Goal: Task Accomplishment & Management: Use online tool/utility

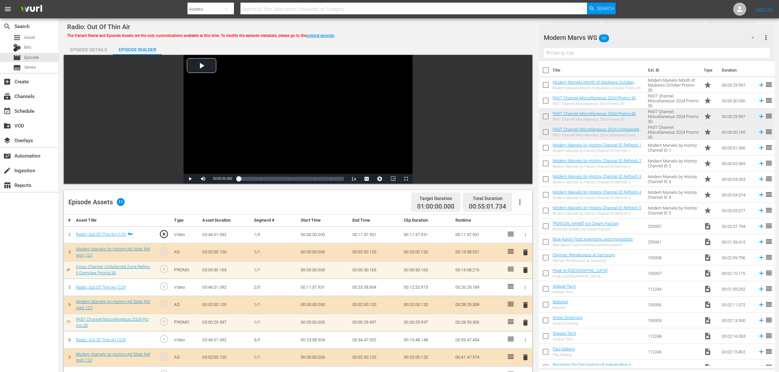
scroll to position [163, 0]
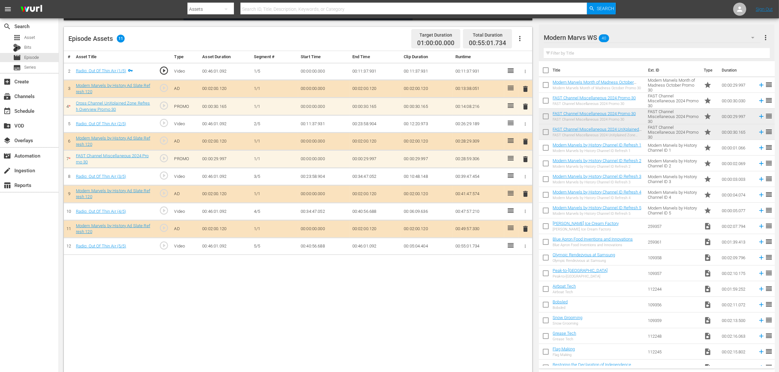
click at [293, 325] on div "# Asset Title Type Asset Duration Segment # Start Time End Time Clip Duration R…" at bounding box center [298, 212] width 468 height 323
click at [222, 309] on div "# Asset Title Type Asset Duration Segment # Start Time End Time Clip Duration R…" at bounding box center [298, 212] width 468 height 323
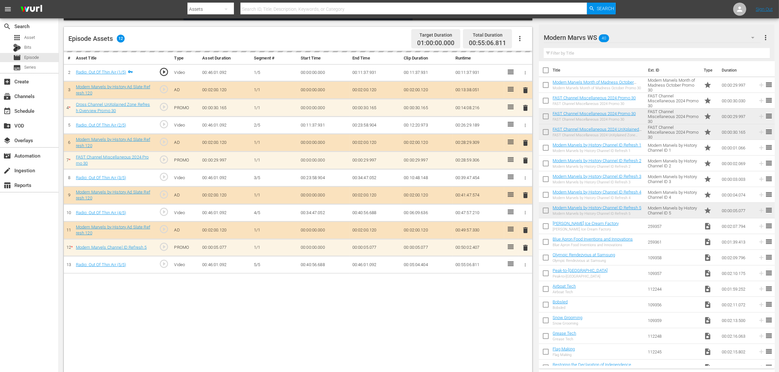
click at [369, 42] on div "Episode Assets 12 Target Duration 01:00:00.000 Total Duration 00:55:06.811" at bounding box center [298, 39] width 468 height 24
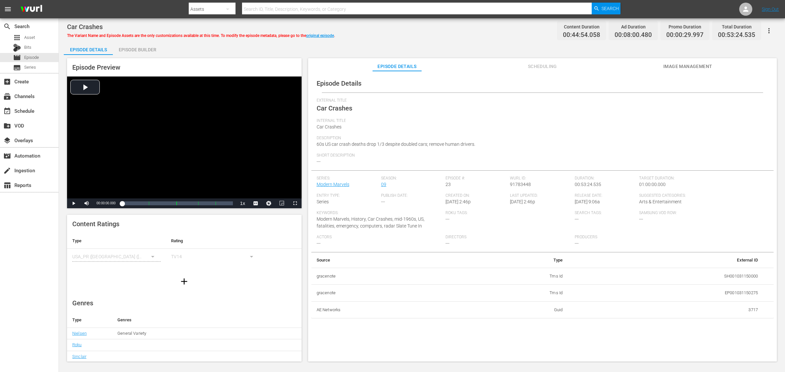
click at [146, 48] on div "Episode Builder" at bounding box center [137, 50] width 49 height 16
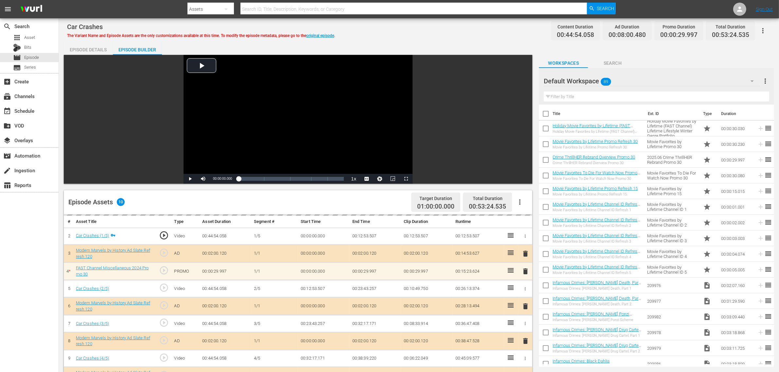
click at [748, 77] on icon "button" at bounding box center [752, 81] width 8 height 8
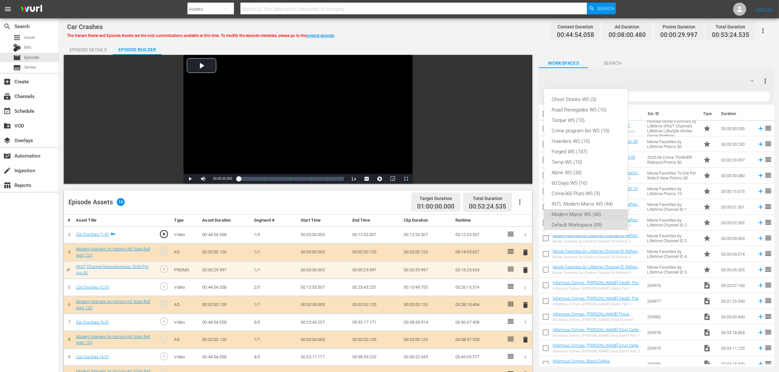
click at [590, 212] on div "Modern Marvs WS (40)" at bounding box center [586, 214] width 68 height 10
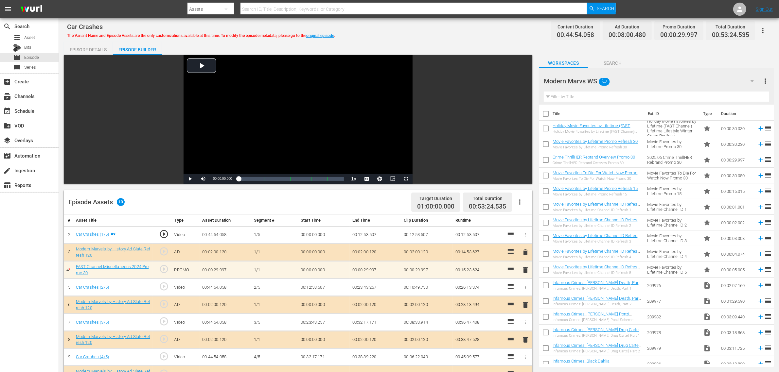
click at [447, 30] on div "Car Crashes The Variant Name and Episode Assets are the only customizations ava…" at bounding box center [418, 30] width 703 height 15
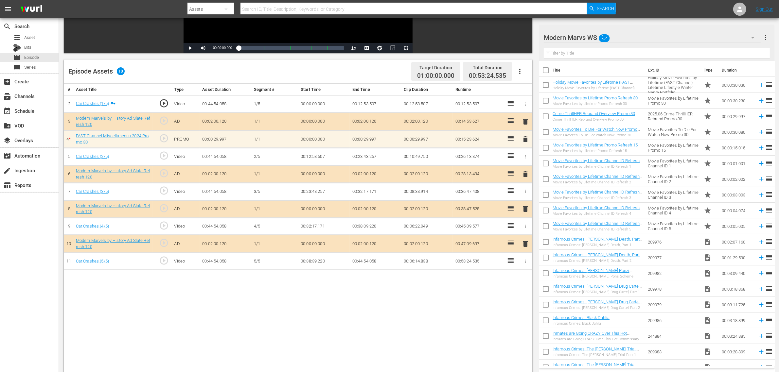
scroll to position [163, 0]
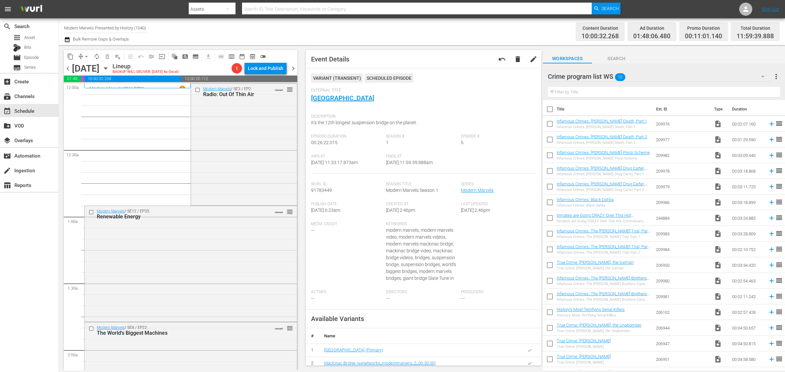
scroll to position [1349, 0]
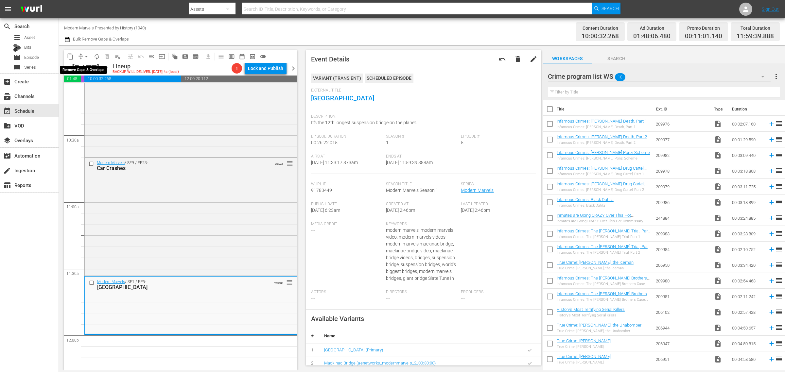
click at [87, 56] on span "arrow_drop_down" at bounding box center [86, 56] width 7 height 7
click at [84, 68] on li "Align to Midnight" at bounding box center [86, 69] width 69 height 11
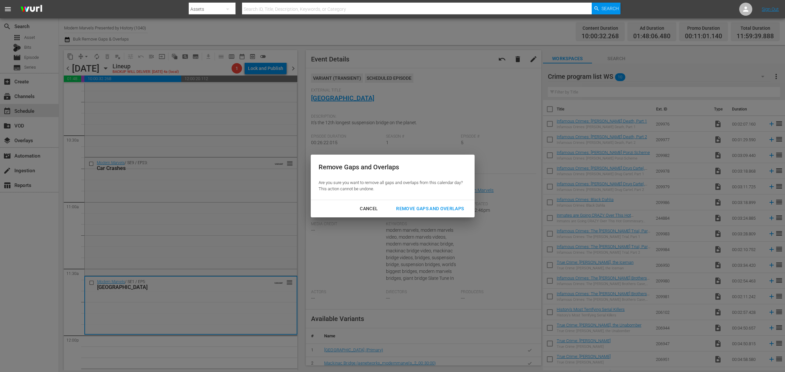
click at [438, 201] on div "Cancel Remove Gaps and Overlaps" at bounding box center [393, 208] width 164 height 17
drag, startPoint x: 439, startPoint y: 208, endPoint x: 456, endPoint y: 132, distance: 77.7
click at [439, 208] on div "Remove Gaps and Overlaps" at bounding box center [430, 209] width 78 height 8
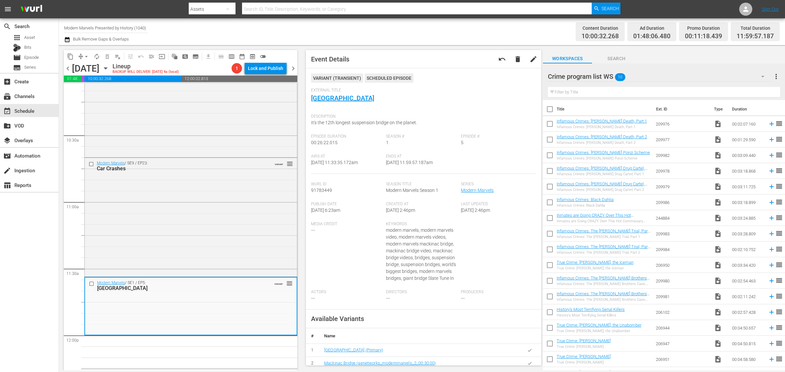
click at [370, 26] on div "Channel Title Modern Marvels Presented by History (1040) Bulk Remove Gaps & Ove…" at bounding box center [259, 32] width 390 height 24
click at [85, 56] on span "arrow_drop_down" at bounding box center [86, 56] width 7 height 7
click at [86, 69] on li "Align to Midnight" at bounding box center [86, 69] width 69 height 11
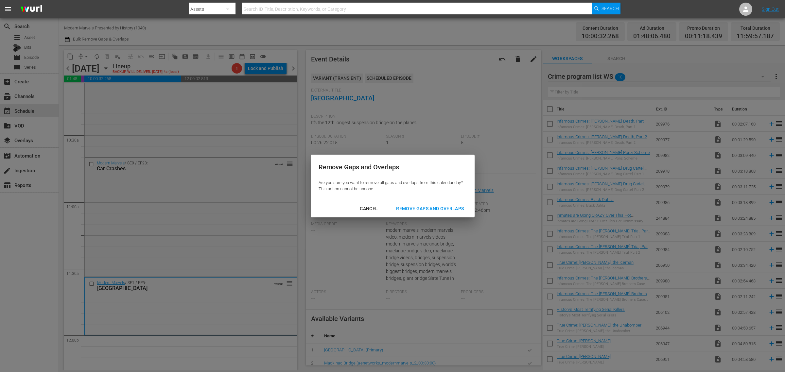
click at [407, 206] on div "Remove Gaps and Overlaps" at bounding box center [430, 209] width 78 height 8
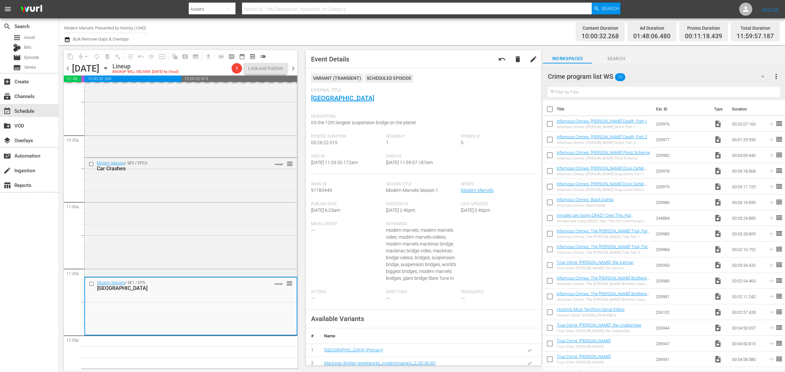
click at [406, 31] on div "Channel Title Modern Marvels Presented by History (1040) Bulk Remove Gaps & Ove…" at bounding box center [259, 32] width 390 height 24
click at [522, 27] on div "Content Duration 10:00:32.268 Ad Duration 01:48:06.480 Promo Duration 00:11:18.…" at bounding box center [616, 32] width 325 height 24
click at [377, 24] on div "Channel Title Modern Marvels Presented by History (1040) Bulk Remove Gaps & Ove…" at bounding box center [259, 32] width 390 height 24
click at [262, 26] on div "Channel Title Modern Marvels Presented by History (1040) Bulk Remove Gaps & Ove…" at bounding box center [259, 32] width 390 height 24
click at [95, 56] on span "autorenew_outlined" at bounding box center [97, 56] width 7 height 7
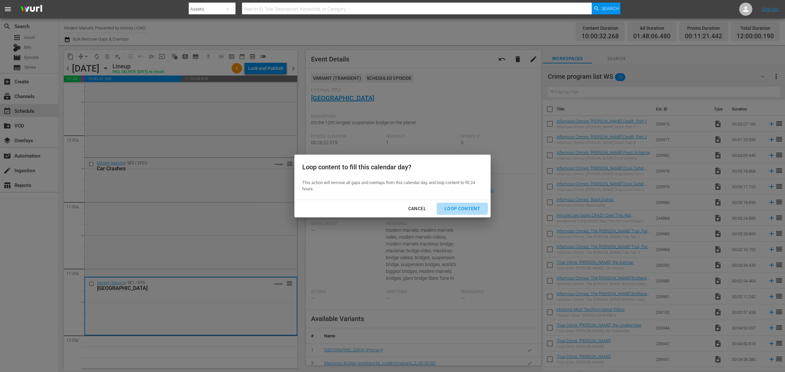
click at [453, 208] on div "Loop Content" at bounding box center [462, 209] width 46 height 8
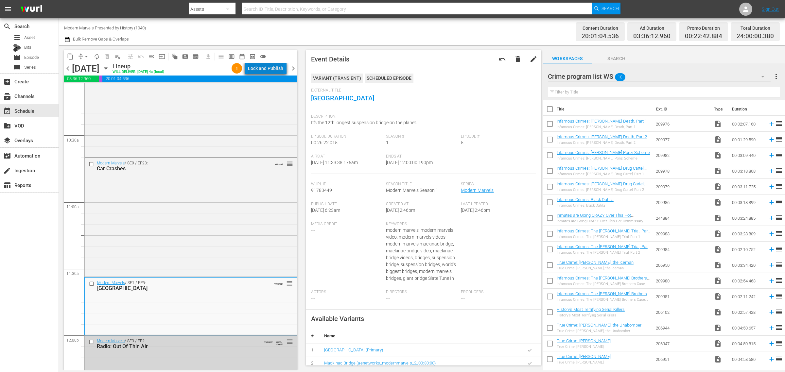
click at [272, 71] on div "Lock and Publish" at bounding box center [265, 68] width 35 height 12
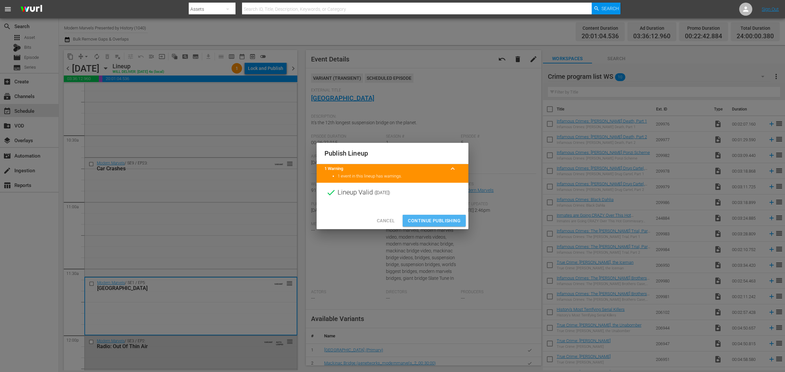
click at [442, 222] on span "Continue Publishing" at bounding box center [434, 221] width 53 height 8
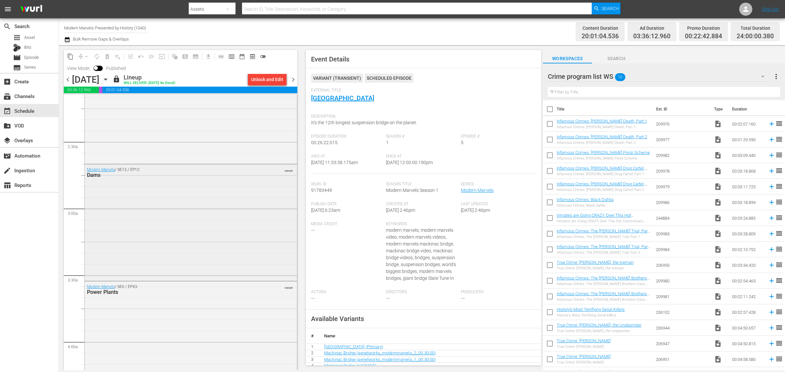
scroll to position [0, 0]
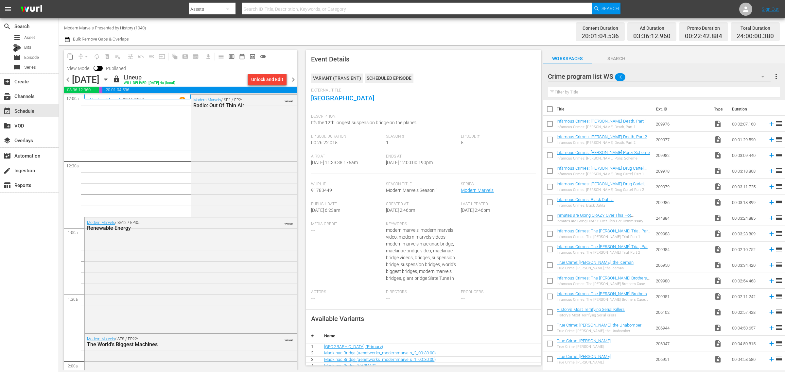
click at [295, 80] on span "chevron_right" at bounding box center [293, 80] width 8 height 8
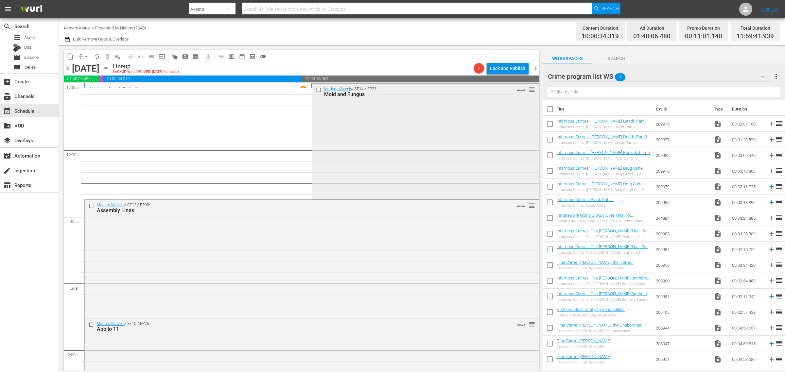
click at [369, 146] on div "Modern Marvels / SE14 / EP27: Mold and Fungus VARIANT reorder" at bounding box center [425, 141] width 227 height 114
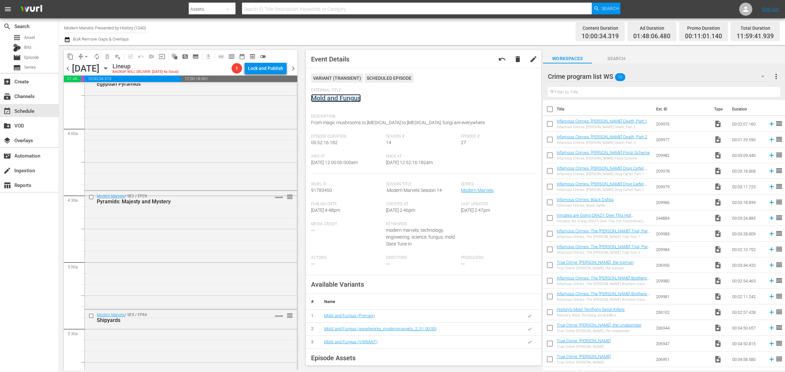
scroll to position [613, 0]
click at [194, 221] on div "Modern Marvels / SE9 / EP44: Shipyards VARIANT reorder" at bounding box center [191, 244] width 212 height 118
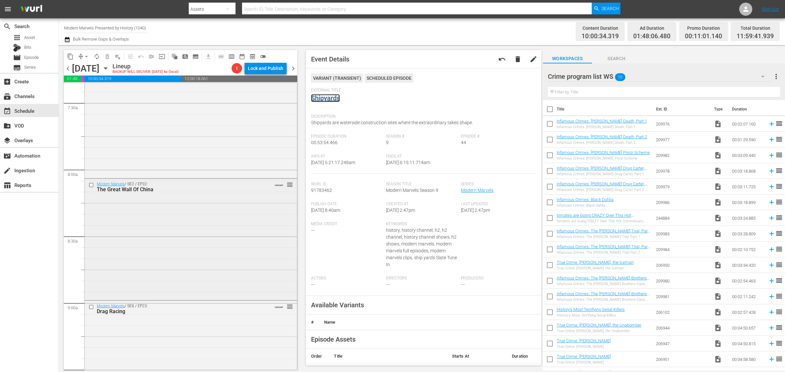
scroll to position [1308, 0]
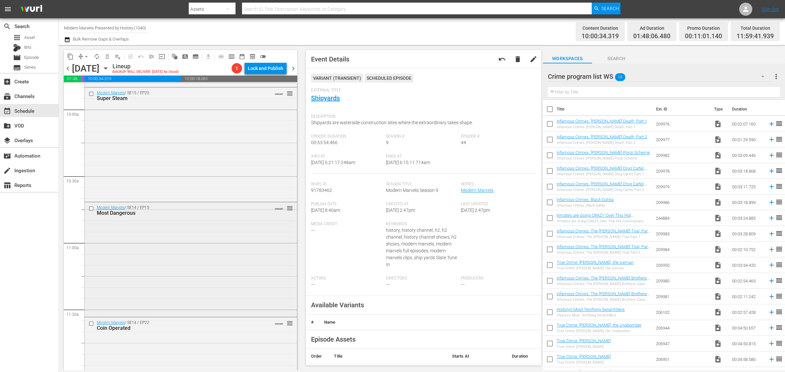
click at [163, 250] on div "Modern Marvels / SE14 / EP15: Most Dangerous VARIANT reorder" at bounding box center [191, 258] width 212 height 113
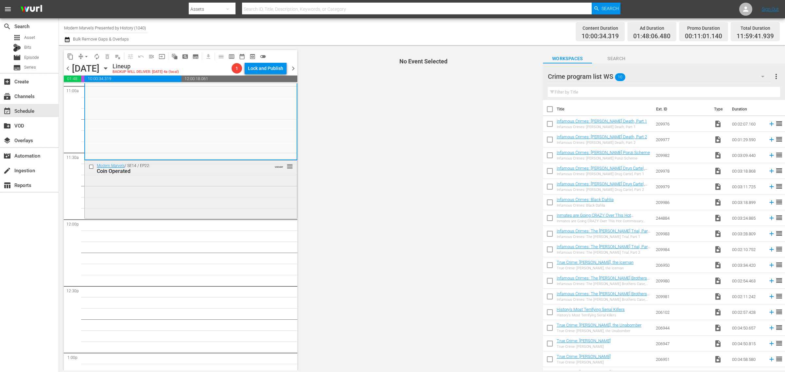
scroll to position [1471, 0]
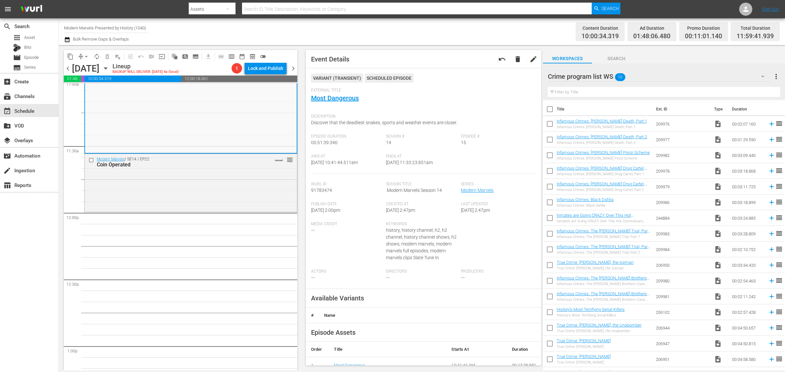
click at [240, 184] on div "Modern Marvels / SE14 / EP22: Coin Operated VARIANT reorder" at bounding box center [191, 182] width 212 height 57
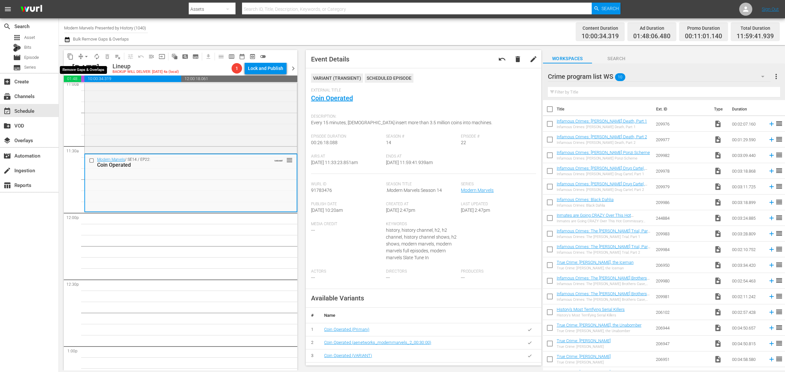
click at [88, 54] on span "arrow_drop_down" at bounding box center [86, 56] width 7 height 7
click at [85, 67] on li "Align to Midnight" at bounding box center [86, 69] width 69 height 11
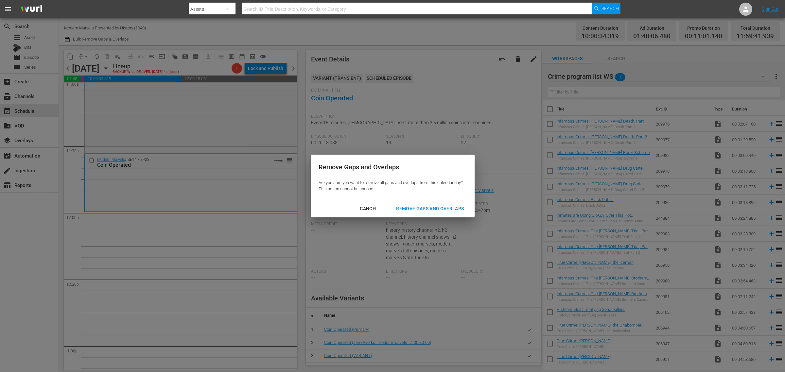
click at [436, 211] on div "Remove Gaps and Overlaps" at bounding box center [430, 209] width 78 height 8
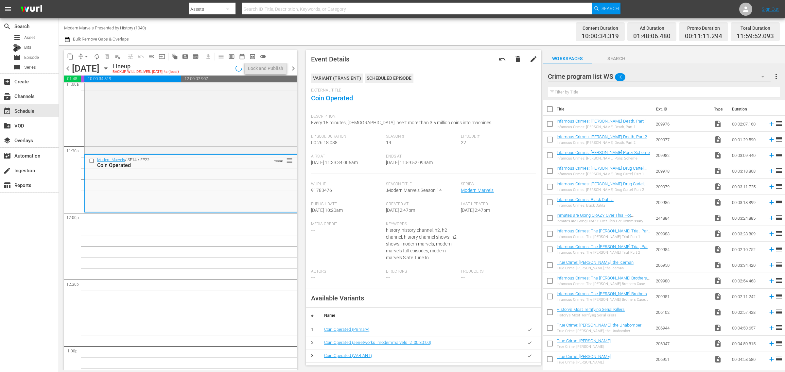
scroll to position [1493, 0]
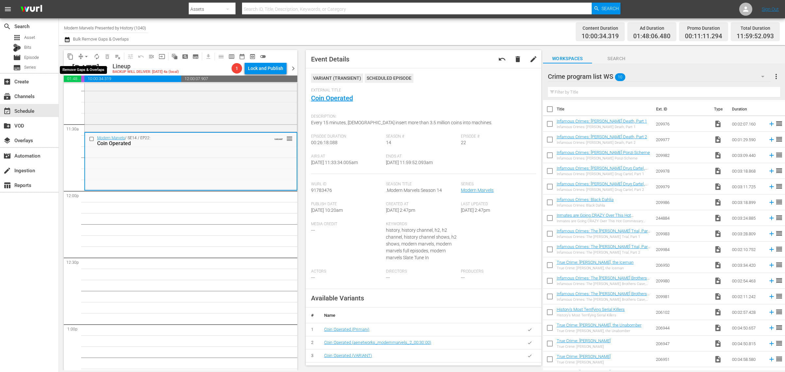
click at [88, 57] on span "arrow_drop_down" at bounding box center [86, 56] width 7 height 7
click at [83, 69] on li "Align to Midnight" at bounding box center [86, 69] width 69 height 11
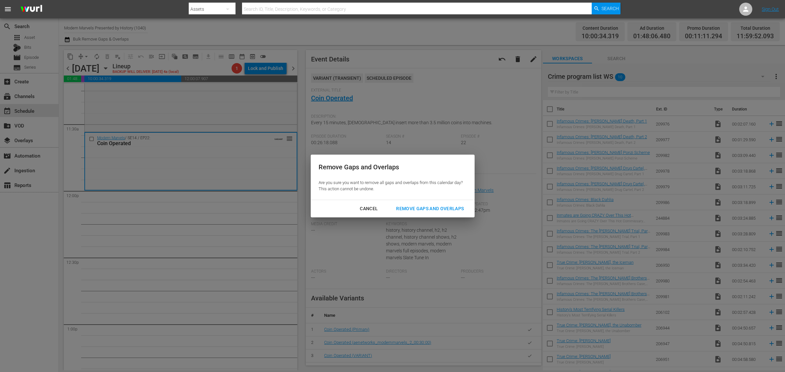
click at [413, 204] on button "Remove Gaps and Overlaps" at bounding box center [429, 209] width 83 height 12
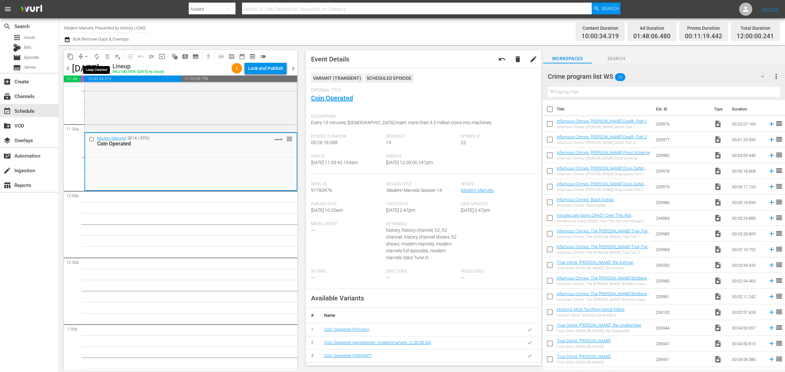
click at [98, 58] on span "autorenew_outlined" at bounding box center [97, 56] width 7 height 7
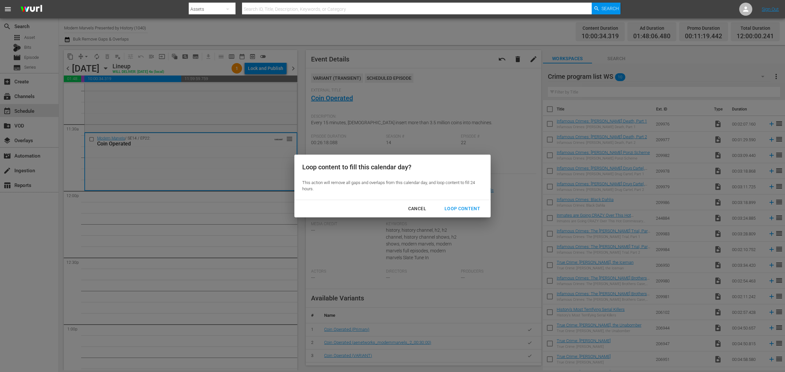
click at [456, 206] on div "Loop Content" at bounding box center [462, 209] width 46 height 8
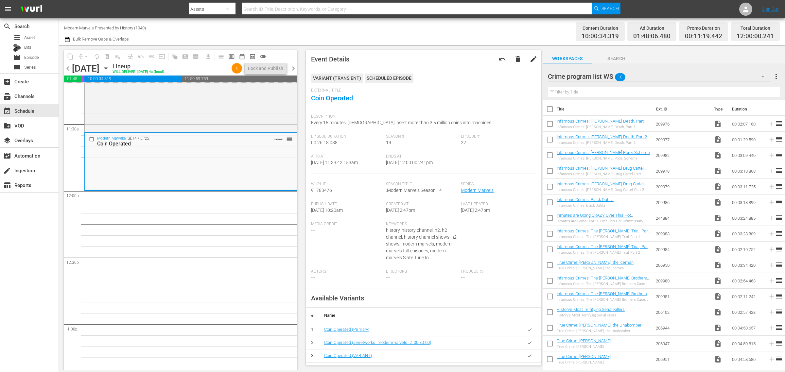
click at [395, 26] on div "Channel Title Modern Marvels Presented by History (1040) Bulk Remove Gaps & Ove…" at bounding box center [259, 32] width 390 height 24
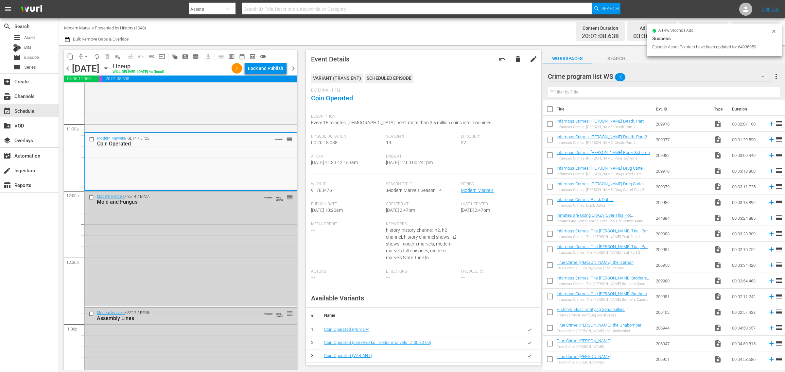
click at [410, 27] on div "Channel Title Modern Marvels Presented by History (1040) Bulk Remove Gaps & Ove…" at bounding box center [259, 32] width 390 height 24
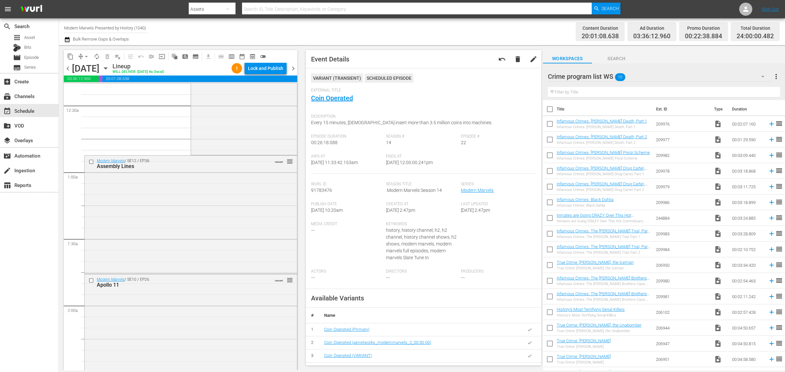
scroll to position [0, 0]
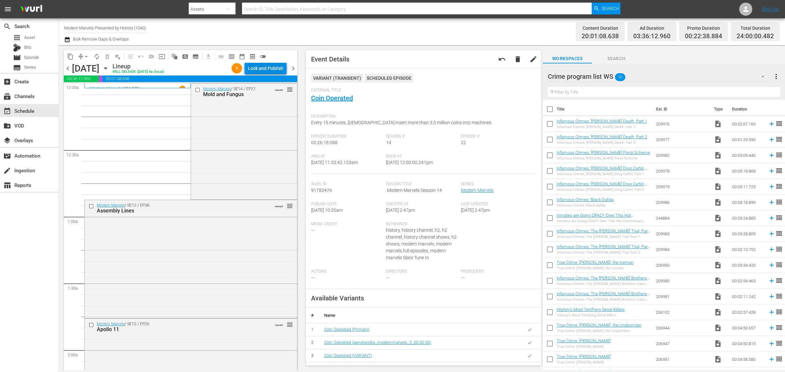
click at [269, 69] on div "Lock and Publish" at bounding box center [265, 68] width 35 height 12
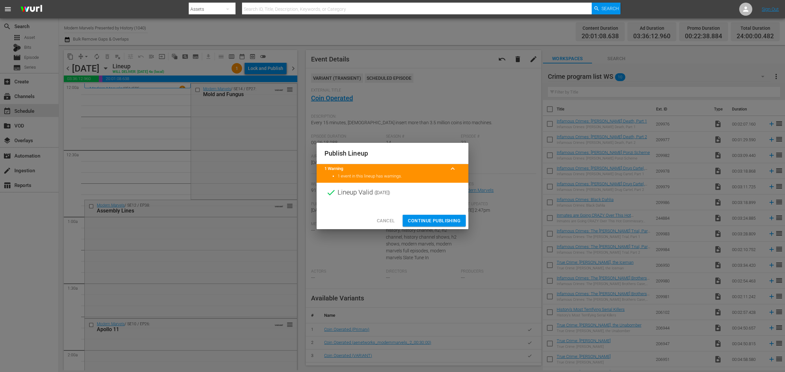
click at [431, 221] on span "Continue Publishing" at bounding box center [434, 221] width 53 height 8
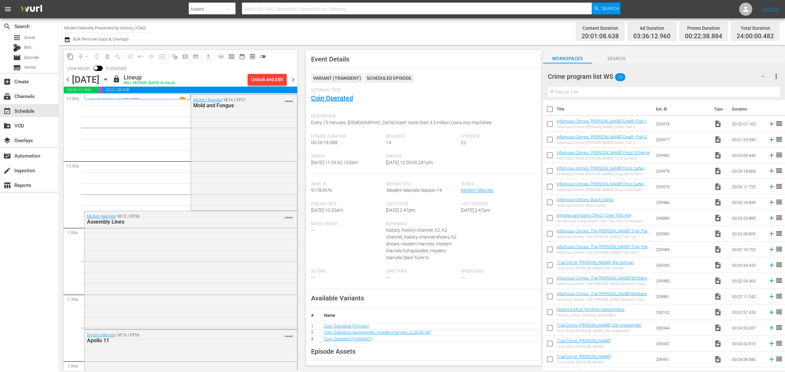
drag, startPoint x: 290, startPoint y: 79, endPoint x: 405, endPoint y: 16, distance: 131.0
click at [290, 79] on span "chevron_right" at bounding box center [293, 80] width 8 height 8
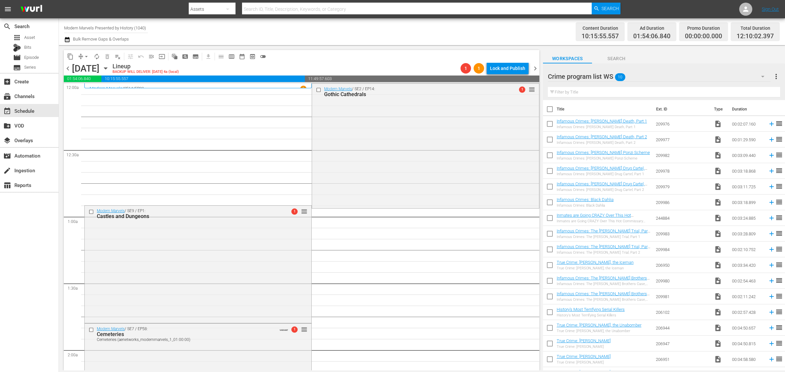
click at [376, 33] on div "Channel Title Modern Marvels Presented by History (1040) Bulk Remove Gaps & Ove…" at bounding box center [259, 32] width 390 height 24
click at [365, 28] on div "Channel Title Modern Marvels Presented by History (1040) Bulk Remove Gaps & Ove…" at bounding box center [259, 32] width 390 height 24
click at [86, 56] on span "arrow_drop_down" at bounding box center [86, 56] width 7 height 7
click at [88, 71] on li "Align to Midnight" at bounding box center [86, 69] width 69 height 11
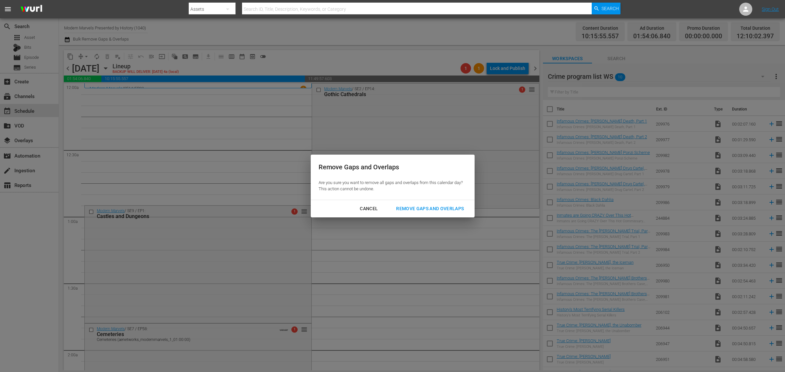
click at [435, 200] on div "Cancel Remove Gaps and Overlaps" at bounding box center [393, 208] width 164 height 17
click at [437, 203] on div "Cancel Remove Gaps and Overlaps" at bounding box center [393, 208] width 164 height 17
click at [435, 208] on div "Remove Gaps and Overlaps" at bounding box center [430, 209] width 78 height 8
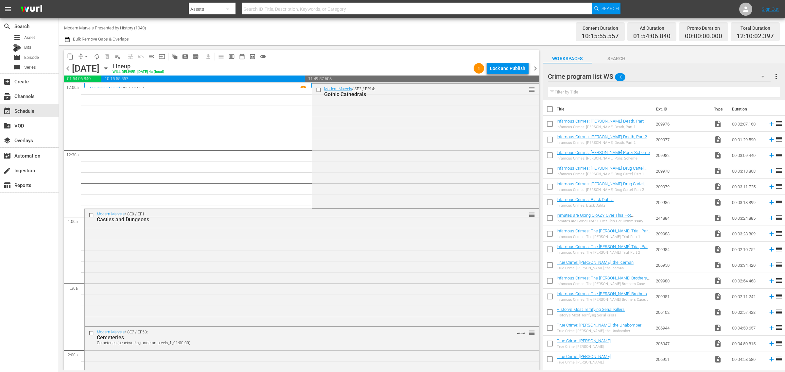
click at [382, 34] on div "Channel Title Modern Marvels Presented by History (1040) Bulk Remove Gaps & Ove…" at bounding box center [259, 32] width 390 height 24
click at [352, 156] on div "Modern Marvels / SE2 / EP14: Gothic Cathedrals reorder" at bounding box center [425, 145] width 227 height 123
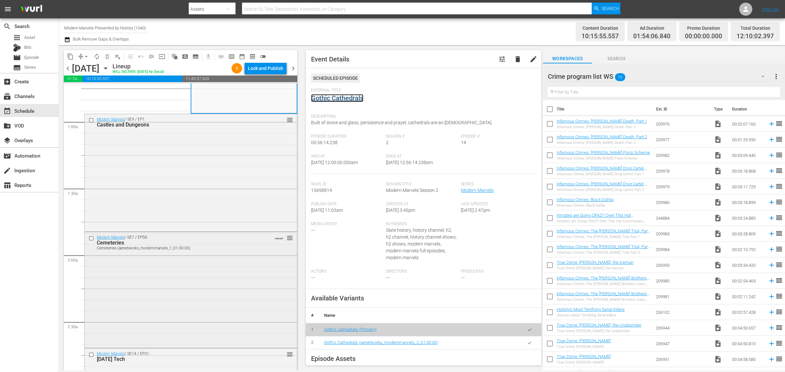
scroll to position [123, 0]
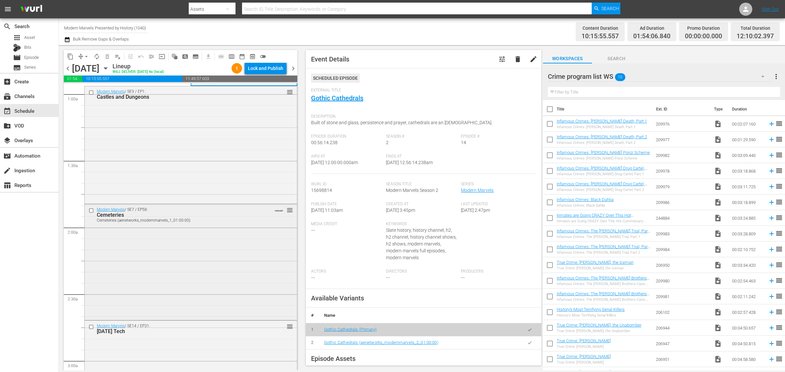
click at [180, 247] on div "Modern Marvels / SE7 / EP58: Cemeteries Cemeteries (aenetworks_modernmarvels_1_…" at bounding box center [191, 261] width 212 height 114
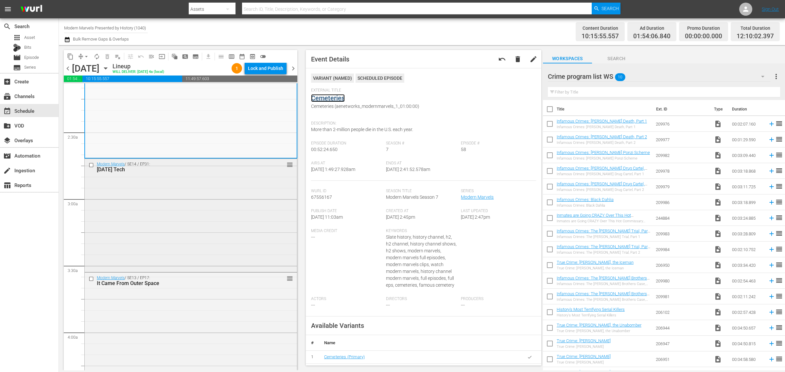
scroll to position [286, 0]
click at [200, 286] on div "Modern Marvels / SE13 / EP17: It Came From Outer Space reorder" at bounding box center [191, 279] width 212 height 16
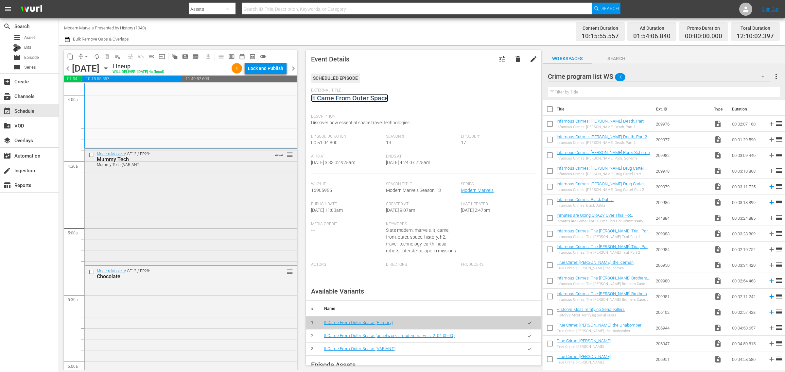
scroll to position [531, 0]
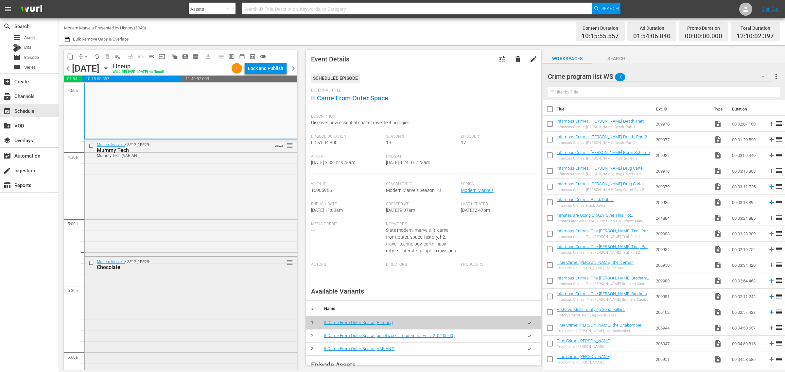
click at [189, 282] on div "Modern Marvels / SE13 / EP28: Chocolate reorder" at bounding box center [191, 313] width 212 height 112
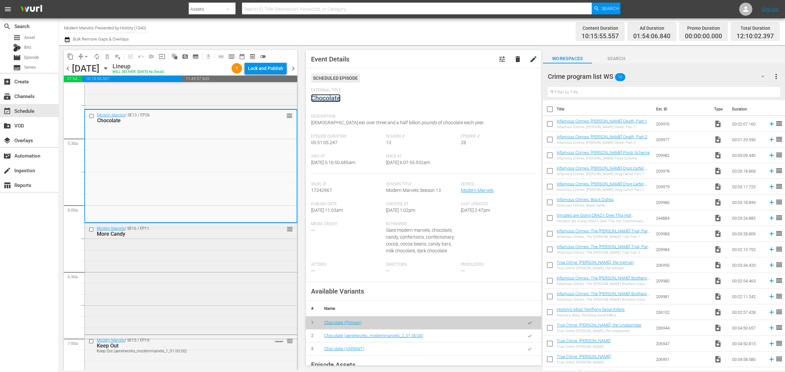
scroll to position [777, 0]
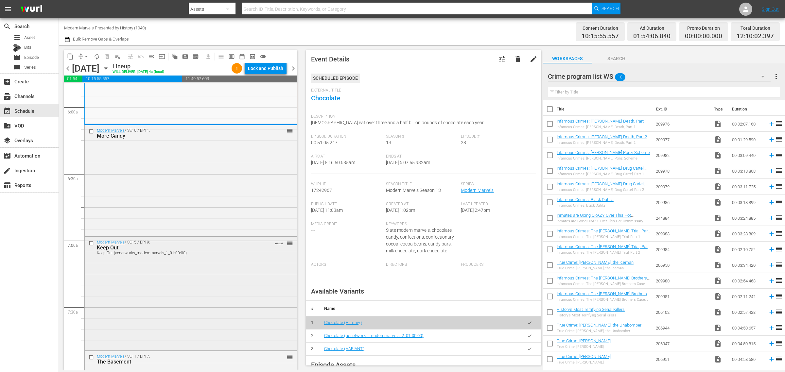
click at [188, 270] on div "Modern Marvels / SE15 / EP19: Keep Out Keep Out (aenetworks_modernmarvels_1_01:…" at bounding box center [191, 293] width 212 height 112
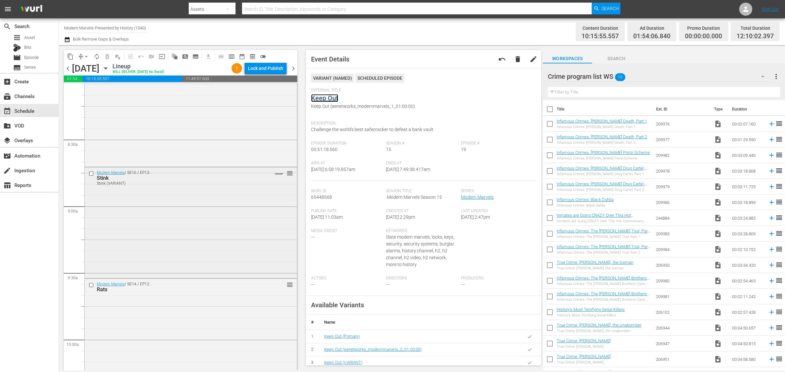
scroll to position [1104, 0]
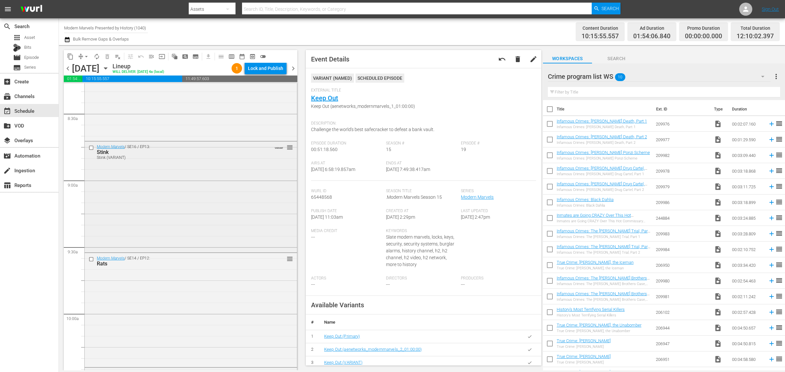
click at [182, 214] on div "Modern Marvels / SE16 / EP13: Stink Stink (VARIANT) VARIANT reorder" at bounding box center [191, 197] width 212 height 110
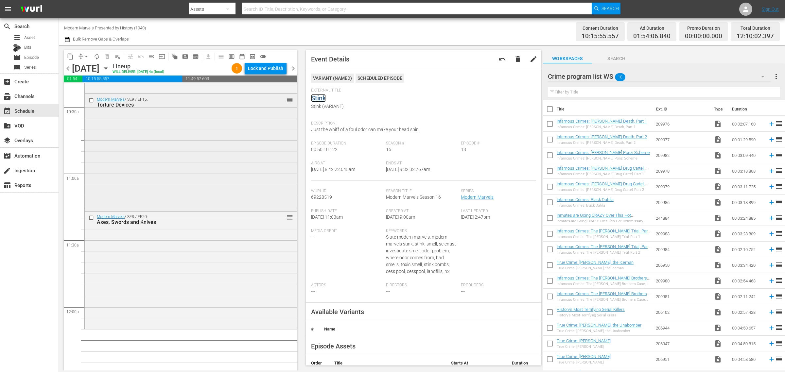
scroll to position [1390, 0]
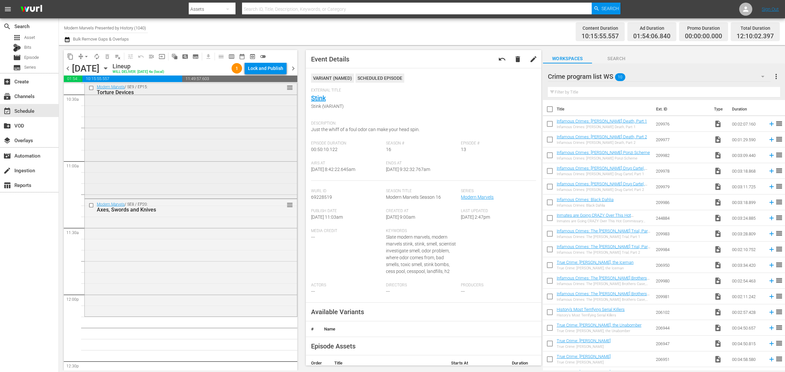
click at [133, 141] on div "Modern Marvels / SE9 / EP15: Torture Devices reorder" at bounding box center [191, 140] width 212 height 116
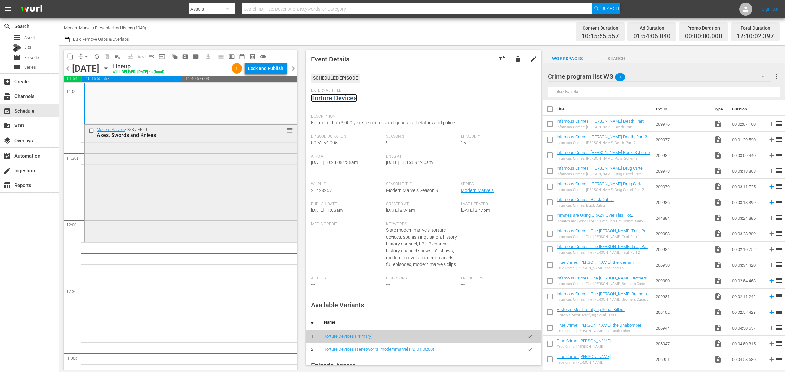
scroll to position [1471, 0]
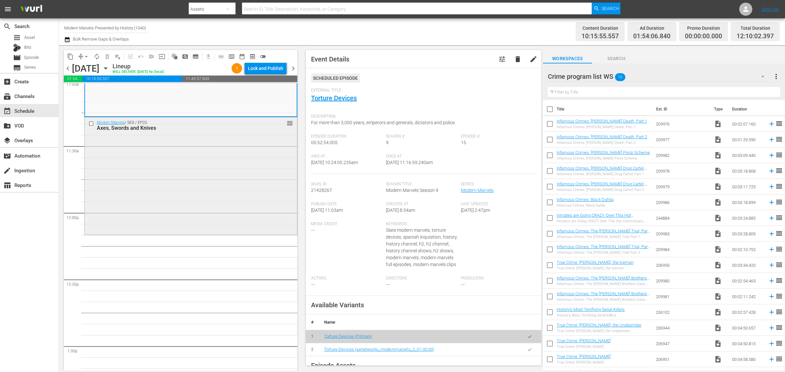
click at [170, 190] on div "Modern Marvels / SE8 / EP20: Axes, Swords and Knives reorder" at bounding box center [191, 175] width 212 height 116
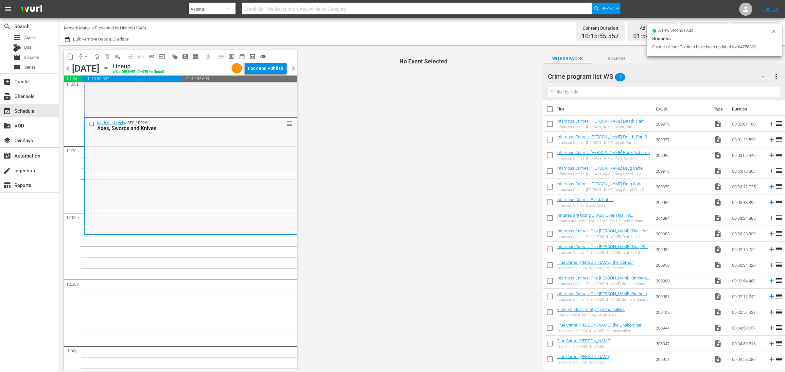
click at [440, 24] on div "Channel Title Modern Marvels Presented by History (1040) Bulk Remove Gaps & Ove…" at bounding box center [259, 32] width 390 height 24
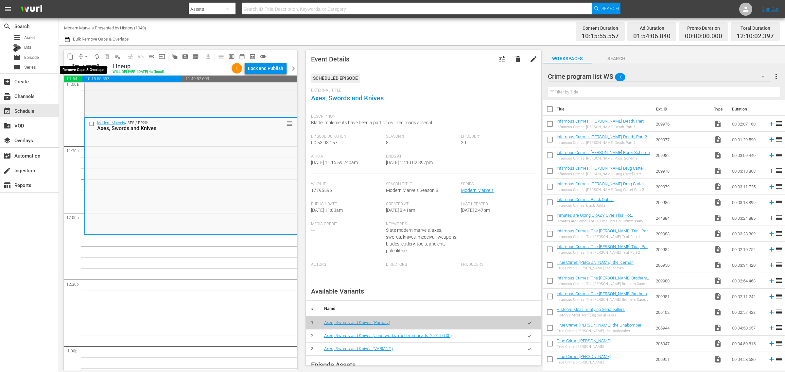
click at [85, 57] on span "arrow_drop_down" at bounding box center [86, 56] width 7 height 7
click at [84, 68] on li "Align to Midnight" at bounding box center [86, 69] width 69 height 11
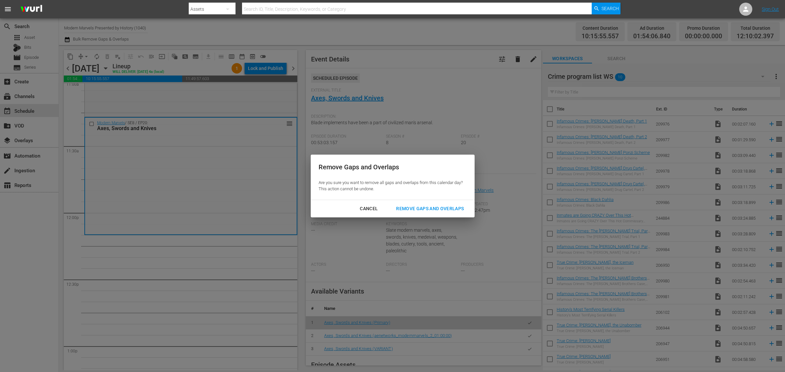
click at [456, 211] on div "Remove Gaps and Overlaps" at bounding box center [430, 209] width 78 height 8
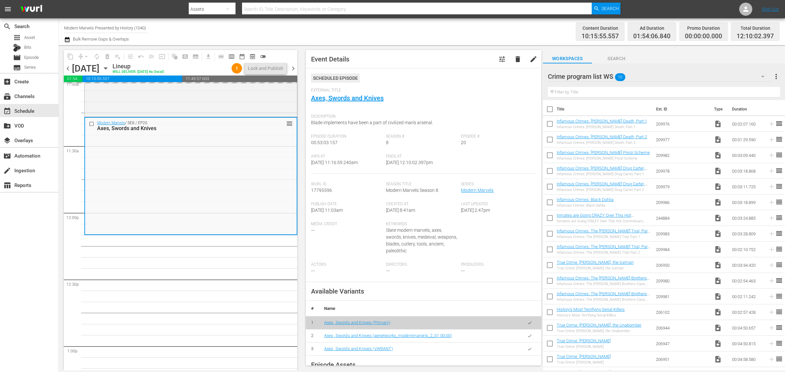
click at [476, 32] on div "Content Duration 10:15:55.557 Ad Duration 01:54:06.840 Promo Duration 00:00:00.…" at bounding box center [616, 32] width 325 height 24
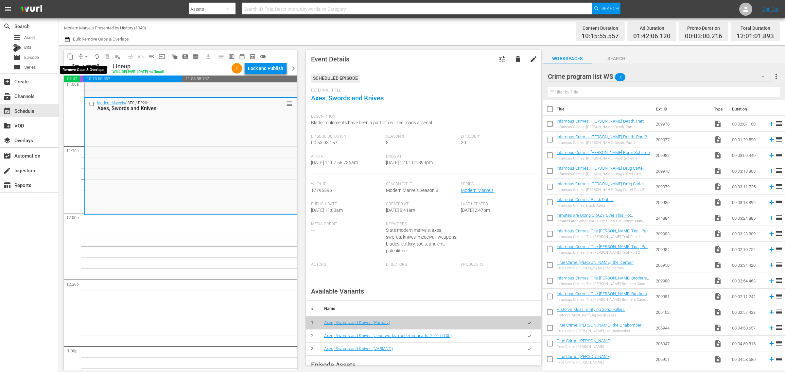
click at [87, 53] on span "arrow_drop_down" at bounding box center [86, 56] width 7 height 7
click at [94, 66] on li "Align to Midnight" at bounding box center [86, 69] width 69 height 11
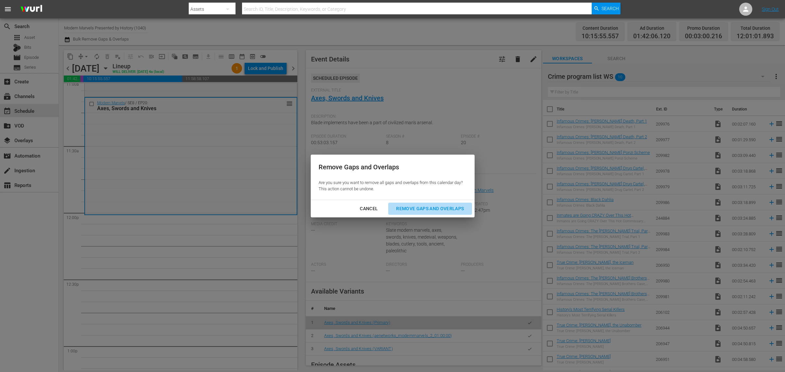
drag, startPoint x: 415, startPoint y: 206, endPoint x: 491, endPoint y: 228, distance: 78.6
click at [415, 206] on div "Remove Gaps and Overlaps" at bounding box center [430, 209] width 78 height 8
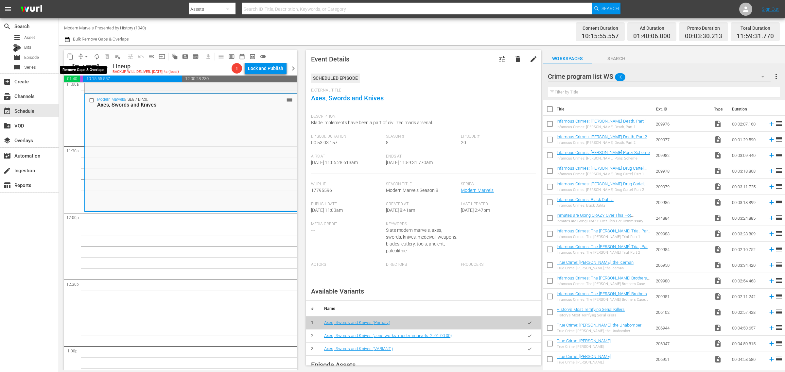
click at [88, 55] on span "arrow_drop_down" at bounding box center [86, 56] width 7 height 7
click at [84, 66] on li "Align to Midnight" at bounding box center [86, 69] width 69 height 11
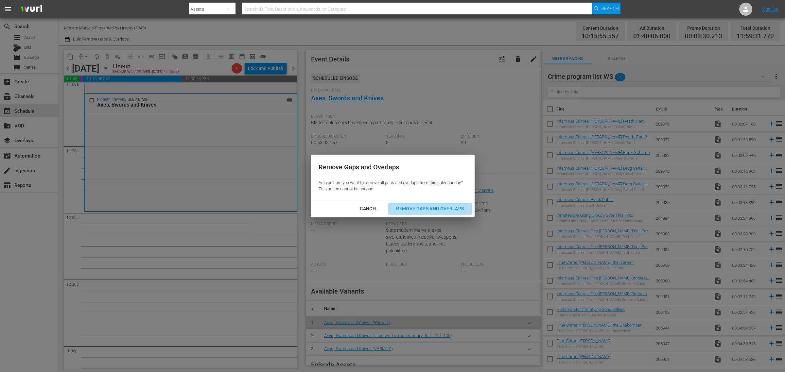
click at [422, 210] on div "Remove Gaps and Overlaps" at bounding box center [430, 209] width 78 height 8
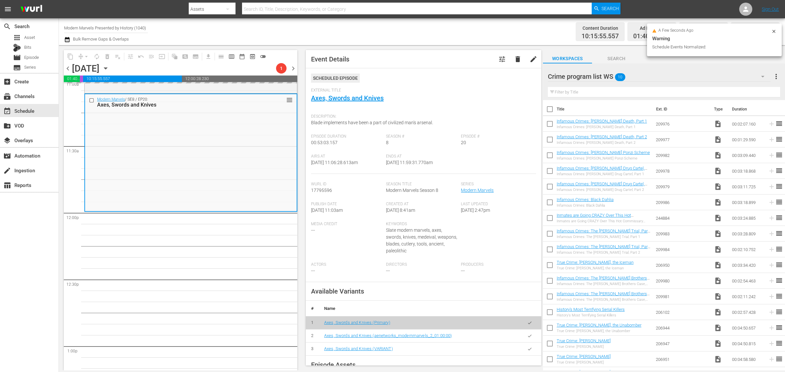
click at [381, 33] on div "Channel Title Modern Marvels Presented by History (1040) Bulk Remove Gaps & Ove…" at bounding box center [259, 32] width 390 height 24
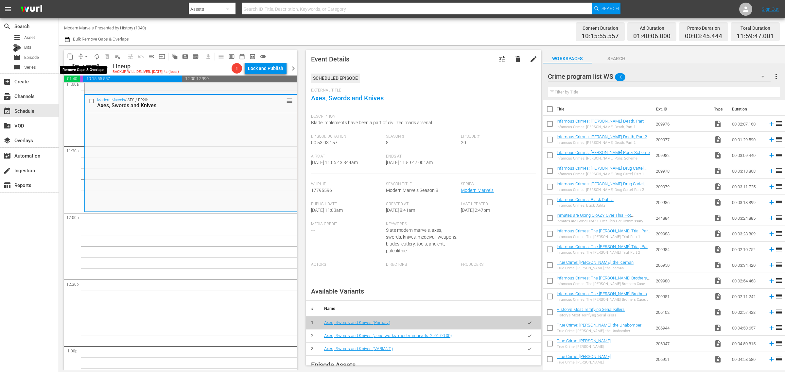
click at [88, 56] on span "arrow_drop_down" at bounding box center [86, 56] width 7 height 7
click at [88, 66] on li "Align to Midnight" at bounding box center [86, 69] width 69 height 11
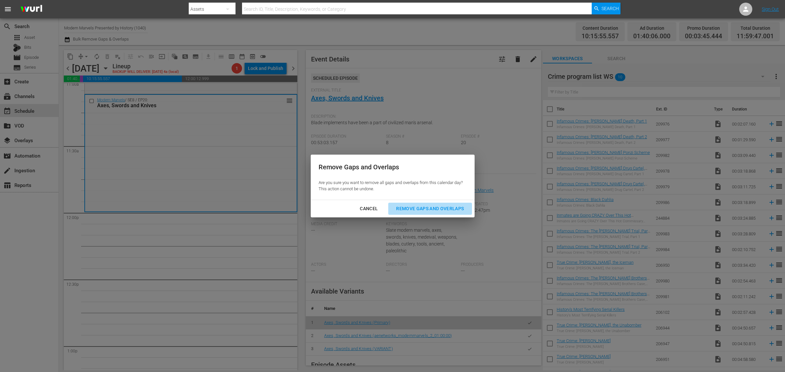
click at [441, 209] on div "Remove Gaps and Overlaps" at bounding box center [430, 209] width 78 height 8
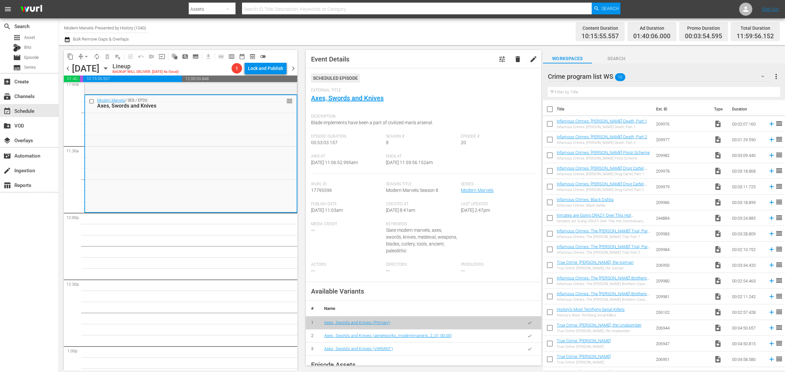
click at [88, 58] on span "arrow_drop_down" at bounding box center [86, 56] width 7 height 7
click at [93, 69] on li "Align to Midnight" at bounding box center [86, 69] width 69 height 11
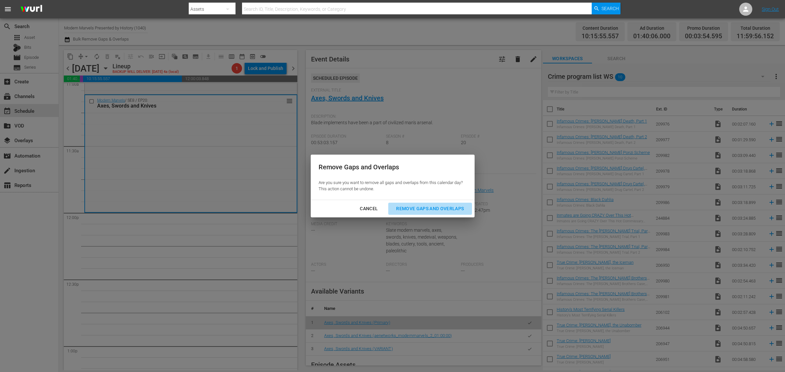
click at [442, 208] on div "Remove Gaps and Overlaps" at bounding box center [430, 209] width 78 height 8
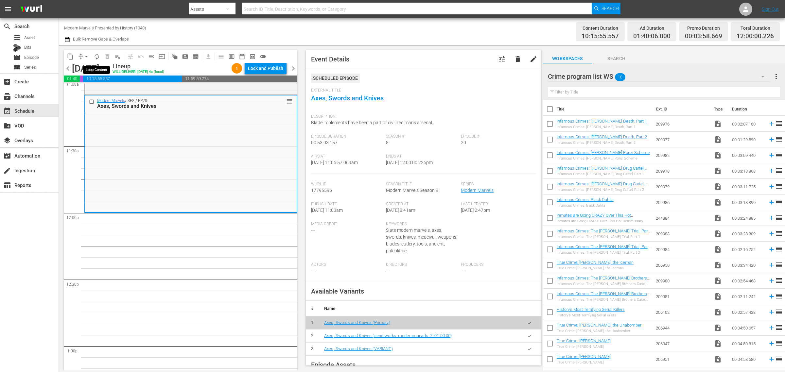
click at [97, 57] on span "autorenew_outlined" at bounding box center [97, 56] width 7 height 7
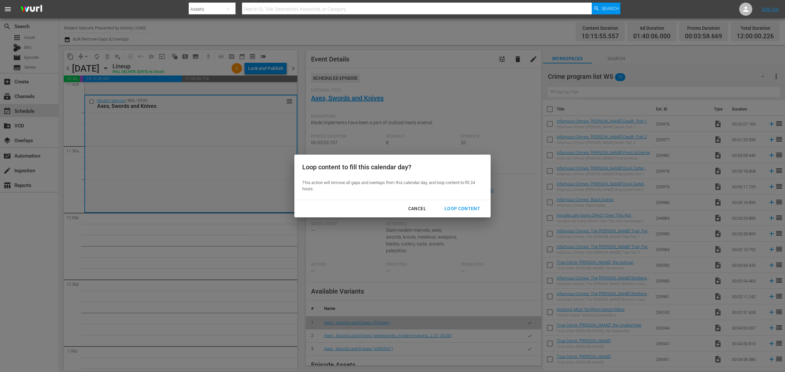
click at [462, 208] on div "Loop Content" at bounding box center [462, 209] width 46 height 8
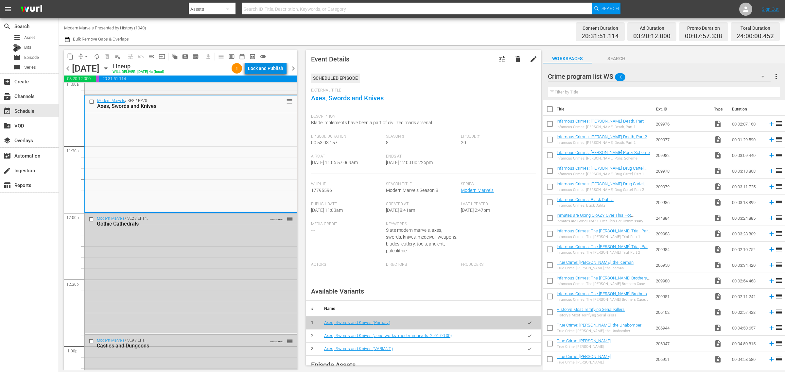
click at [284, 66] on button "Lock and Publish" at bounding box center [266, 68] width 42 height 12
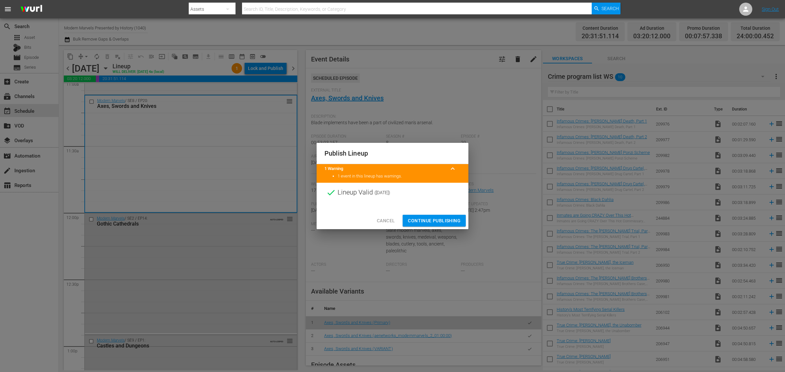
click at [441, 222] on span "Continue Publishing" at bounding box center [434, 221] width 53 height 8
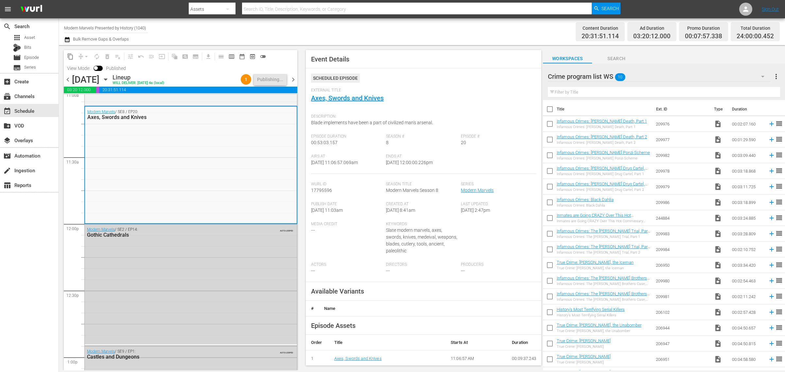
click at [440, 28] on div "Channel Title Modern Marvels Presented by History (1040) Bulk Remove Gaps & Ove…" at bounding box center [259, 32] width 390 height 24
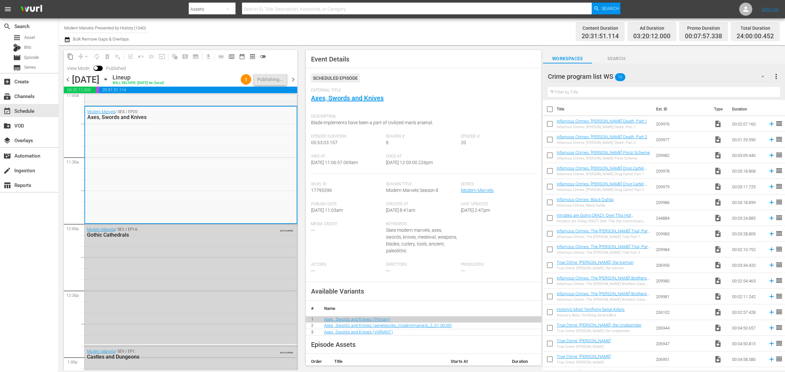
click at [391, 24] on div "Channel Title Modern Marvels Presented by History (1040) Bulk Remove Gaps & Ove…" at bounding box center [259, 32] width 390 height 24
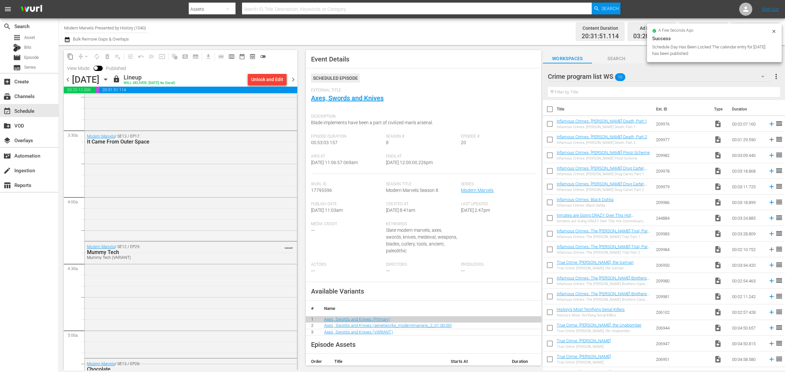
scroll to position [0, 0]
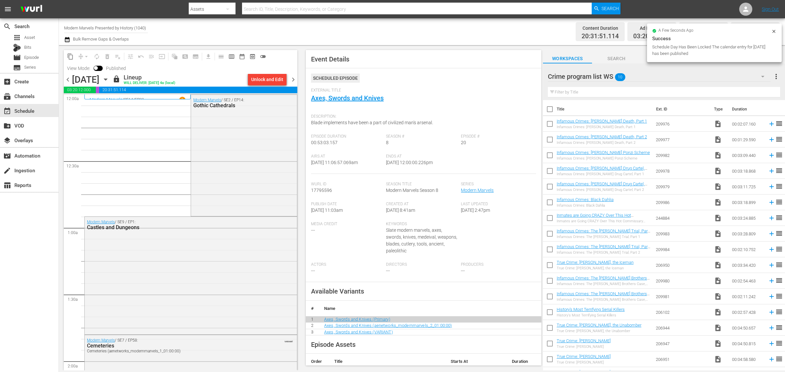
click at [393, 26] on div "Channel Title Modern Marvels Presented by History (1040) Bulk Remove Gaps & Ove…" at bounding box center [259, 32] width 390 height 24
click at [268, 24] on div "Channel Title Modern Marvels Presented by History (1040) Bulk Remove Gaps & Ove…" at bounding box center [259, 32] width 390 height 24
click at [388, 28] on div "Channel Title Modern Marvels Presented by History (1040) Bulk Remove Gaps & Ove…" at bounding box center [259, 32] width 390 height 24
click at [440, 24] on div "Channel Title Modern Marvels Presented by History (1040) Bulk Remove Gaps & Ove…" at bounding box center [259, 32] width 390 height 24
click at [293, 79] on span "chevron_right" at bounding box center [293, 80] width 8 height 8
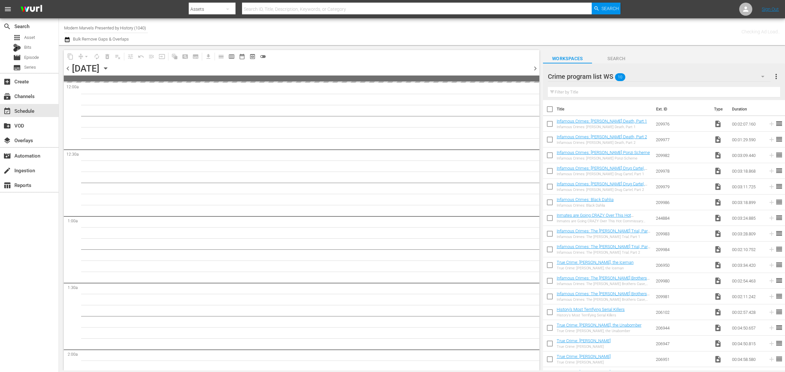
click at [428, 31] on div "Channel Title Modern Marvels Presented by History (1040) Bulk Remove Gaps & Ove…" at bounding box center [259, 32] width 390 height 24
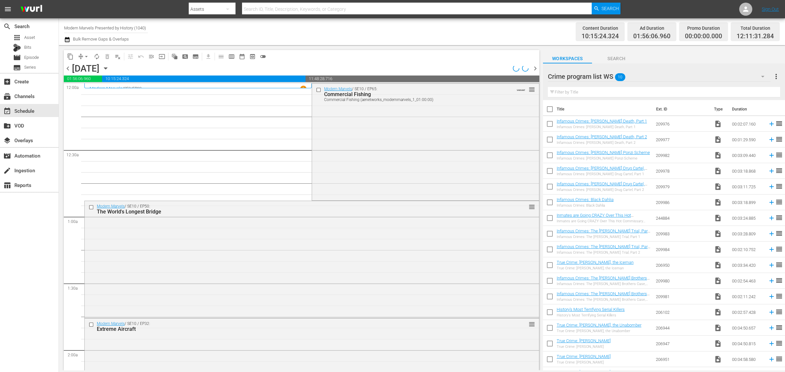
click at [392, 33] on div "Channel Title Modern Marvels Presented by History (1040) Bulk Remove Gaps & Ove…" at bounding box center [259, 32] width 390 height 24
click at [368, 132] on div "Modern Marvels / SE10 / EP65: Commercial Fishing Commercial Fishing (aenetworks…" at bounding box center [425, 142] width 227 height 116
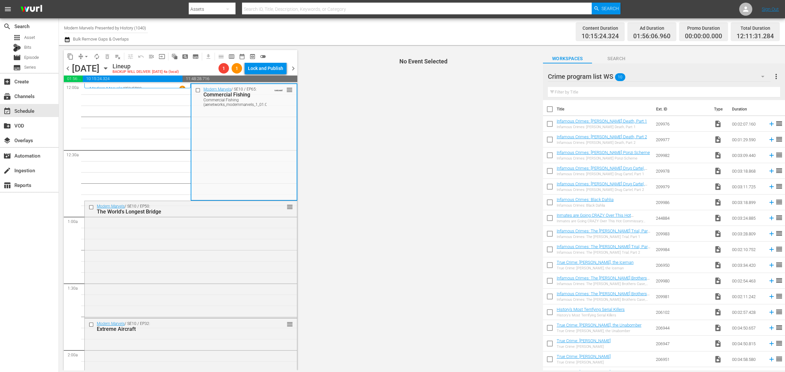
click at [368, 26] on div "Channel Title Modern Marvels Presented by History (1040) Bulk Remove Gaps & Ove…" at bounding box center [259, 32] width 390 height 24
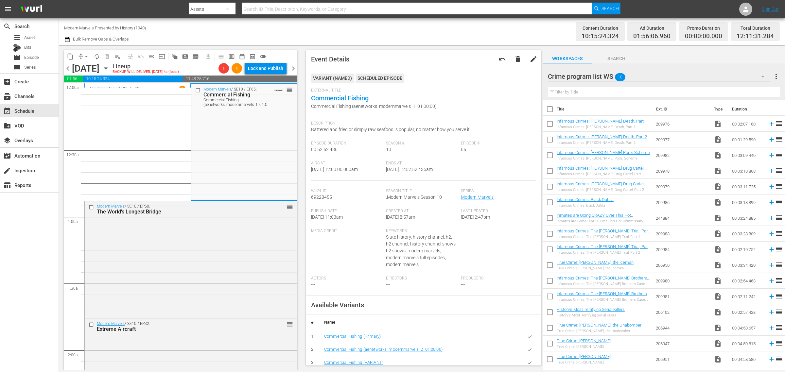
click at [414, 24] on div "Channel Title Modern Marvels Presented by History (1040) Bulk Remove Gaps & Ove…" at bounding box center [259, 32] width 390 height 24
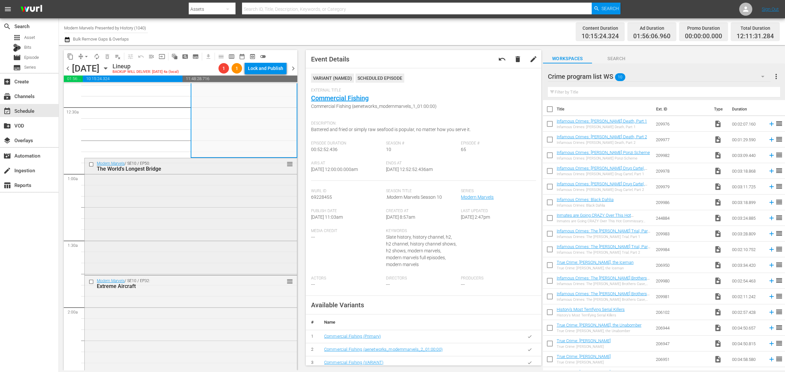
scroll to position [123, 0]
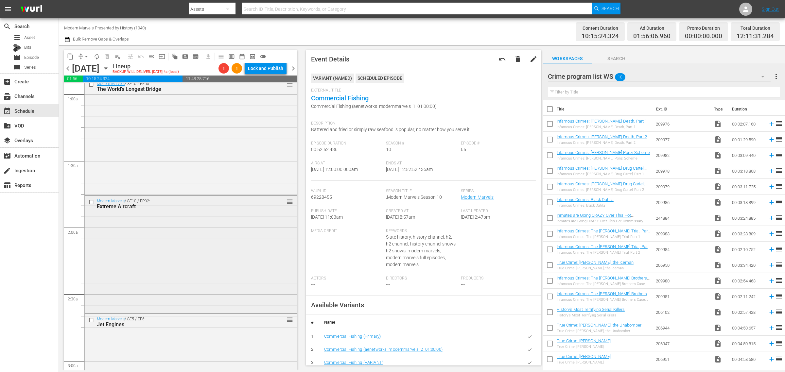
click at [208, 223] on div "Modern Marvels / SE10 / EP32: Extreme Aircraft reorder" at bounding box center [191, 254] width 212 height 116
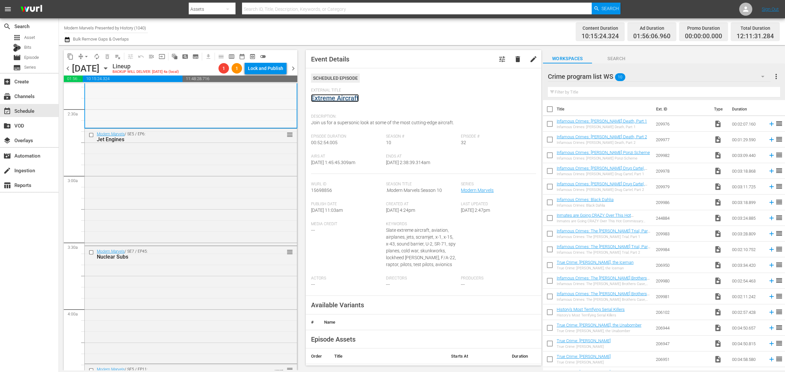
scroll to position [327, 0]
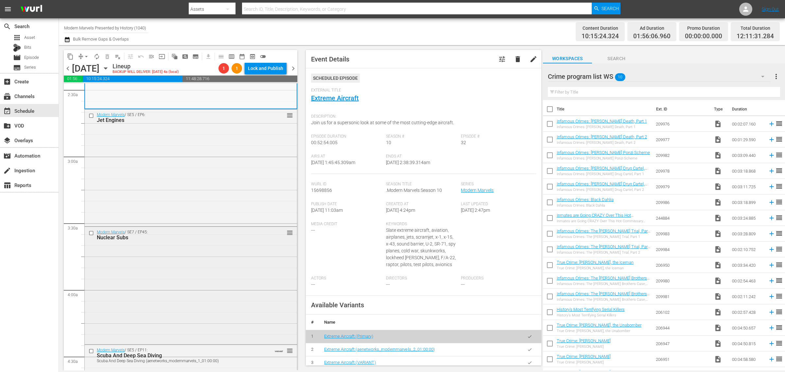
click at [200, 272] on div "Modern Marvels / SE7 / EP45: Nuclear Subs reorder" at bounding box center [191, 285] width 212 height 116
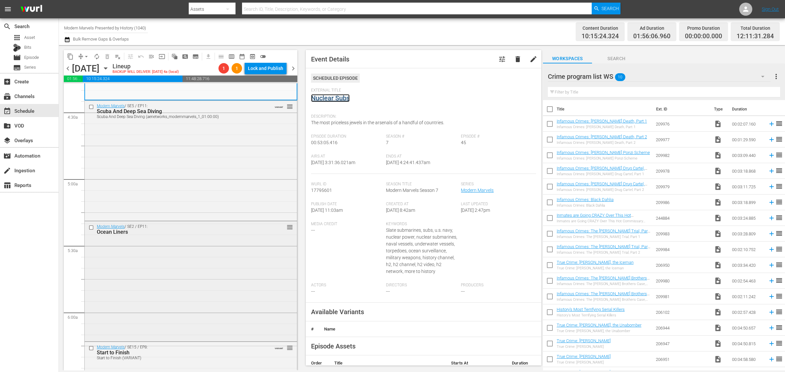
scroll to position [572, 0]
click at [187, 268] on div "Modern Marvels / SE2 / EP11: Ocean Liners reorder" at bounding box center [191, 279] width 212 height 119
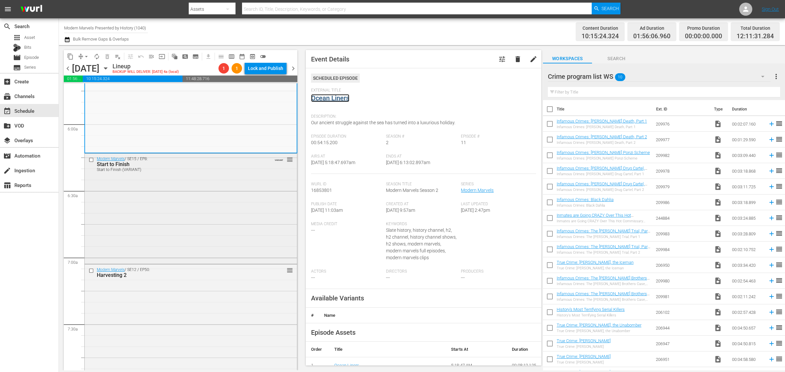
scroll to position [777, 0]
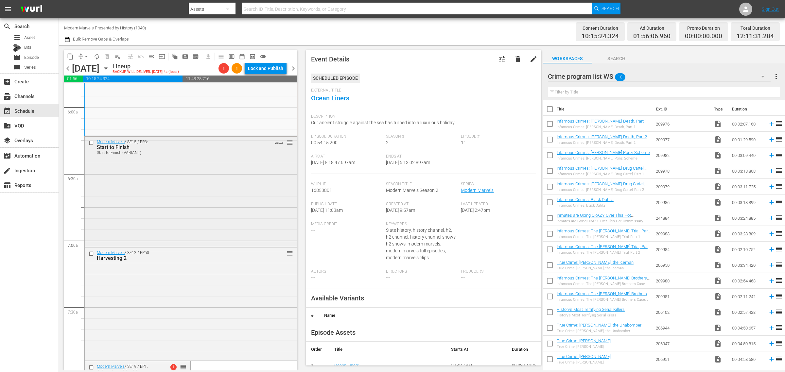
click at [184, 185] on div "Modern Marvels / SE15 / EP8: Start to Finish Start to Finish (VARIANT) VARIANT …" at bounding box center [191, 191] width 212 height 109
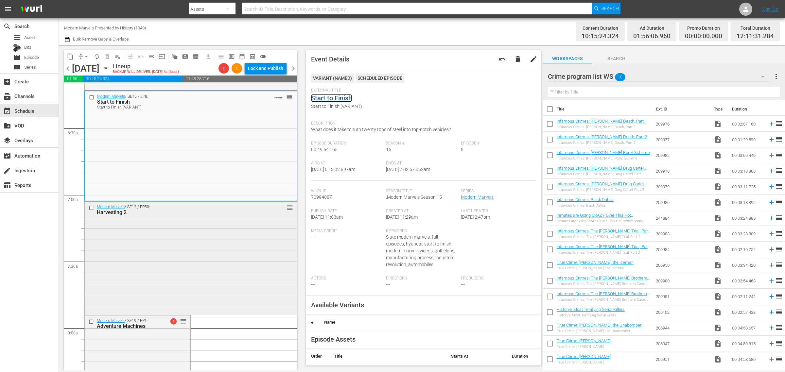
scroll to position [940, 0]
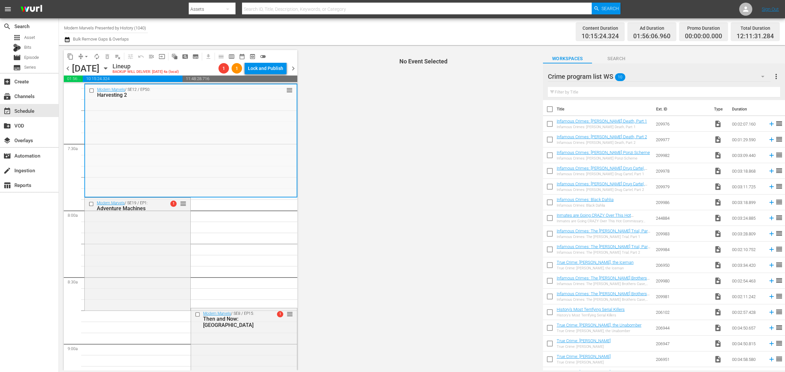
click at [376, 29] on div "Channel Title Modern Marvels Presented by History (1040) Bulk Remove Gaps & Ove…" at bounding box center [259, 32] width 390 height 24
click at [353, 36] on div "Channel Title Modern Marvels Presented by History (1040) Bulk Remove Gaps & Ove…" at bounding box center [259, 32] width 390 height 24
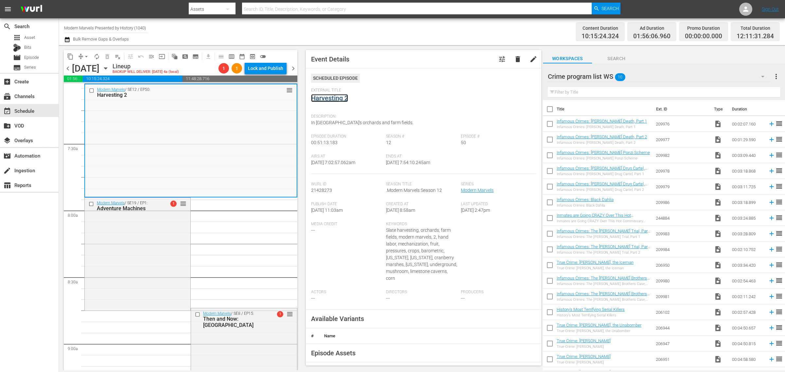
drag, startPoint x: 336, startPoint y: 99, endPoint x: 348, endPoint y: 89, distance: 15.8
click at [432, 36] on div "Channel Title Modern Marvels Presented by History (1040) Bulk Remove Gaps & Ove…" at bounding box center [259, 32] width 390 height 24
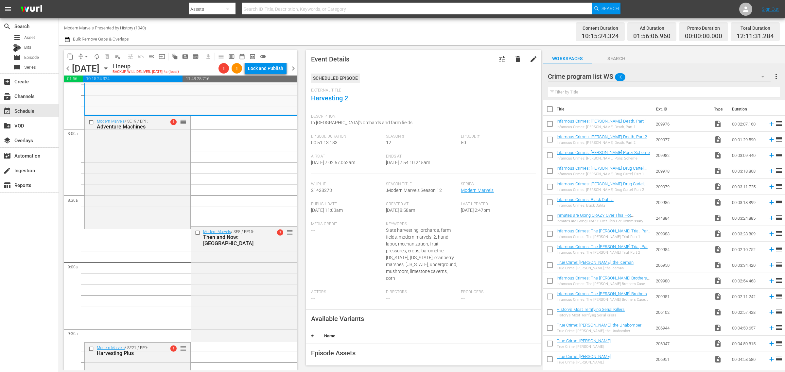
click at [154, 164] on div "Modern Marvels / SE19 / EP1: Adventure Machines 1 reorder" at bounding box center [138, 172] width 106 height 112
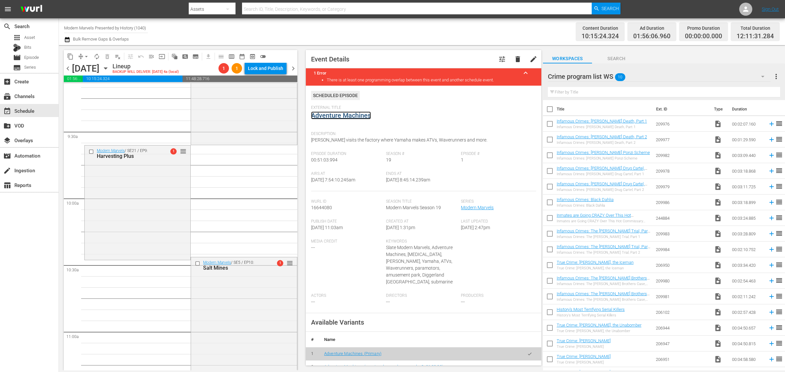
scroll to position [1226, 0]
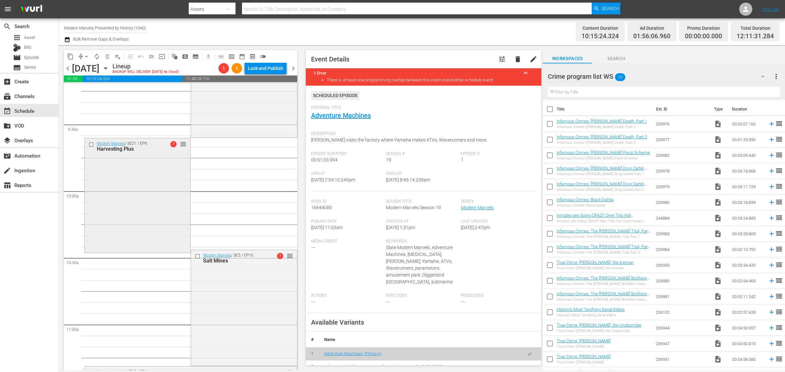
click at [120, 172] on div "Modern Marvels / SE21 / EP9: Harvesting Plus 1 reorder" at bounding box center [138, 194] width 106 height 113
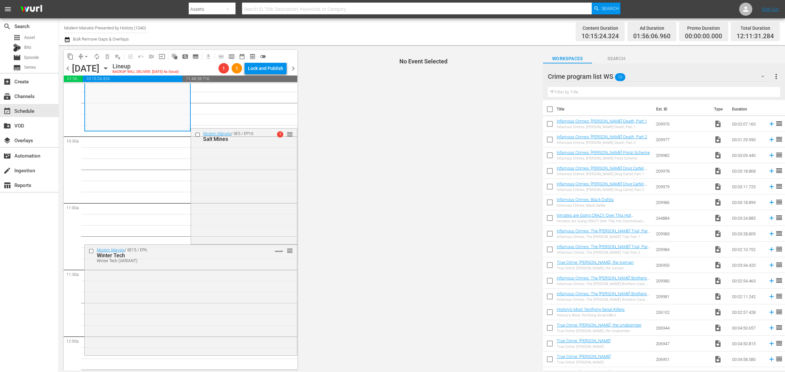
scroll to position [1349, 0]
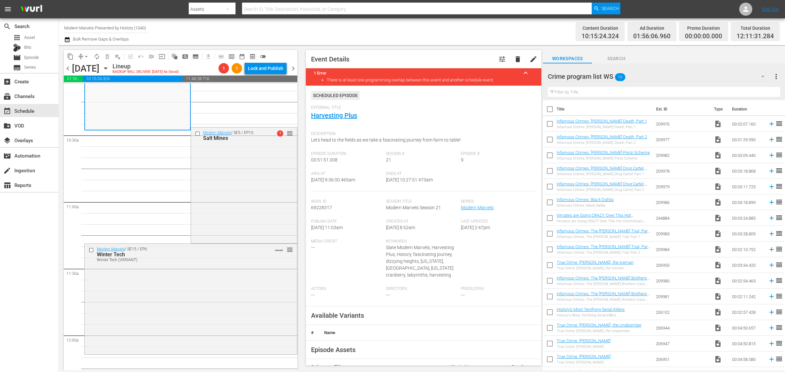
click at [371, 30] on div "Channel Title Modern Marvels Presented by History (1040) Bulk Remove Gaps & Ove…" at bounding box center [259, 32] width 390 height 24
click at [369, 26] on div "Channel Title Modern Marvels Presented by History (1040) Bulk Remove Gaps & Ove…" at bounding box center [259, 32] width 390 height 24
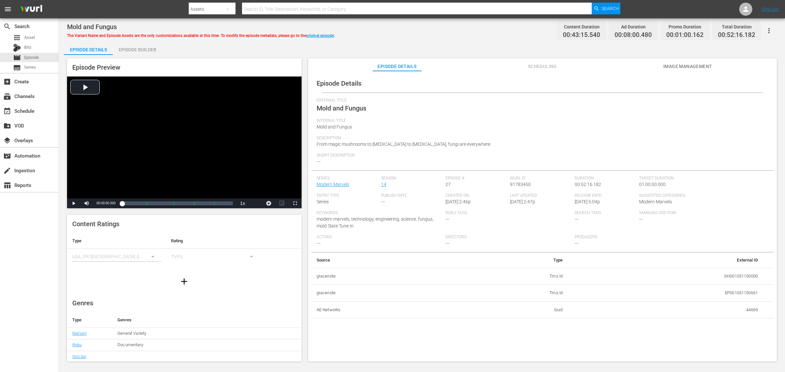
click at [144, 47] on div "Episode Builder" at bounding box center [137, 50] width 49 height 16
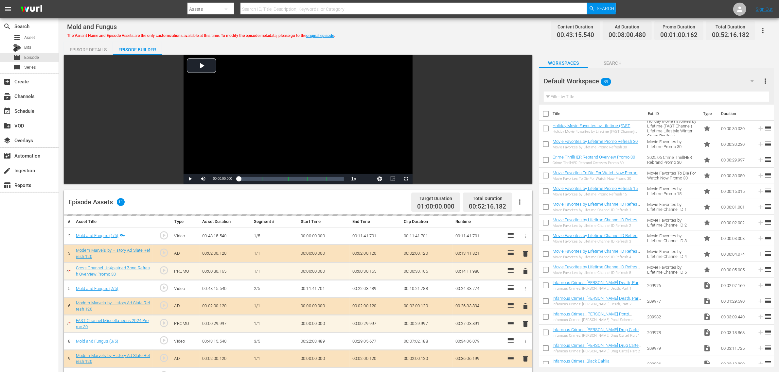
click at [450, 38] on div "Mold and Fungus The Variant Name and Episode Assets are the only customizations…" at bounding box center [418, 30] width 703 height 15
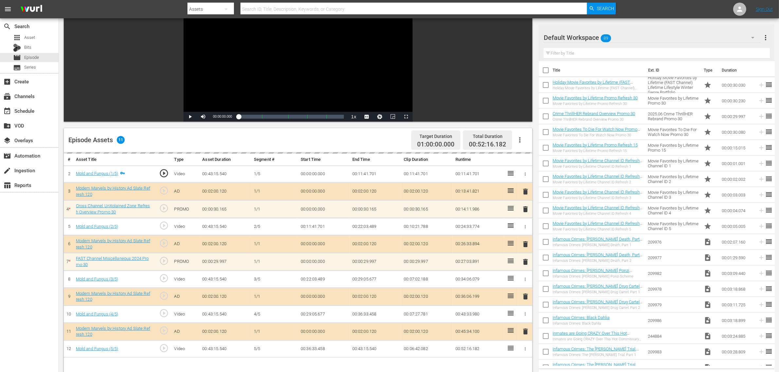
scroll to position [163, 0]
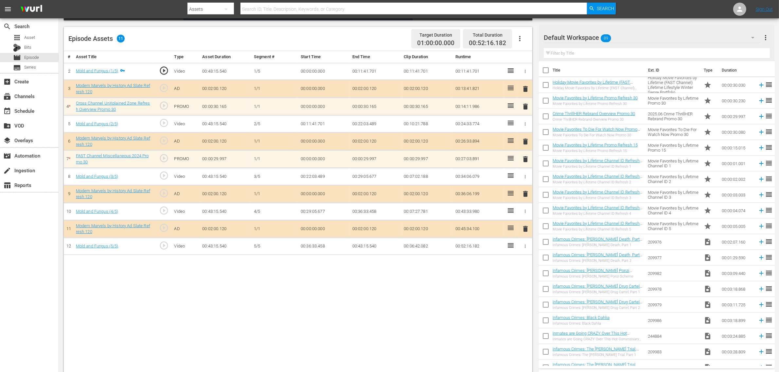
click at [628, 38] on div "Default Workspace 89" at bounding box center [651, 37] width 217 height 18
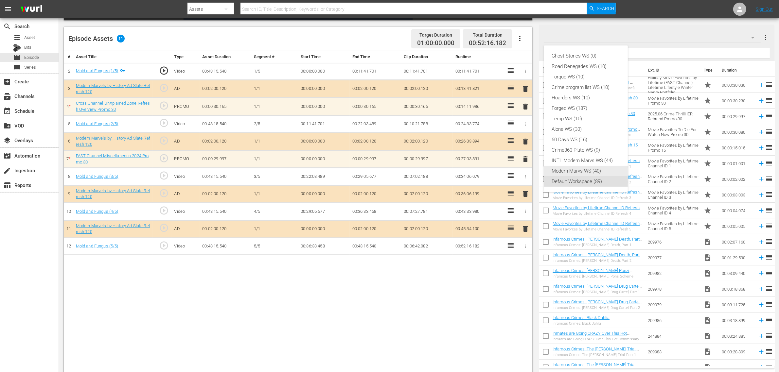
click at [581, 167] on div "Modern Marvs WS (40)" at bounding box center [586, 171] width 68 height 10
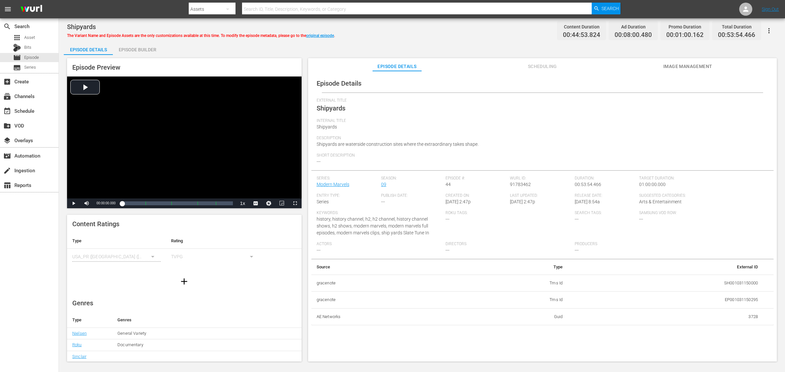
click at [147, 49] on div "Episode Builder" at bounding box center [137, 50] width 49 height 16
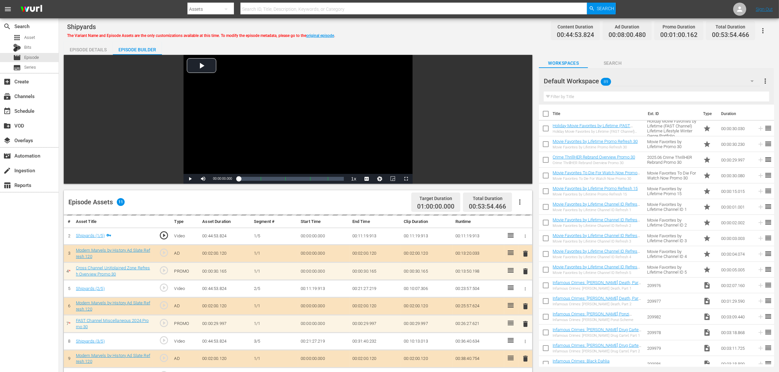
click at [628, 79] on div "Default Workspace 89" at bounding box center [651, 81] width 216 height 18
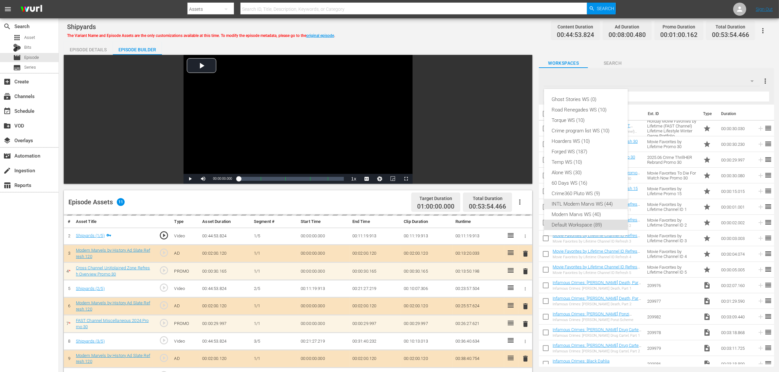
click at [600, 212] on div "Modern Marvs WS (40)" at bounding box center [586, 214] width 68 height 10
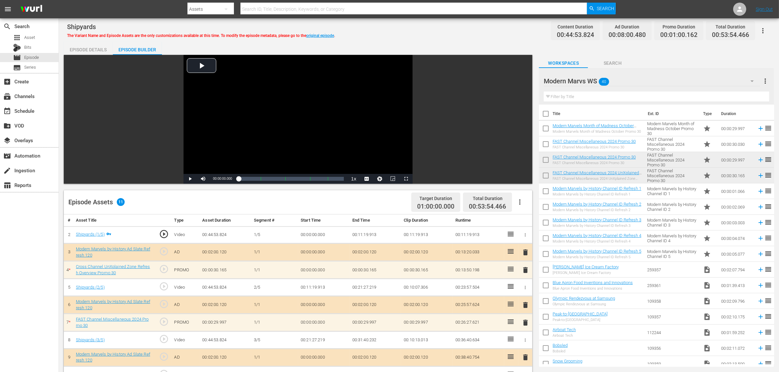
click at [437, 28] on div "Shipyards The Variant Name and Episode Assets are the only customizations avail…" at bounding box center [418, 30] width 703 height 15
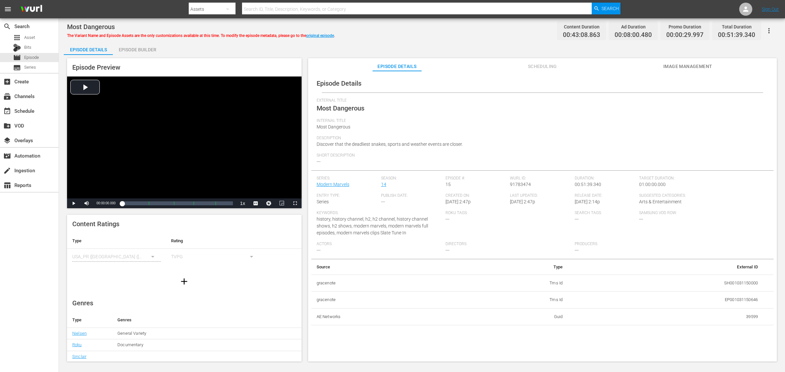
click at [422, 30] on div "Most Dangerous The Variant Name and Episode Assets are the only customizations …" at bounding box center [422, 30] width 710 height 15
click at [210, 44] on div "Episode Details Episode Builder Episode Preview Video Player is loading. Play V…" at bounding box center [422, 204] width 716 height 325
click at [154, 46] on div "Episode Builder" at bounding box center [137, 50] width 49 height 16
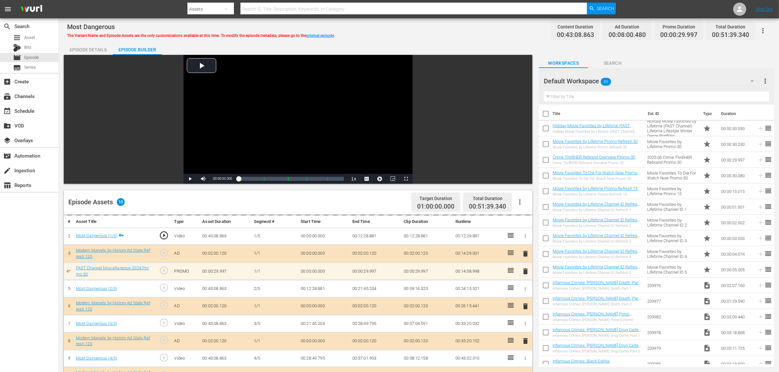
click at [419, 34] on div "Most Dangerous The Variant Name and Episode Assets are the only customizations …" at bounding box center [418, 30] width 703 height 15
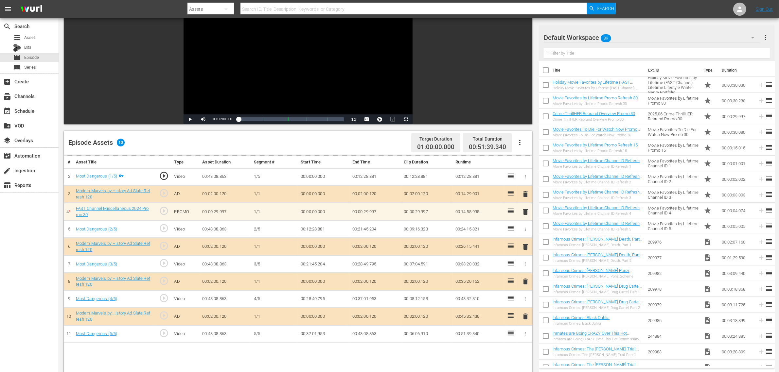
scroll to position [163, 0]
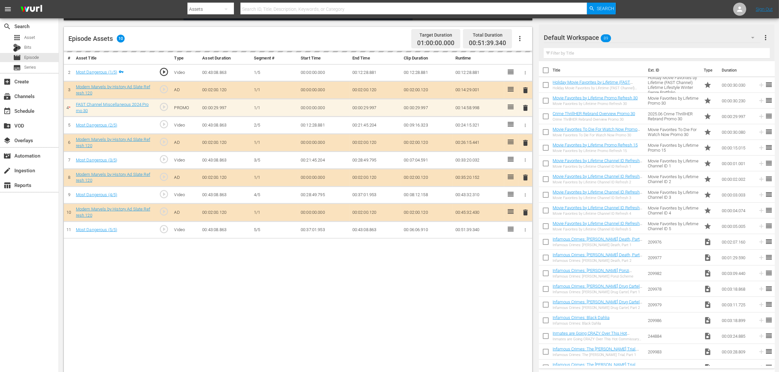
click at [628, 39] on div "Default Workspace 89" at bounding box center [651, 37] width 217 height 18
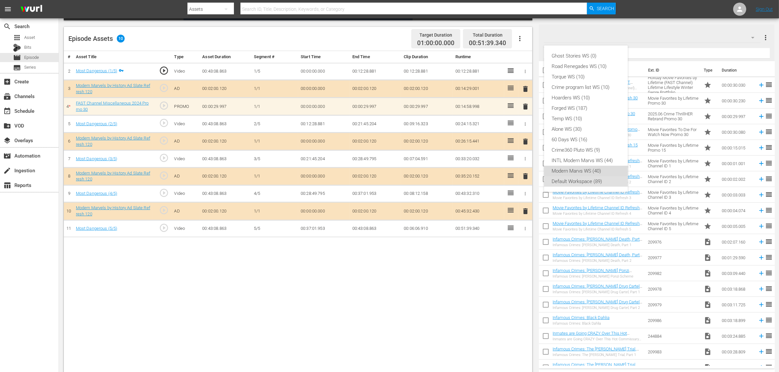
click at [598, 167] on div "Modern Marvs WS (40)" at bounding box center [586, 171] width 68 height 10
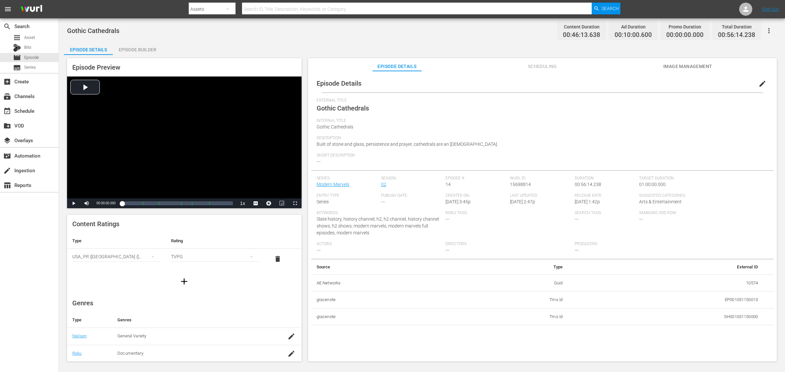
click at [132, 46] on div "Episode Builder" at bounding box center [137, 50] width 49 height 16
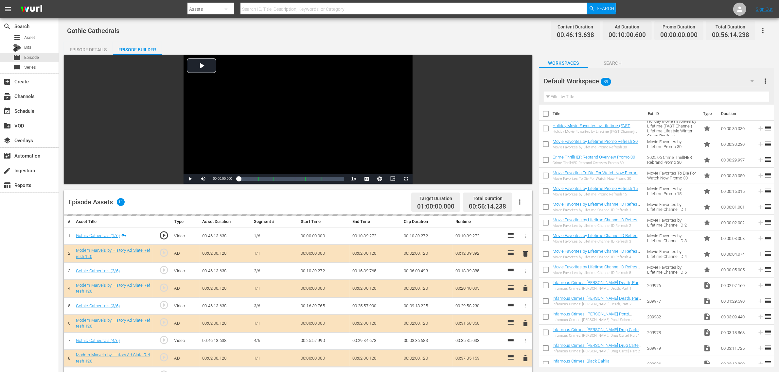
click at [432, 28] on div "Gothic Cathedrals Content Duration 00:46:13.638 Ad Duration 00:10:00.600 Promo …" at bounding box center [418, 30] width 703 height 15
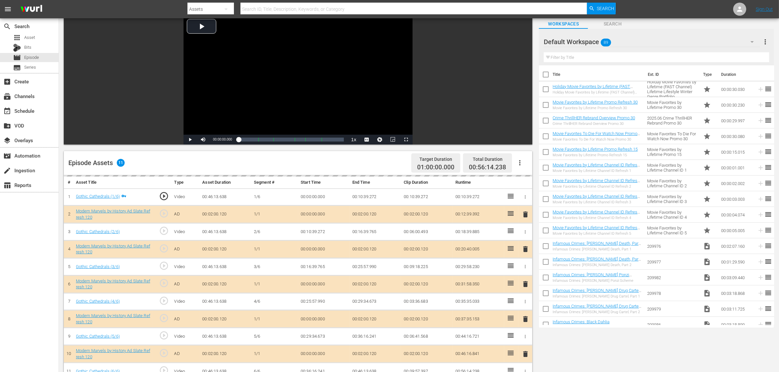
scroll to position [123, 0]
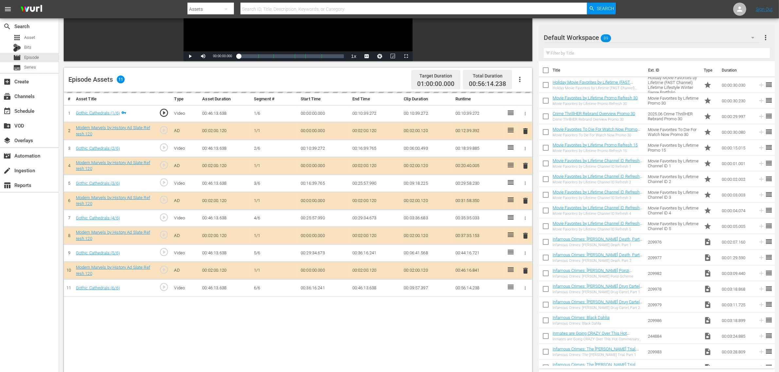
click at [628, 37] on div "Default Workspace 89" at bounding box center [651, 37] width 217 height 18
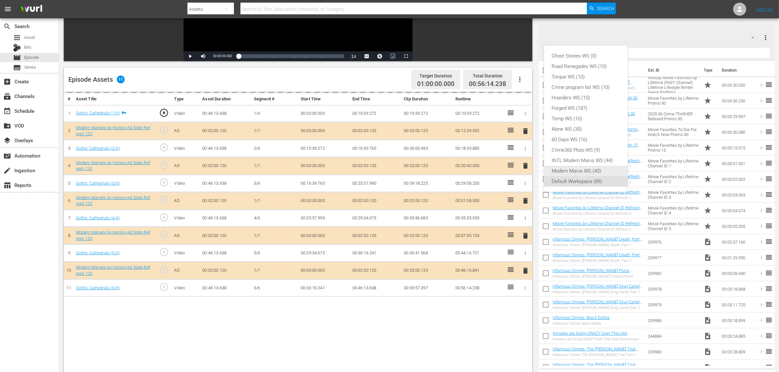
click at [587, 168] on div "Modern Marvs WS (40)" at bounding box center [586, 171] width 68 height 10
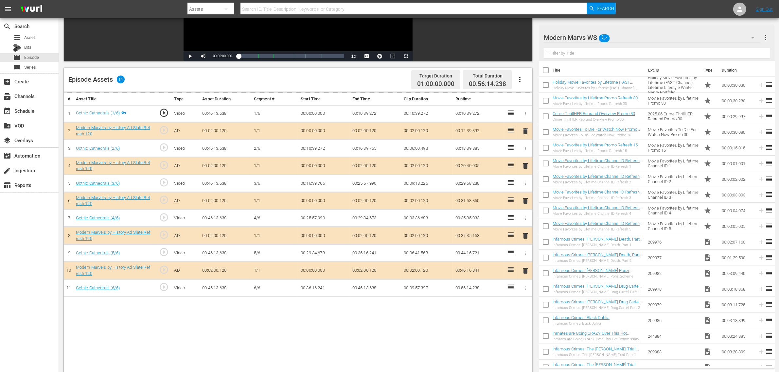
click at [394, 298] on div "# Asset Title Type Asset Duration Segment # Start Time End Time Clip Duration R…" at bounding box center [298, 253] width 468 height 323
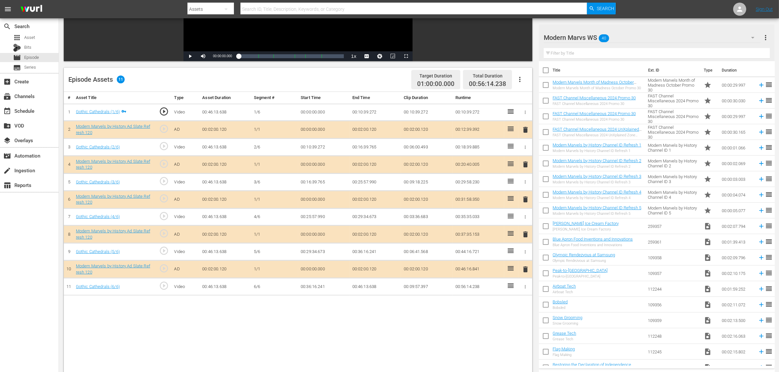
click at [524, 236] on span "delete" at bounding box center [525, 235] width 8 height 8
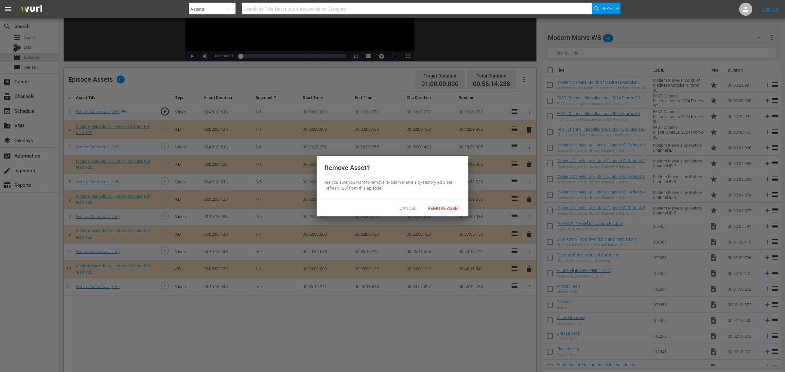
click at [443, 204] on div "Remove Asset" at bounding box center [443, 208] width 43 height 12
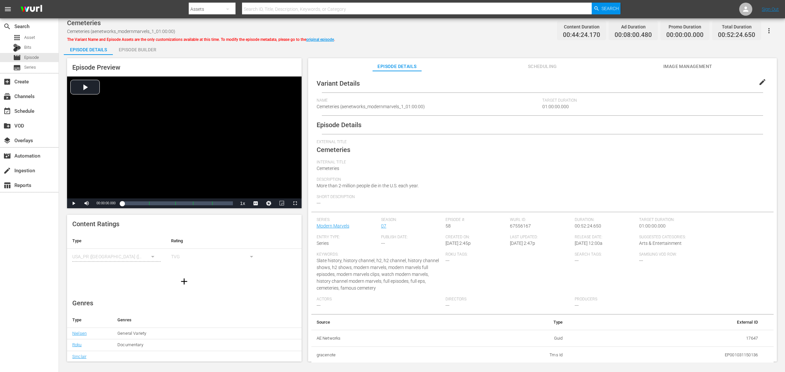
click at [136, 50] on div "Episode Builder" at bounding box center [137, 50] width 49 height 16
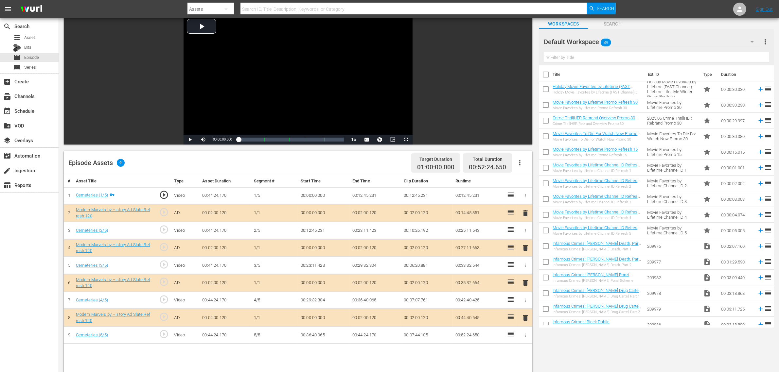
scroll to position [41, 0]
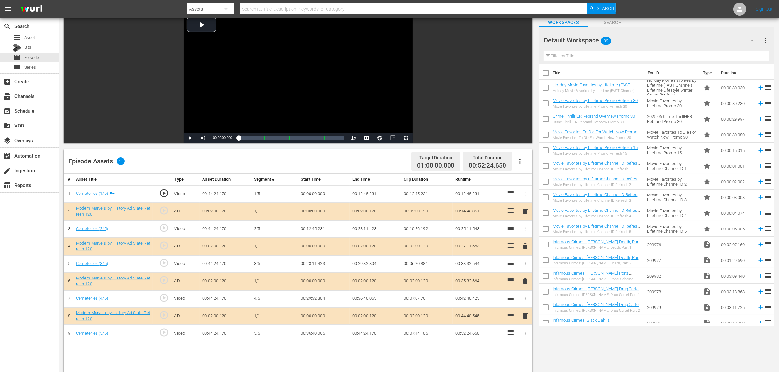
click at [628, 37] on div "Default Workspace 89" at bounding box center [651, 40] width 216 height 18
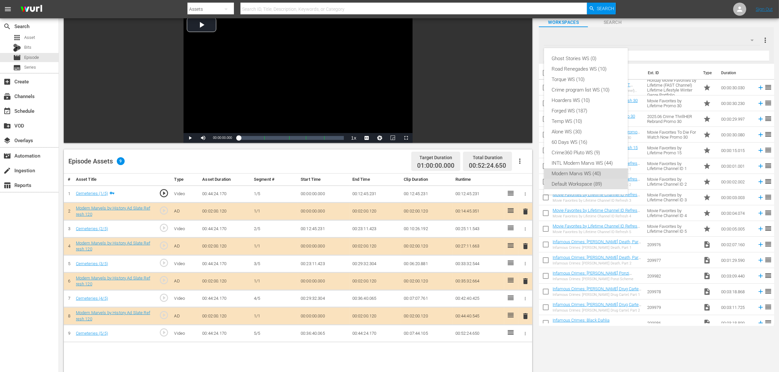
click at [589, 177] on div "Modern Marvs WS (40)" at bounding box center [586, 173] width 68 height 10
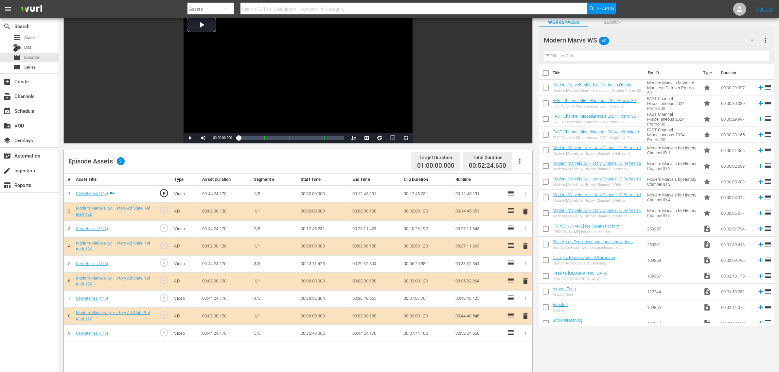
click at [386, 164] on div "Episode Assets 9 Target Duration 01:00:00.000 Total Duration 00:52:24.650" at bounding box center [298, 161] width 468 height 24
click at [527, 282] on span "delete" at bounding box center [525, 281] width 8 height 8
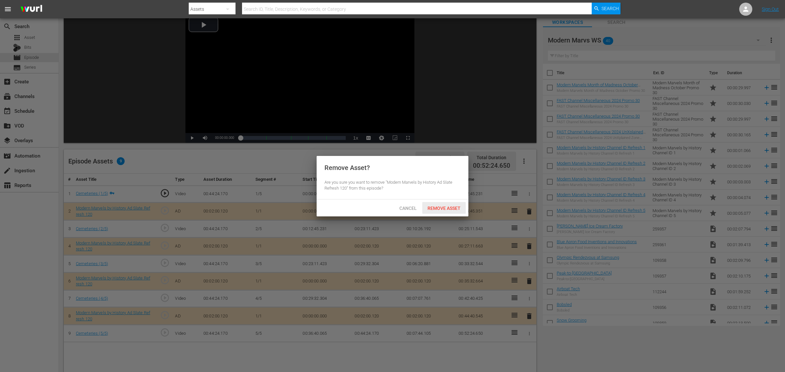
click at [440, 206] on span "Remove Asset" at bounding box center [443, 208] width 43 height 5
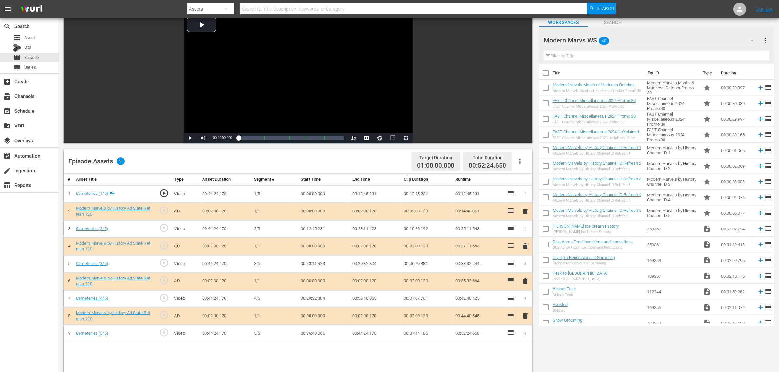
click at [628, 9] on nav "menu Search By Assets Search ID, Title, Description, Keywords, or Category Sear…" at bounding box center [389, 9] width 779 height 18
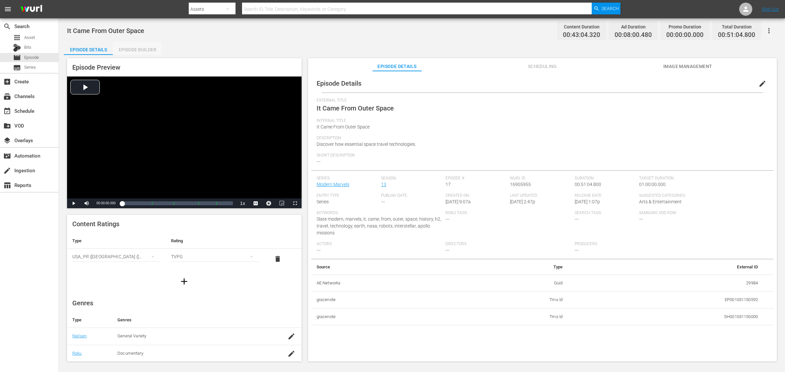
click at [145, 49] on div "Episode Builder" at bounding box center [137, 50] width 49 height 16
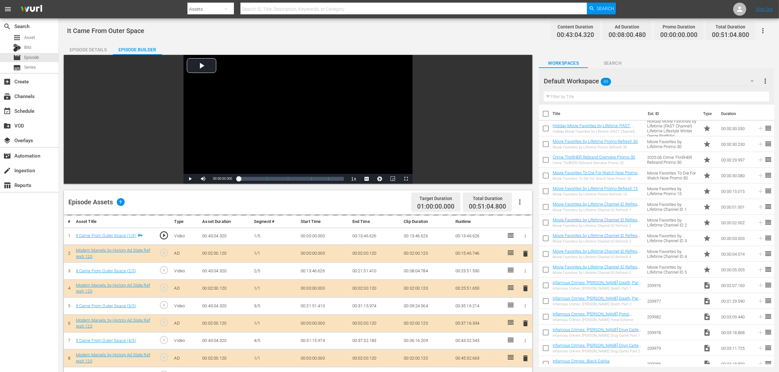
click at [628, 78] on div "Default Workspace 89" at bounding box center [651, 81] width 216 height 18
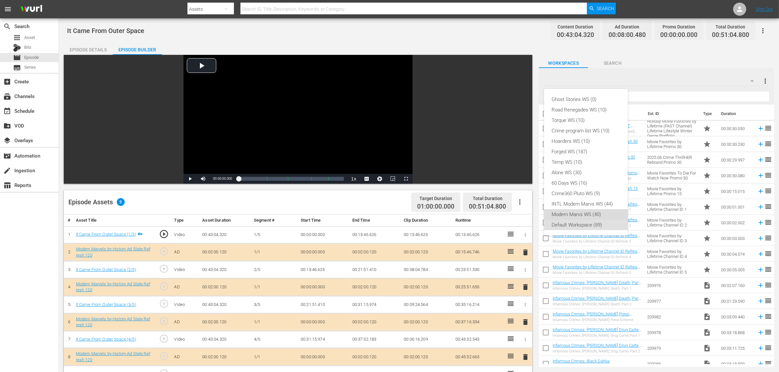
click at [605, 211] on div "Modern Marvs WS (40)" at bounding box center [586, 214] width 68 height 10
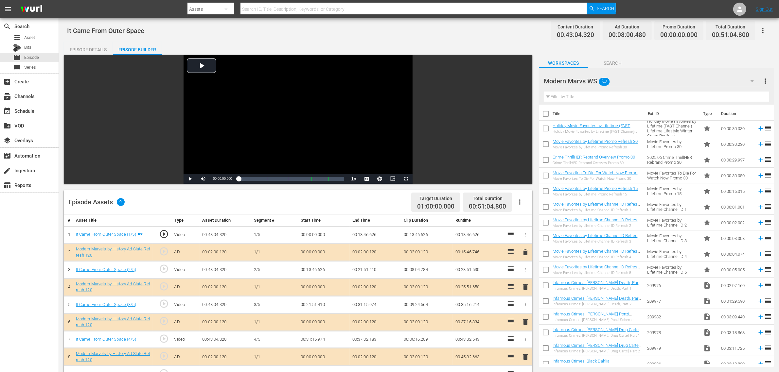
click at [476, 23] on div "It Came From Outer Space Content Duration 00:43:04.320 Ad Duration 00:08:00.480…" at bounding box center [418, 30] width 703 height 15
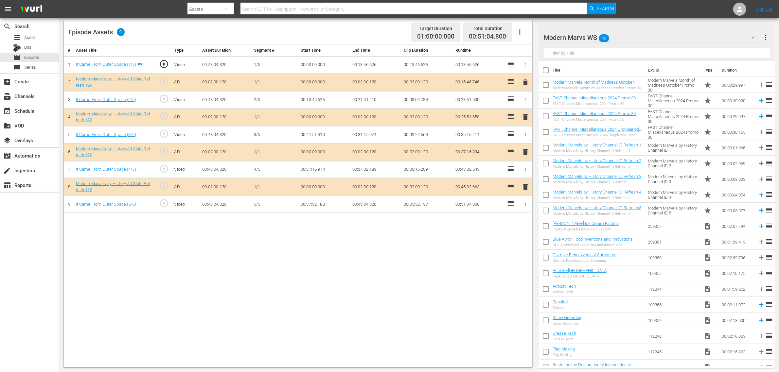
click at [527, 153] on span "delete" at bounding box center [525, 152] width 8 height 8
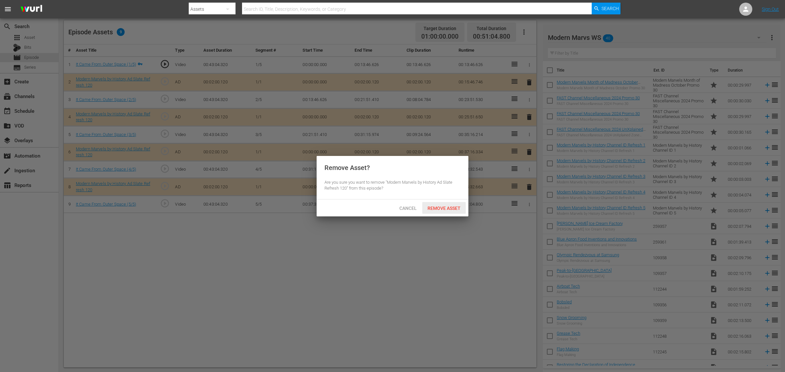
click at [453, 212] on div "Remove Asset" at bounding box center [443, 208] width 43 height 12
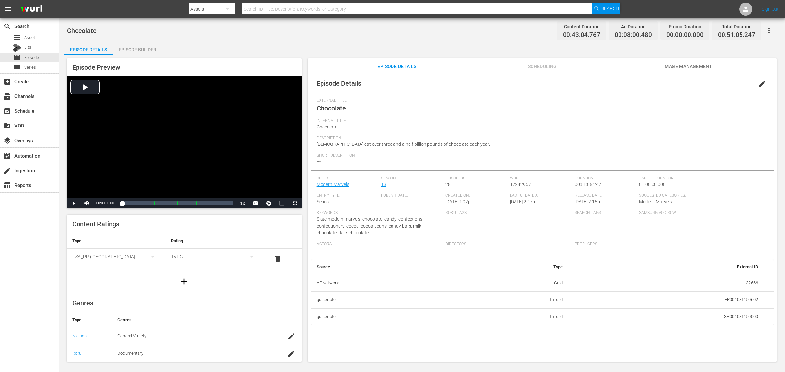
click at [145, 53] on div "Episode Builder" at bounding box center [137, 50] width 49 height 16
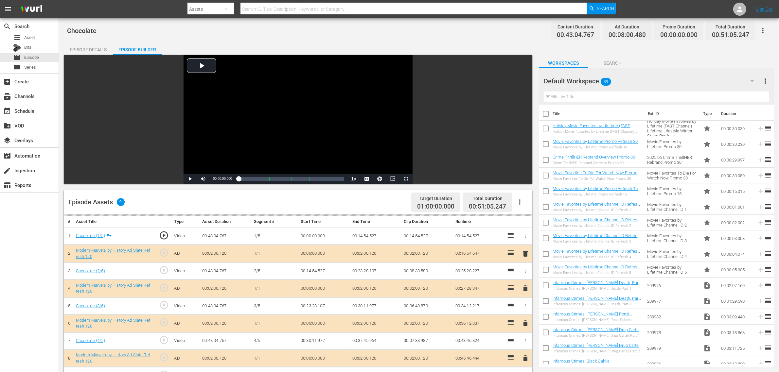
click at [628, 83] on div "Default Workspace 89" at bounding box center [651, 81] width 216 height 18
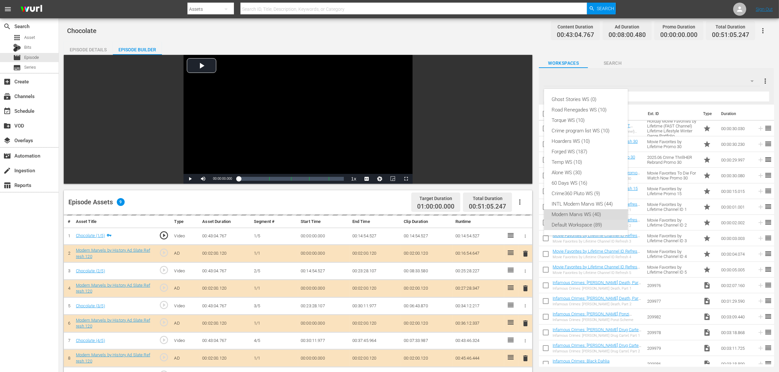
click at [580, 210] on div "Modern Marvs WS (40)" at bounding box center [586, 214] width 68 height 10
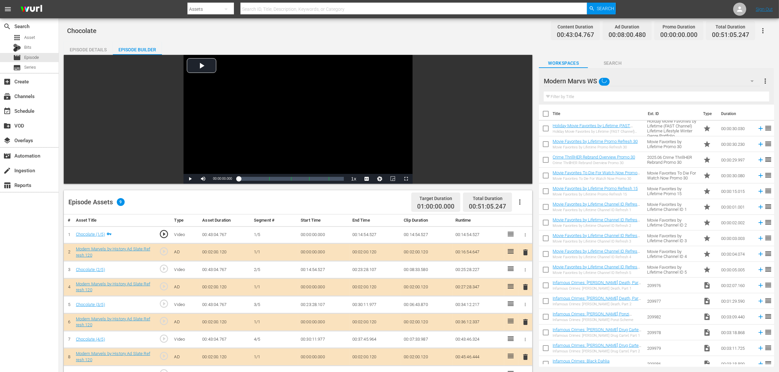
click at [483, 43] on div "Ghost Stories WS (0) Road Renegades WS (10) Torque WS (10) Crime program list W…" at bounding box center [389, 186] width 779 height 372
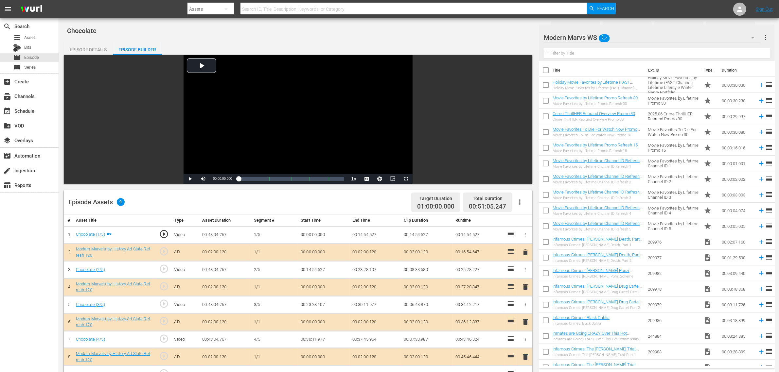
scroll to position [170, 0]
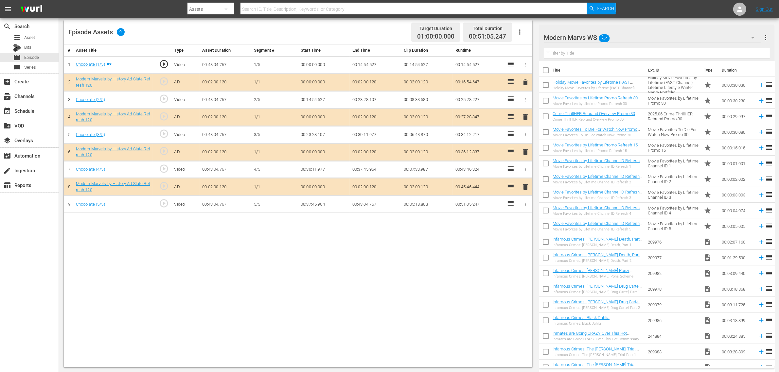
click at [524, 152] on span "delete" at bounding box center [525, 152] width 8 height 8
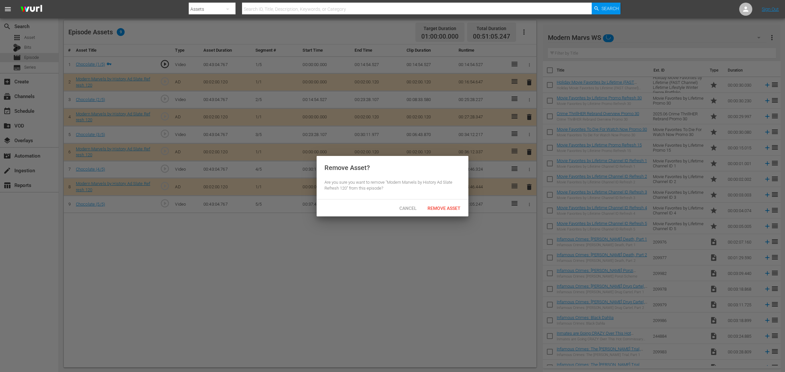
click at [444, 209] on span "Remove Asset" at bounding box center [443, 208] width 43 height 5
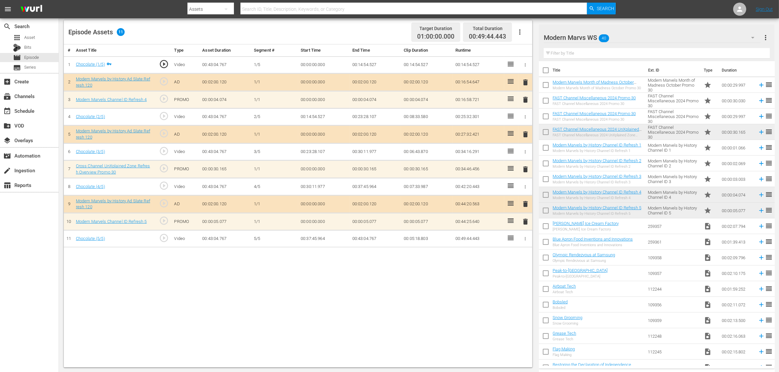
click at [486, 298] on div "# Asset Title Type Asset Duration Segment # Start Time End Time Clip Duration R…" at bounding box center [298, 205] width 468 height 323
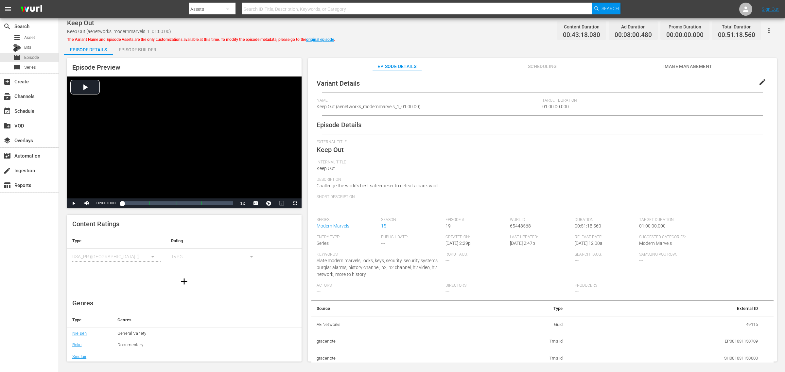
click at [124, 50] on div "Episode Builder" at bounding box center [137, 50] width 49 height 16
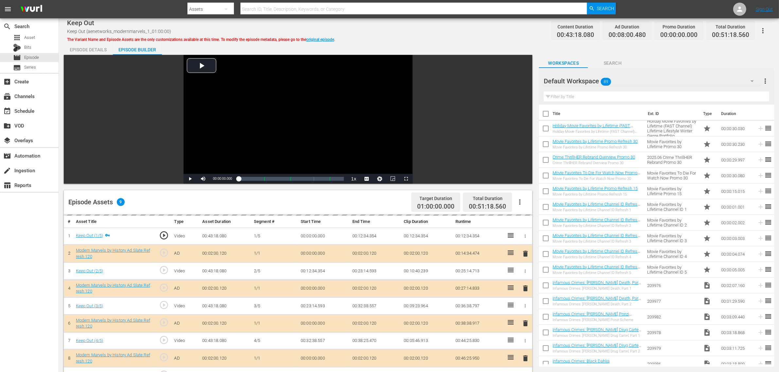
click at [628, 80] on div "Default Workspace 89" at bounding box center [651, 81] width 216 height 18
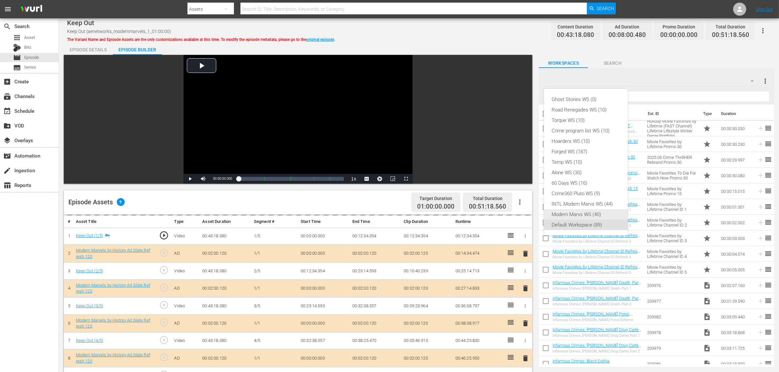
click at [596, 215] on div "Modern Marvs WS (40)" at bounding box center [586, 214] width 68 height 10
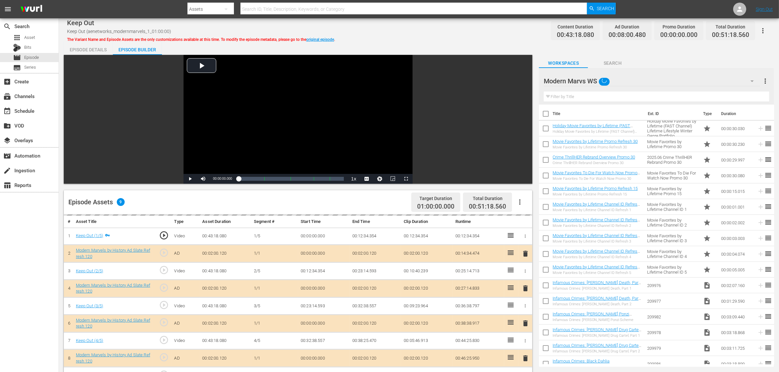
click at [445, 36] on div "Keep Out Keep Out (aenetworks_modernmarvels_1_01:00:00) The Variant Name and Ep…" at bounding box center [418, 30] width 703 height 15
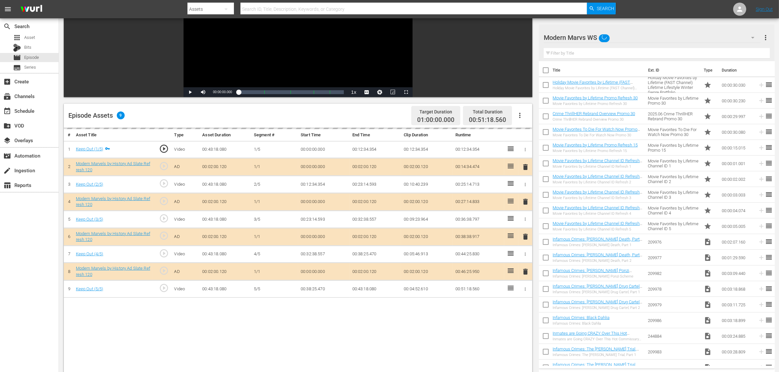
scroll to position [123, 0]
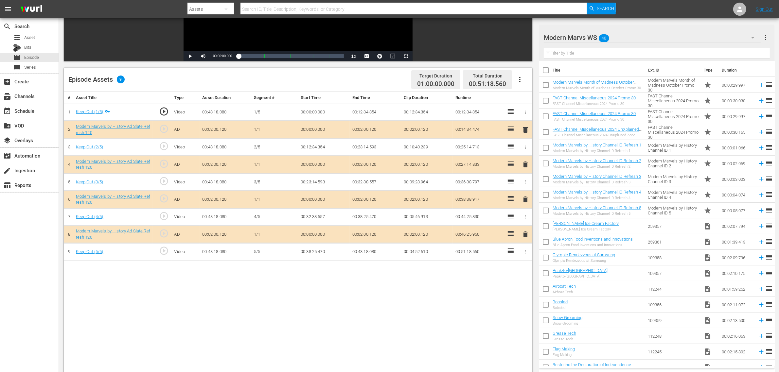
click at [524, 201] on span "delete" at bounding box center [525, 200] width 8 height 8
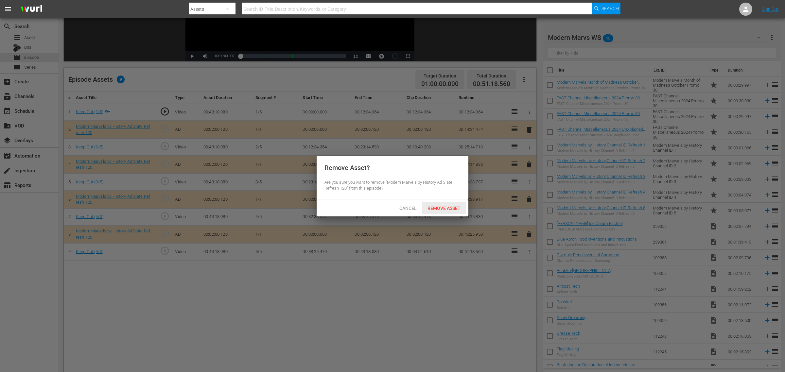
click at [442, 207] on span "Remove Asset" at bounding box center [443, 208] width 43 height 5
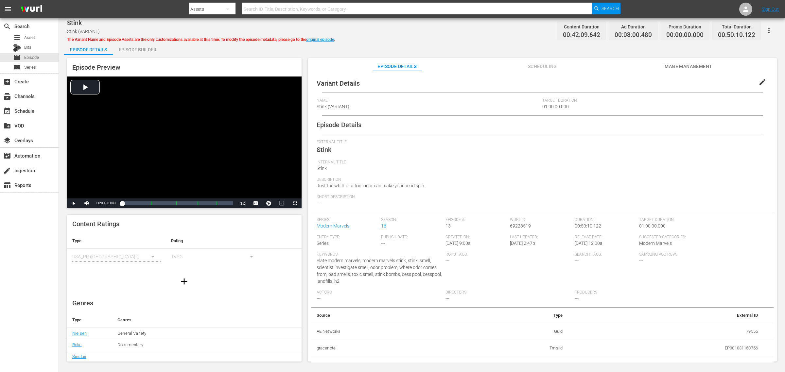
click at [128, 51] on div "Episode Builder" at bounding box center [137, 50] width 49 height 16
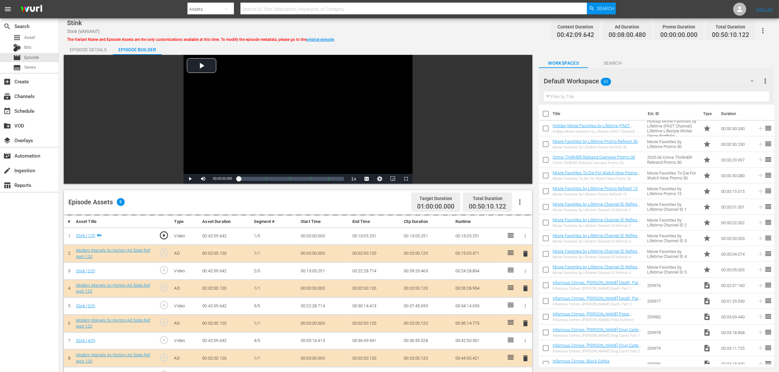
click at [628, 79] on div "Default Workspace 89" at bounding box center [651, 81] width 216 height 18
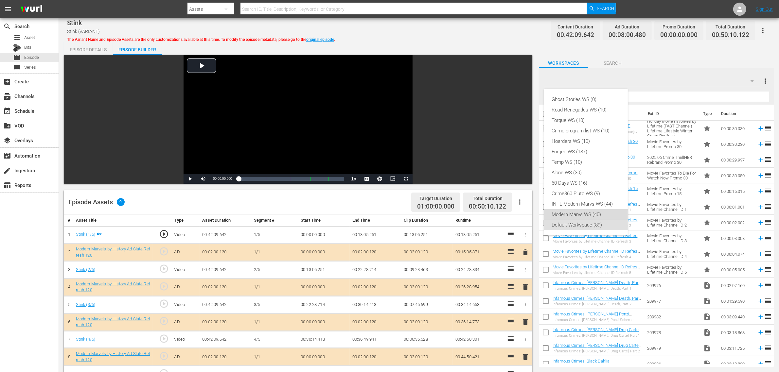
click at [599, 215] on div "Modern Marvs WS (40)" at bounding box center [586, 214] width 68 height 10
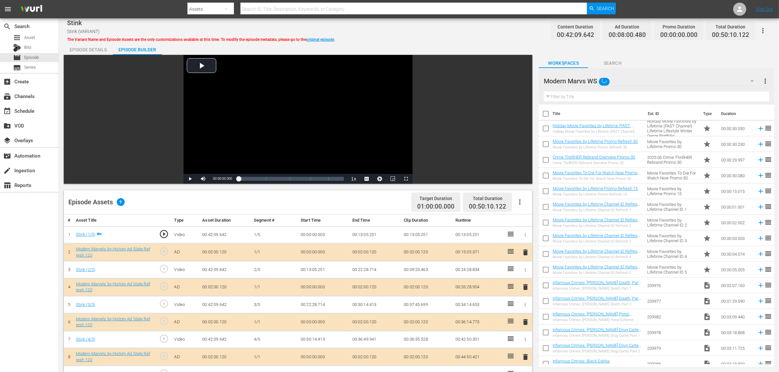
click at [475, 34] on div "Stink Stink (VARIANT) The Variant Name and Episode Assets are the only customiz…" at bounding box center [418, 30] width 703 height 15
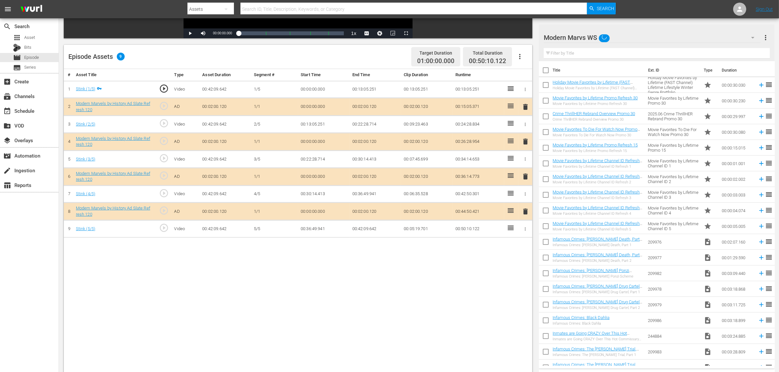
scroll to position [170, 0]
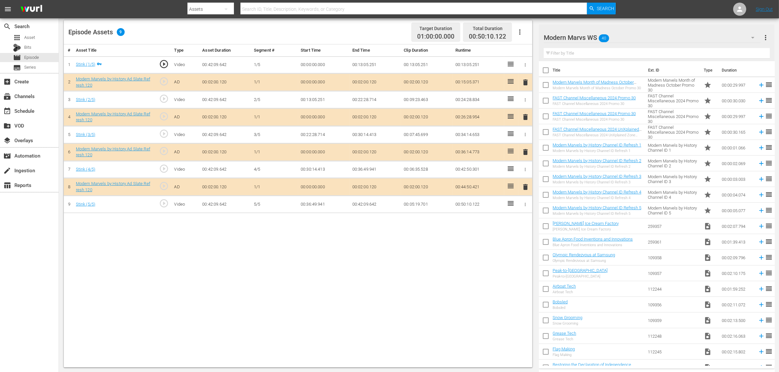
click at [525, 153] on span "delete" at bounding box center [525, 152] width 8 height 8
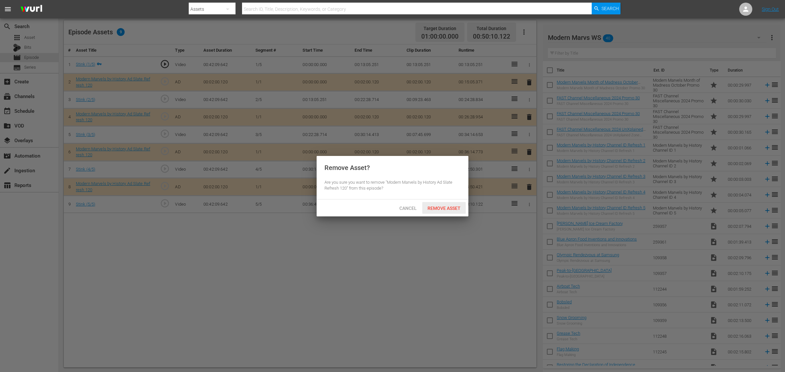
click at [431, 207] on span "Remove Asset" at bounding box center [443, 208] width 43 height 5
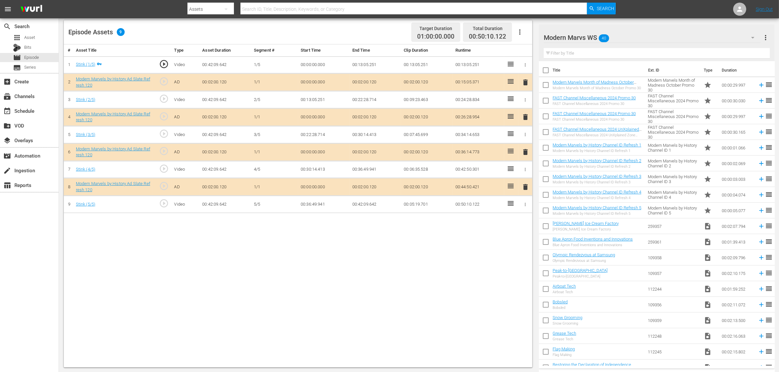
click at [110, 253] on div "# Asset Title Type Asset Duration Segment # Start Time End Time Clip Duration R…" at bounding box center [298, 205] width 468 height 323
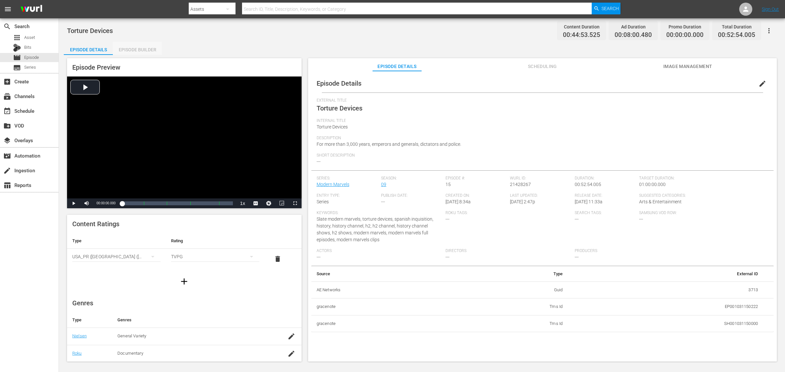
click at [145, 44] on div "Episode Builder" at bounding box center [137, 50] width 49 height 16
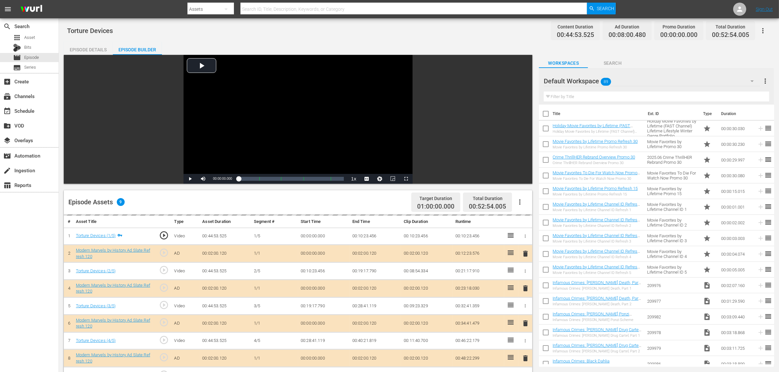
click at [476, 37] on div "Torture Devices Content Duration 00:44:53.525 Ad Duration 00:08:00.480 Promo Du…" at bounding box center [418, 30] width 703 height 15
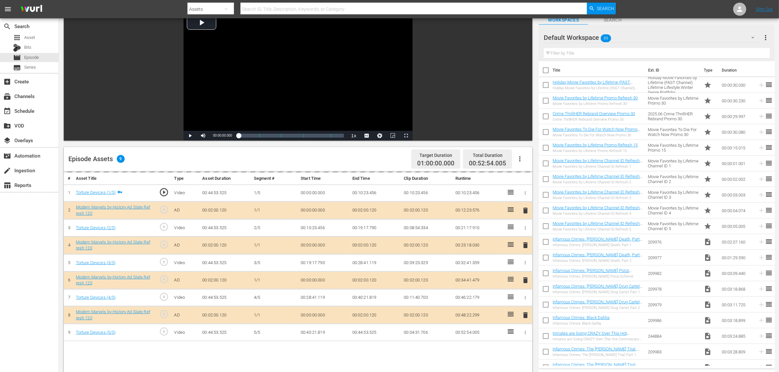
scroll to position [123, 0]
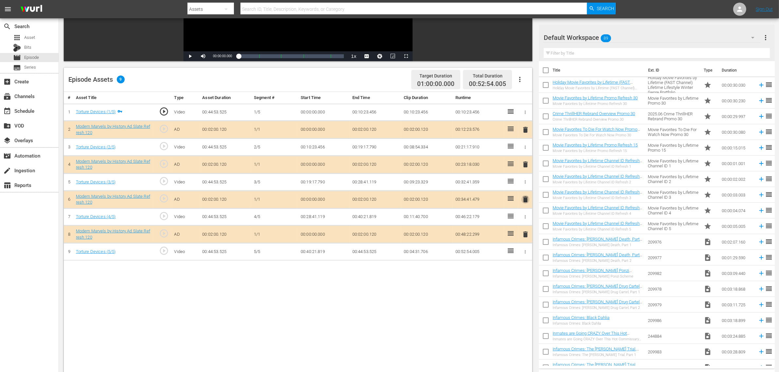
click at [526, 203] on span "delete" at bounding box center [525, 200] width 8 height 8
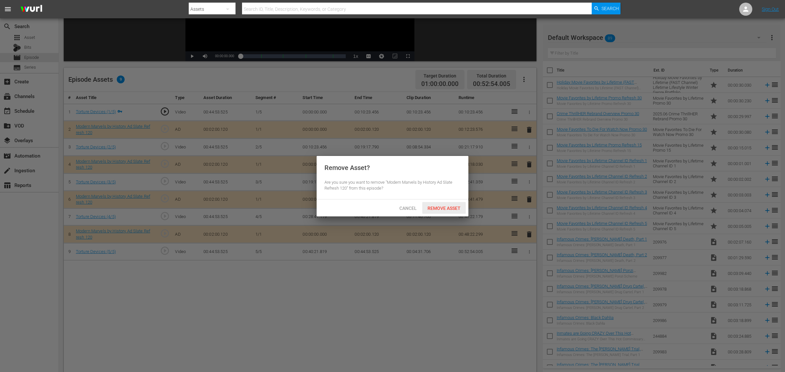
click at [446, 206] on span "Remove Asset" at bounding box center [443, 208] width 43 height 5
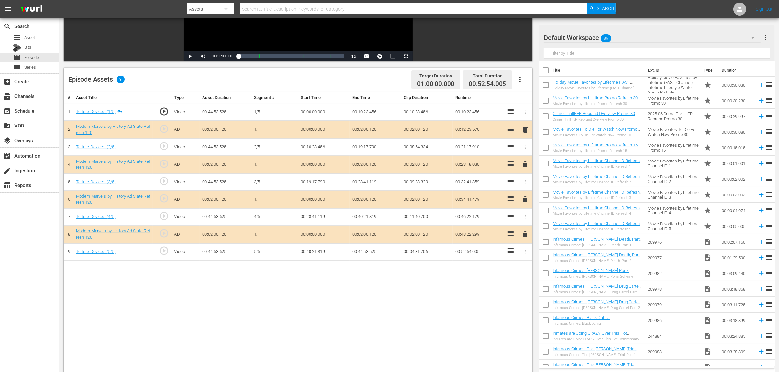
click at [627, 40] on div "Default Workspace 89" at bounding box center [651, 37] width 217 height 18
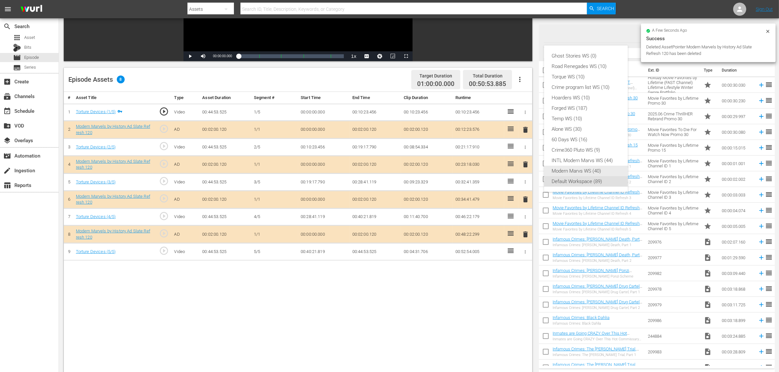
click at [590, 169] on div "Modern Marvs WS (40)" at bounding box center [586, 171] width 68 height 10
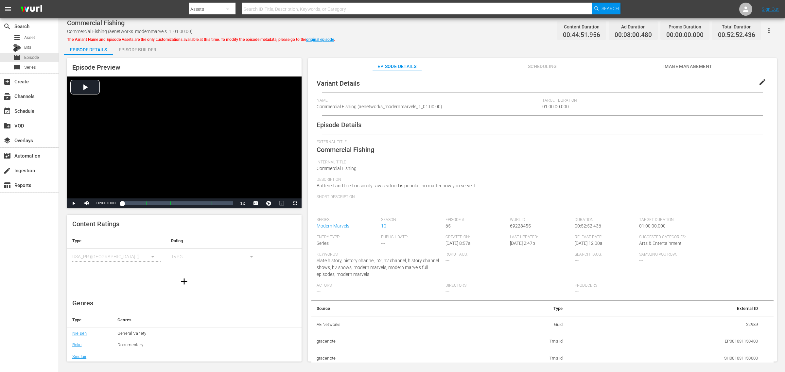
click at [142, 51] on div "Episode Builder" at bounding box center [137, 50] width 49 height 16
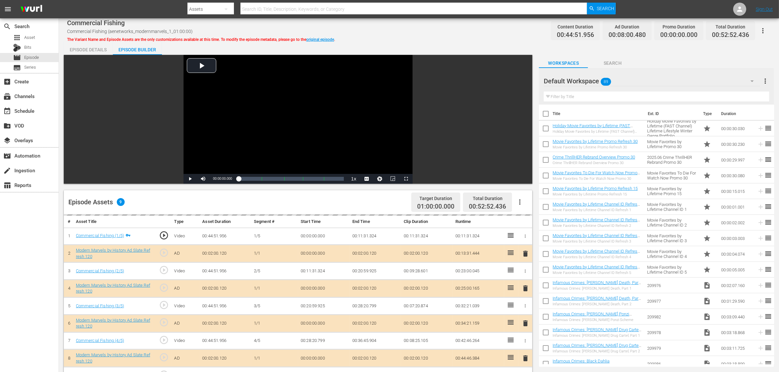
click at [406, 45] on div "Episode Details Episode Builder Episode Preview Video Player is loading. Play V…" at bounding box center [419, 290] width 710 height 496
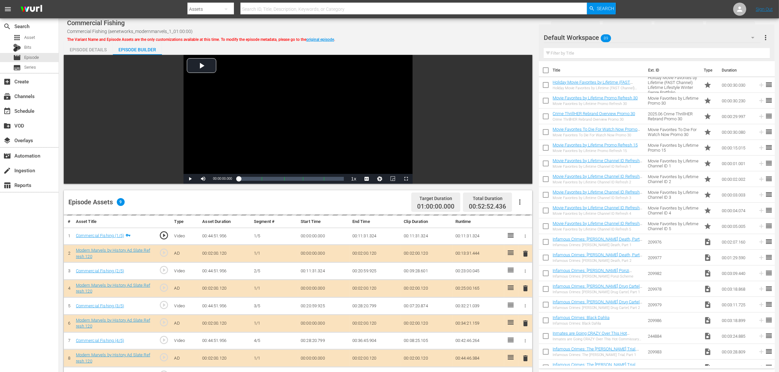
scroll to position [163, 0]
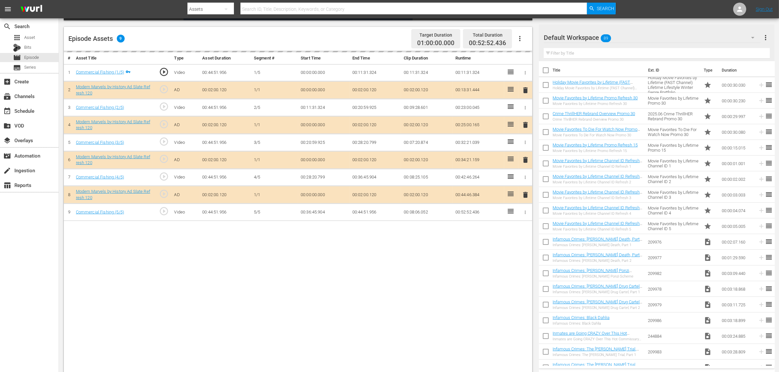
click at [628, 39] on div "Default Workspace 89" at bounding box center [651, 37] width 217 height 18
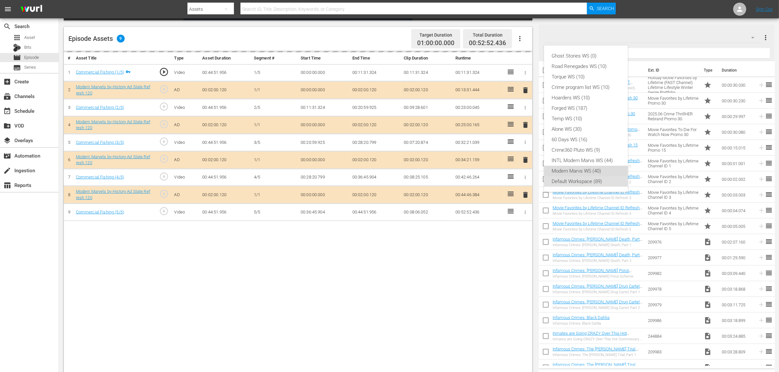
click at [579, 166] on div "Modern Marvs WS (40)" at bounding box center [586, 171] width 68 height 10
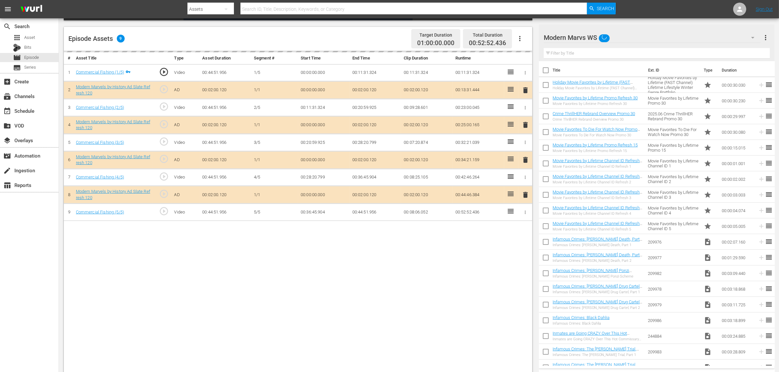
click at [447, 292] on div "Ghost Stories WS (0) Road Renegades WS (10) Torque WS (10) Crime program list W…" at bounding box center [389, 186] width 779 height 372
click at [522, 160] on div "delete" at bounding box center [525, 159] width 9 height 9
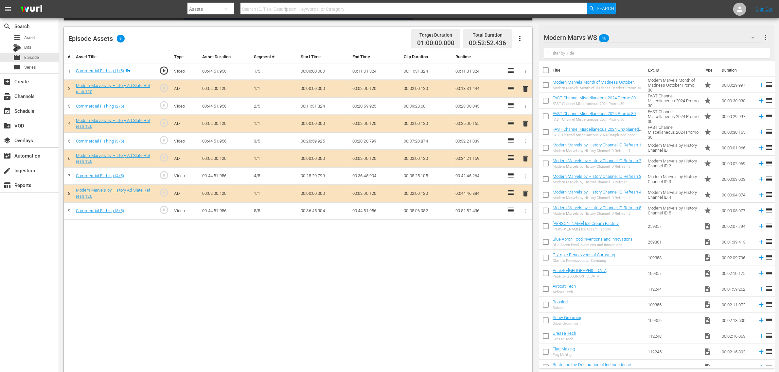
click at [525, 161] on span "delete" at bounding box center [525, 159] width 8 height 8
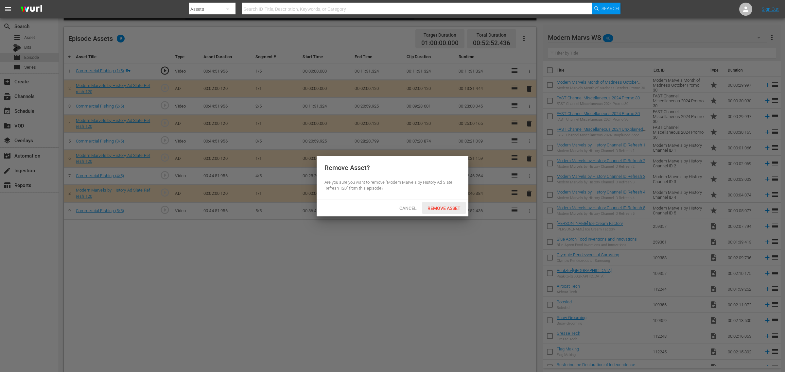
click at [446, 206] on span "Remove Asset" at bounding box center [443, 208] width 43 height 5
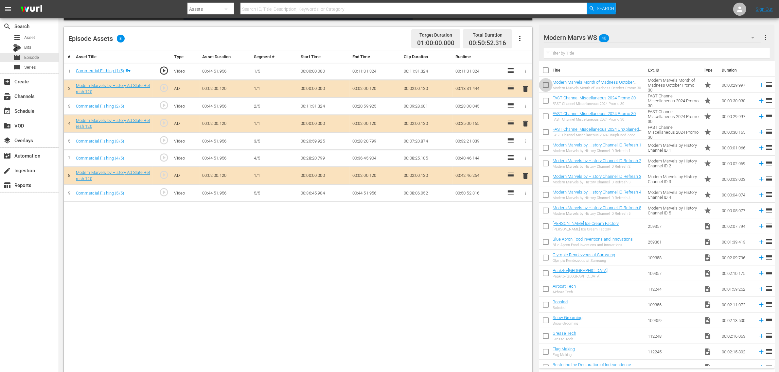
click at [545, 83] on input "checkbox" at bounding box center [546, 86] width 14 height 14
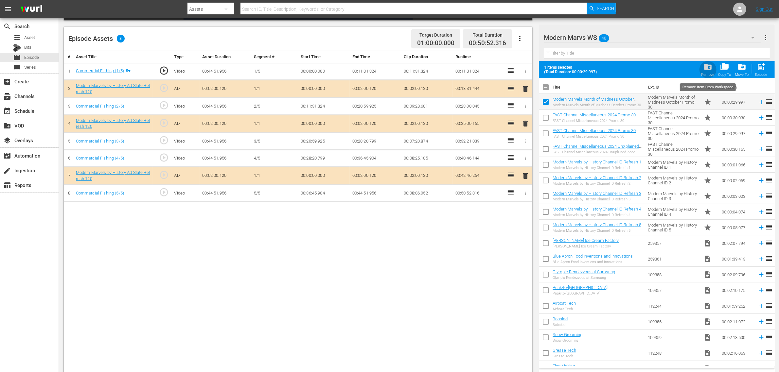
click at [628, 69] on span "folder_delete" at bounding box center [707, 66] width 9 height 9
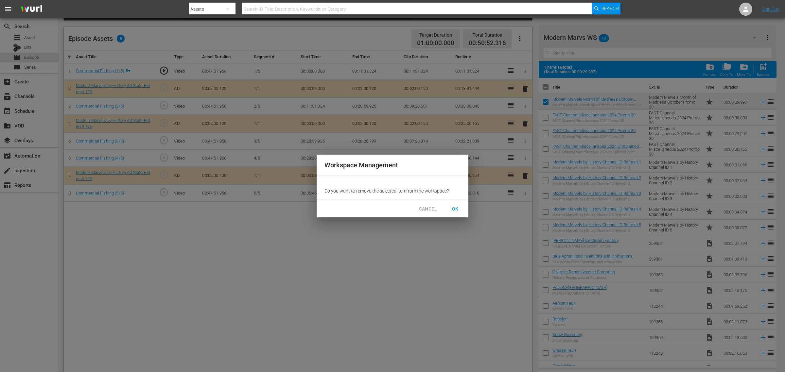
click at [457, 209] on span "OK" at bounding box center [455, 209] width 10 height 8
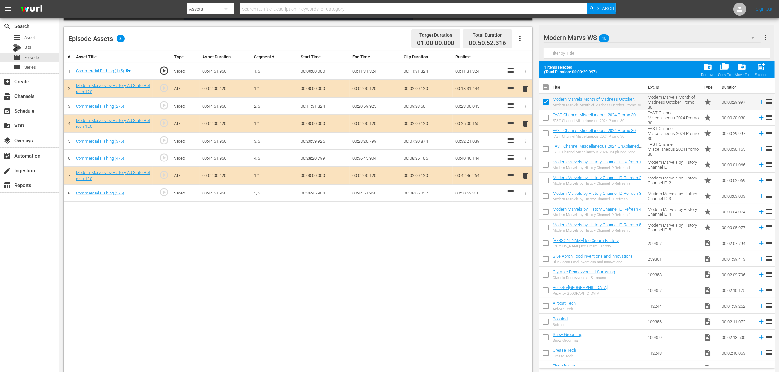
checkbox input "false"
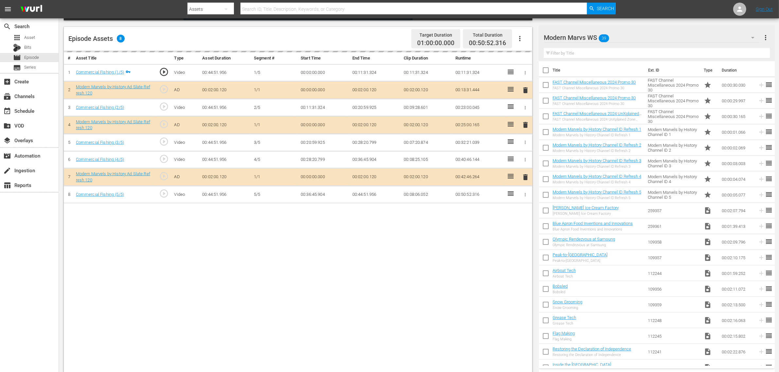
click at [372, 36] on div "Episode Assets 8 Target Duration 01:00:00.000 Total Duration 00:50:52.316" at bounding box center [298, 39] width 468 height 24
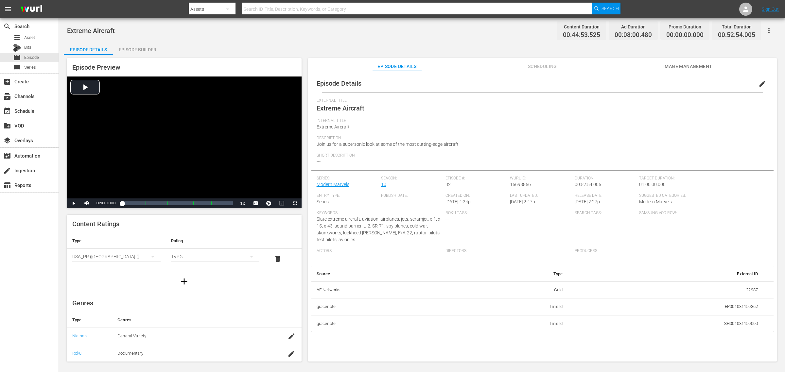
click at [152, 50] on div "Episode Builder" at bounding box center [137, 50] width 49 height 16
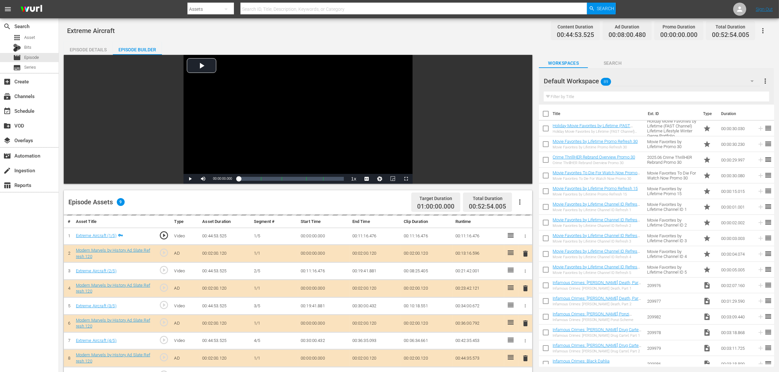
click at [628, 79] on div "Default Workspace 89" at bounding box center [651, 81] width 216 height 18
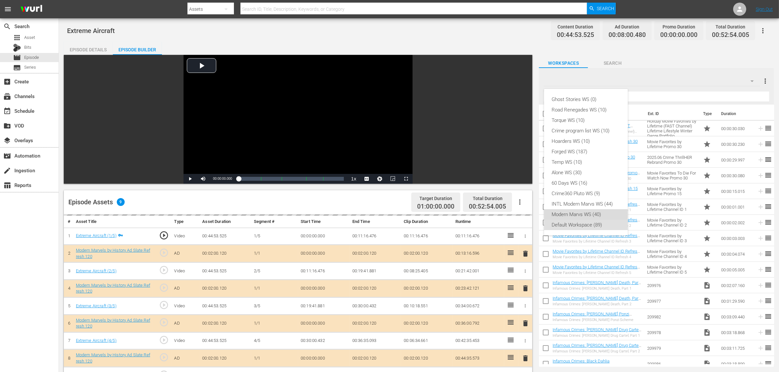
click at [576, 215] on div "Modern Marvs WS (40)" at bounding box center [586, 214] width 68 height 10
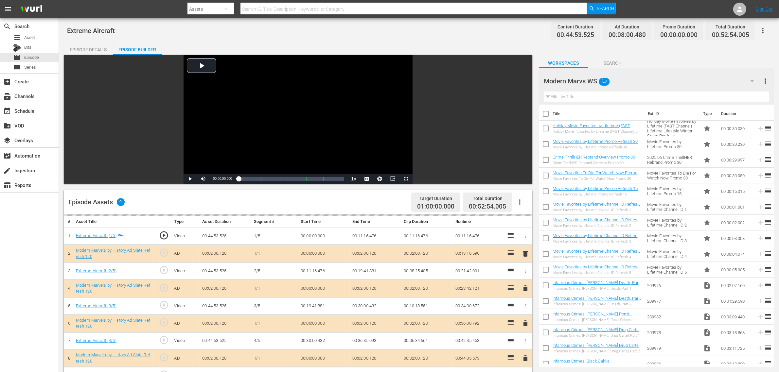
click at [465, 42] on div "Episode Details Episode Builder Episode Preview Video Player is loading. Play V…" at bounding box center [419, 290] width 710 height 496
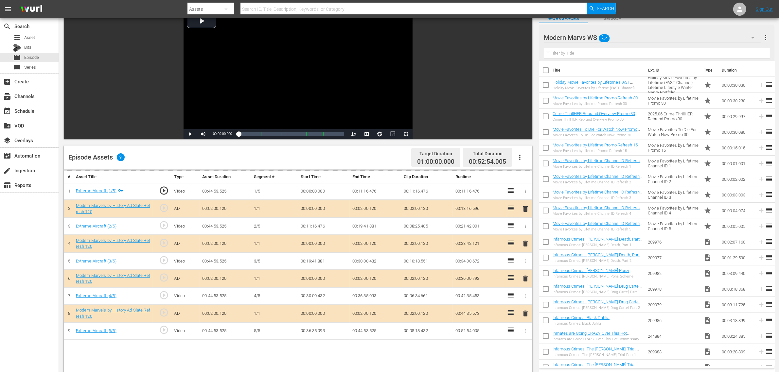
scroll to position [163, 0]
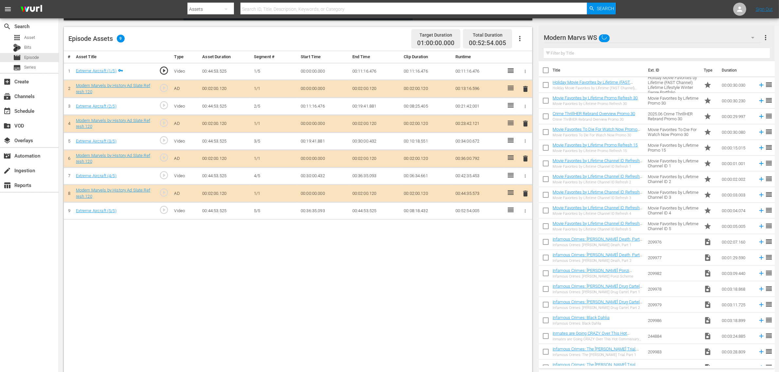
click at [525, 157] on span "delete" at bounding box center [525, 159] width 8 height 8
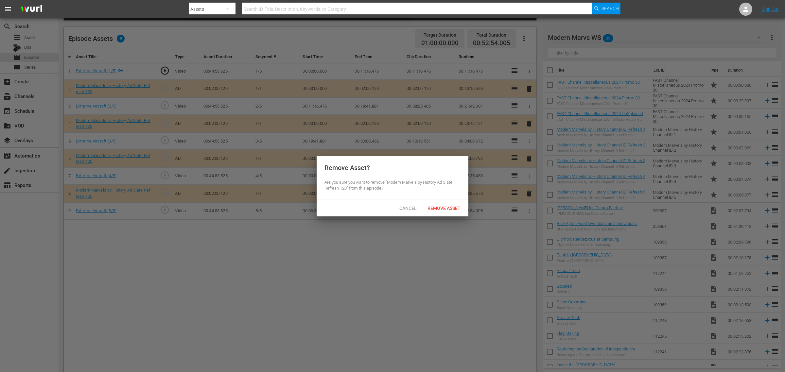
click at [450, 208] on span "Remove Asset" at bounding box center [443, 208] width 43 height 5
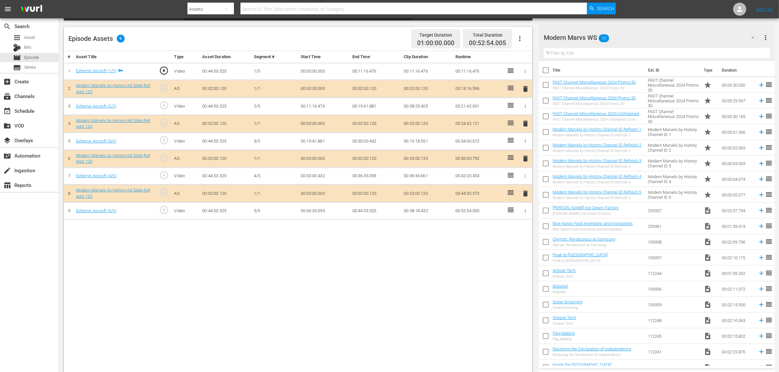
click at [340, 295] on div "# Asset Title Type Asset Duration Segment # Start Time End Time Clip Duration R…" at bounding box center [298, 212] width 468 height 323
click at [329, 40] on div "Episode Assets 9 Target Duration 01:00:00.000 Total Duration 00:52:54.005" at bounding box center [298, 39] width 468 height 24
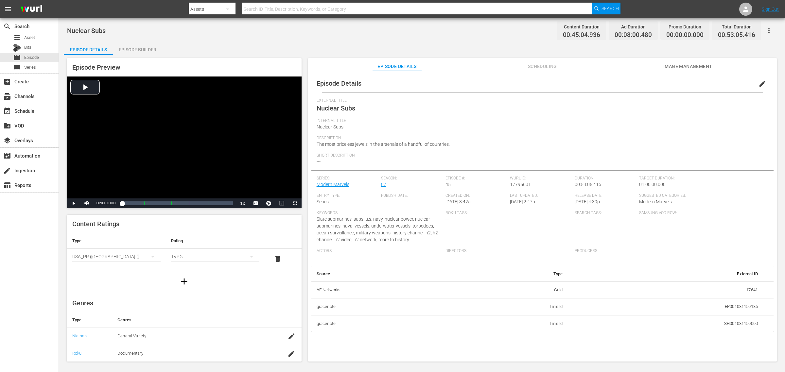
click at [136, 55] on div "Episode Preview Video Player is loading. Play Video Play Mute Current Time 00:0…" at bounding box center [422, 211] width 716 height 312
click at [140, 46] on div "Episode Builder" at bounding box center [137, 50] width 49 height 16
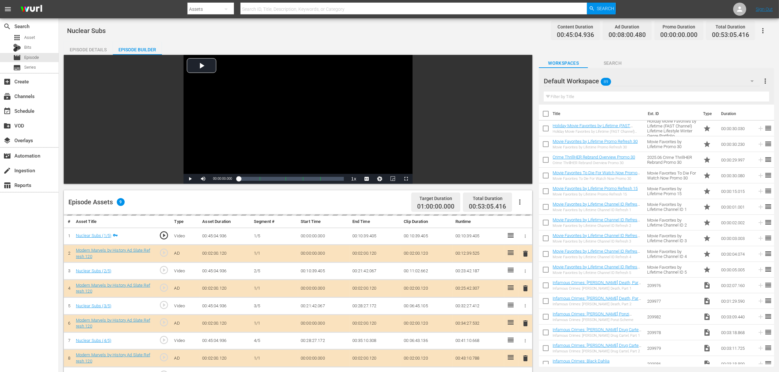
click at [628, 79] on div "Default Workspace 89" at bounding box center [651, 81] width 216 height 18
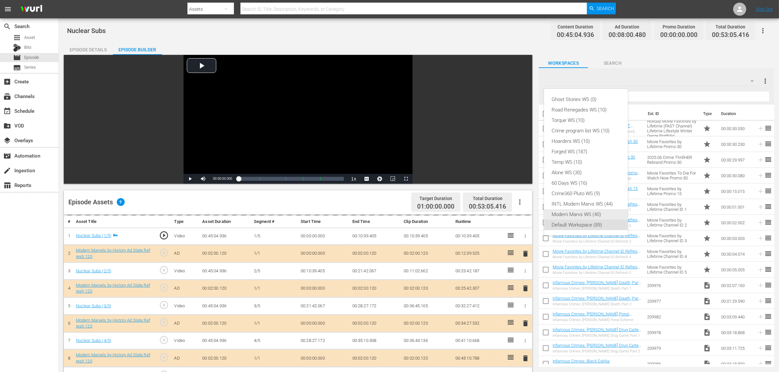
click at [583, 215] on div "Modern Marvs WS (40)" at bounding box center [586, 214] width 68 height 10
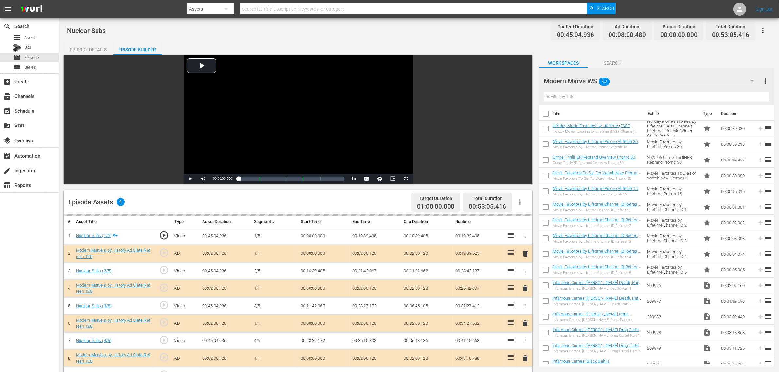
click at [436, 35] on div "Ghost Stories WS (0) Road Renegades WS (10) Torque WS (10) Crime program list W…" at bounding box center [389, 186] width 779 height 372
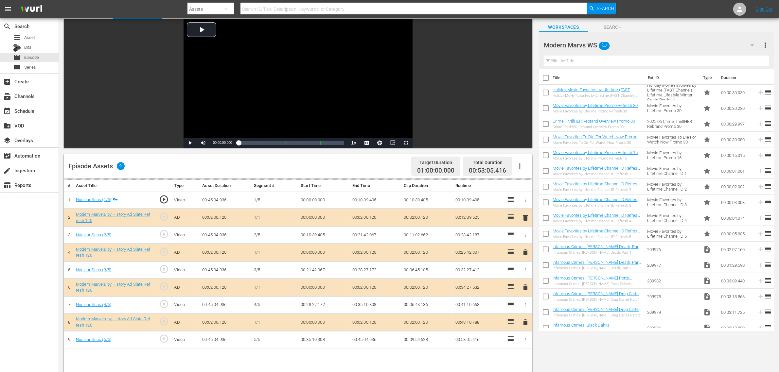
scroll to position [163, 0]
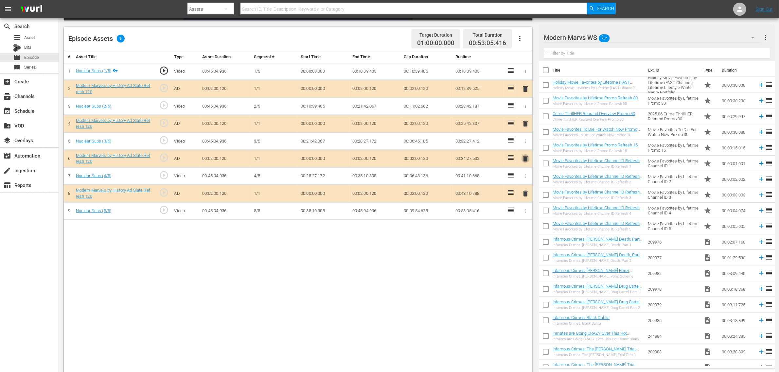
click at [525, 160] on span "delete" at bounding box center [525, 159] width 8 height 8
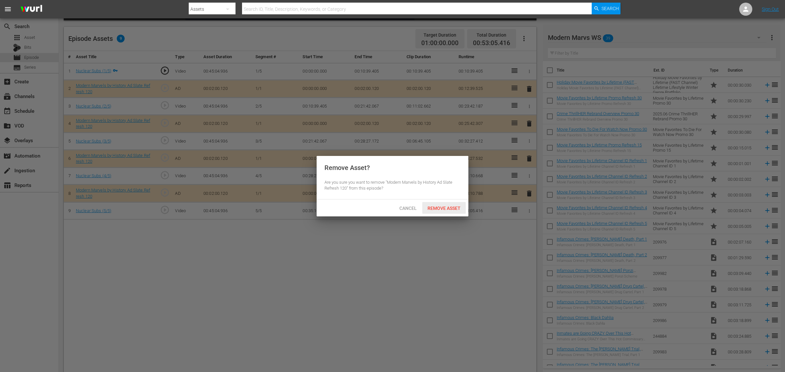
click at [449, 208] on span "Remove Asset" at bounding box center [443, 208] width 43 height 5
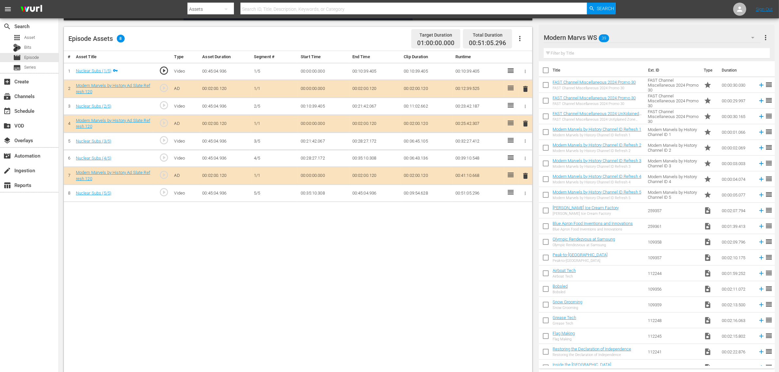
click at [433, 298] on div "# Asset Title Type Asset Duration Segment # Start Time End Time Clip Duration R…" at bounding box center [298, 212] width 468 height 323
click at [393, 271] on div "# Asset Title Type Asset Duration Segment # Start Time End Time Clip Duration R…" at bounding box center [298, 212] width 468 height 323
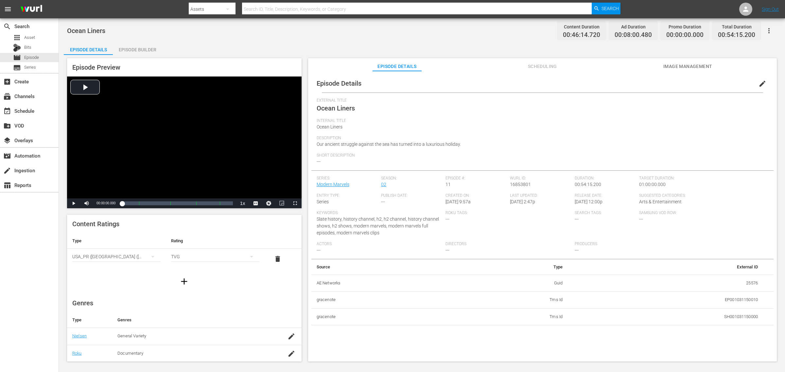
click at [145, 50] on div "Episode Builder" at bounding box center [137, 50] width 49 height 16
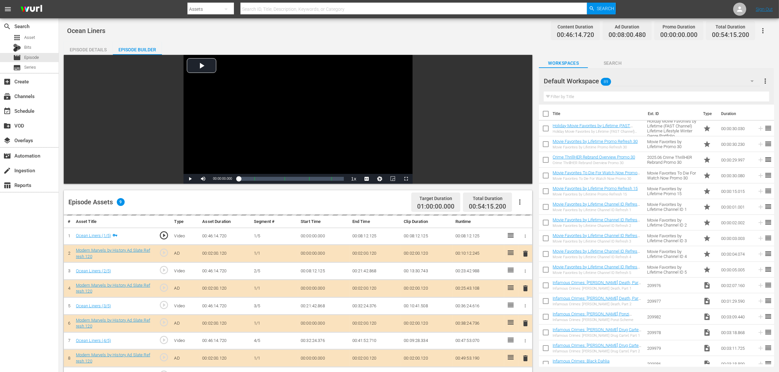
click at [628, 79] on div "Default Workspace 89" at bounding box center [651, 81] width 216 height 18
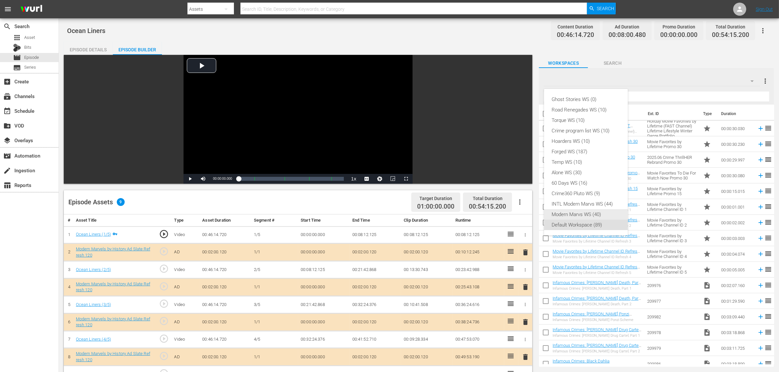
click at [565, 217] on div "Modern Marvs WS (40)" at bounding box center [586, 214] width 68 height 10
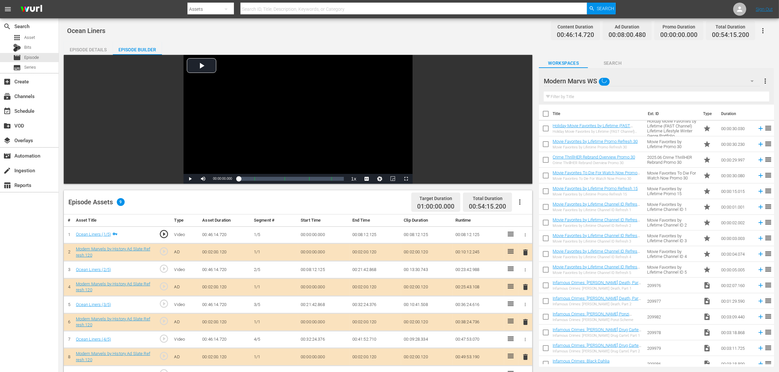
click at [462, 63] on div "Ghost Stories WS (0) Road Renegades WS (10) Torque WS (10) Crime program list W…" at bounding box center [389, 186] width 779 height 372
click at [460, 53] on div "Episode Details Episode Builder Episode Preview Video Player is loading. Play V…" at bounding box center [419, 290] width 710 height 496
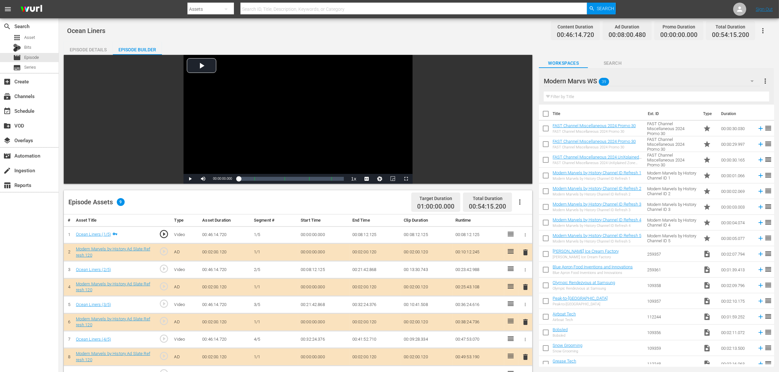
click at [480, 29] on div "Ocean Liners Content Duration 00:46:14.720 Ad Duration 00:08:00.480 Promo Durat…" at bounding box center [418, 30] width 703 height 15
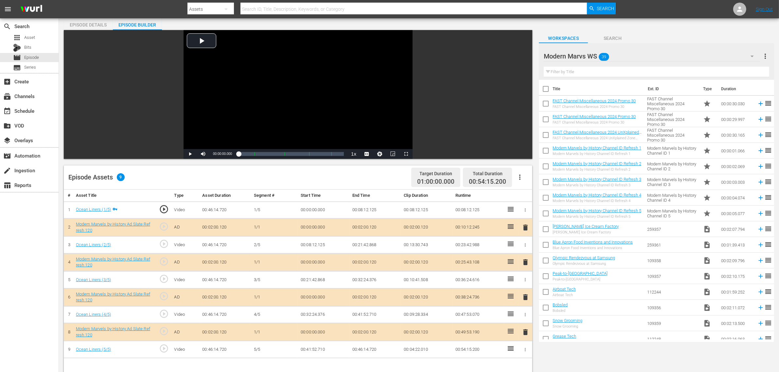
scroll to position [82, 0]
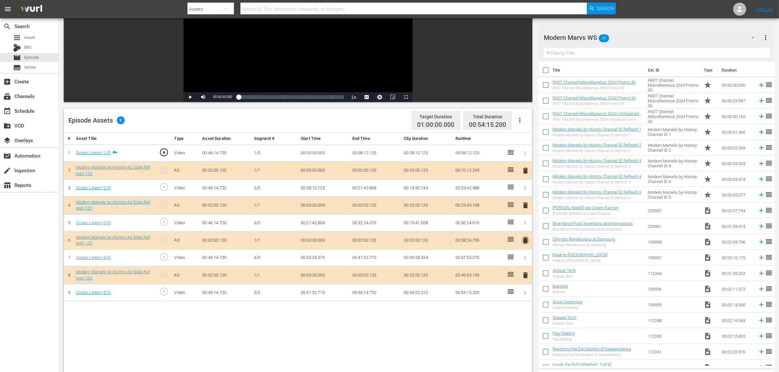
click at [526, 242] on span "delete" at bounding box center [525, 240] width 8 height 8
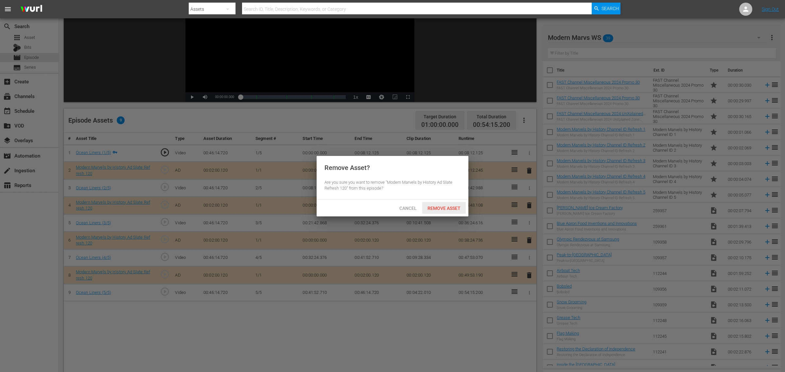
click at [433, 201] on div "Cancel Remove Asset" at bounding box center [393, 207] width 152 height 17
click at [434, 206] on span "Remove Asset" at bounding box center [443, 208] width 43 height 5
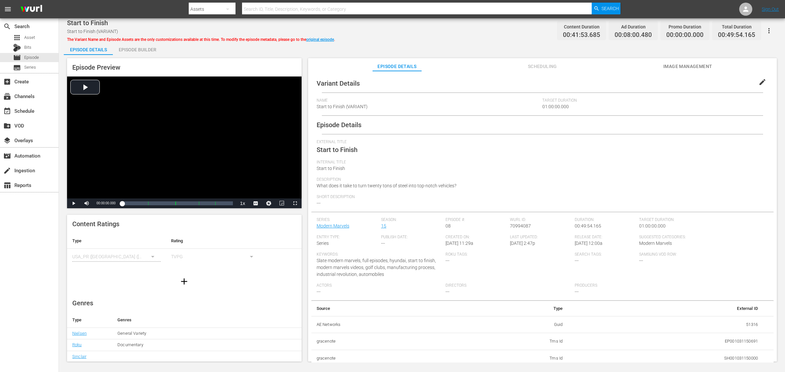
click at [144, 45] on div "Episode Builder" at bounding box center [137, 50] width 49 height 16
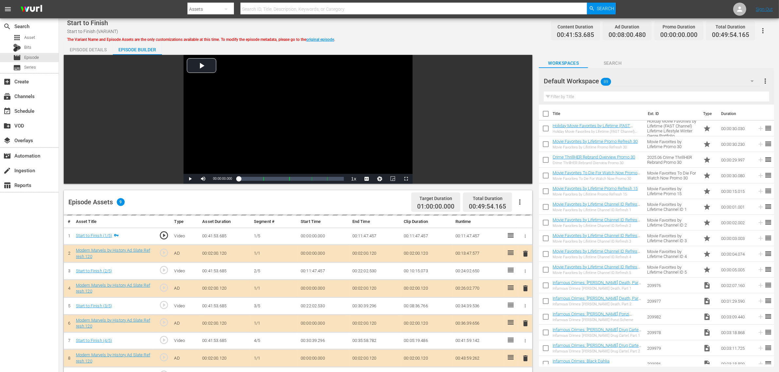
click at [628, 80] on div "Default Workspace 89" at bounding box center [651, 81] width 216 height 18
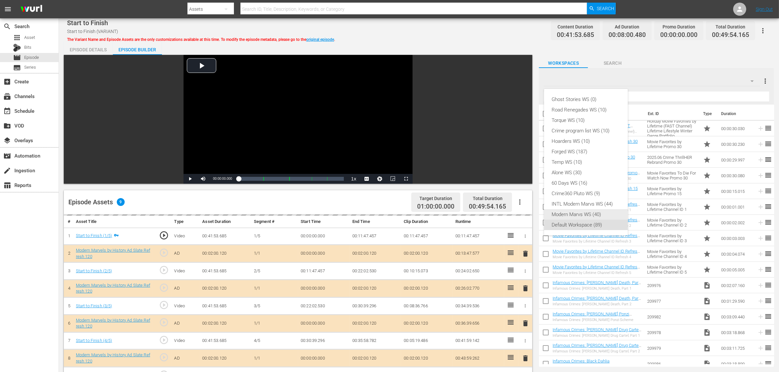
drag, startPoint x: 584, startPoint y: 213, endPoint x: 473, endPoint y: 58, distance: 190.9
click at [584, 214] on div "Modern Marvs WS (40)" at bounding box center [586, 214] width 68 height 10
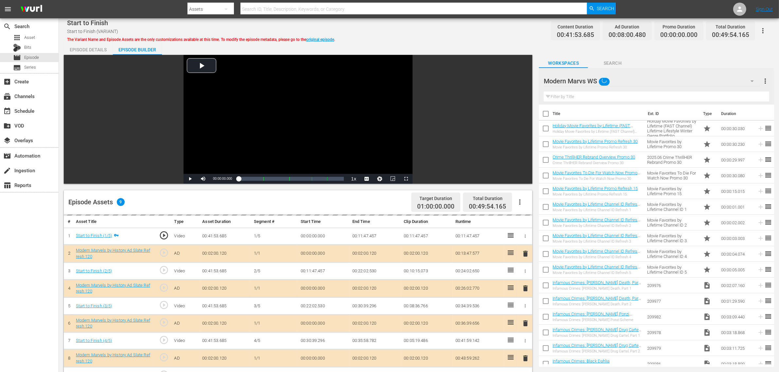
click at [469, 39] on div "Start to Finish Start to Finish (VARIANT) The Variant Name and Episode Assets a…" at bounding box center [419, 280] width 720 height 524
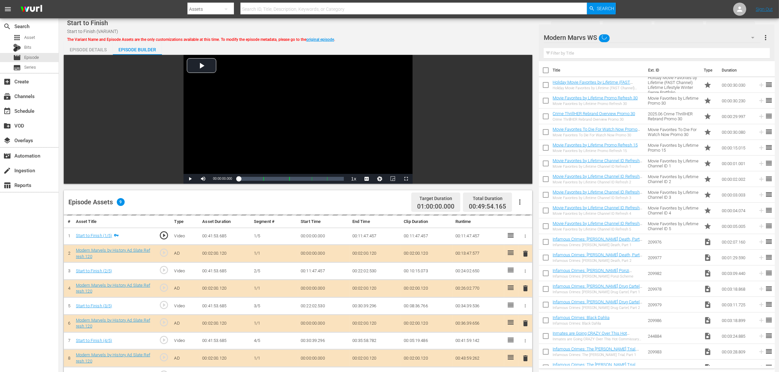
scroll to position [163, 0]
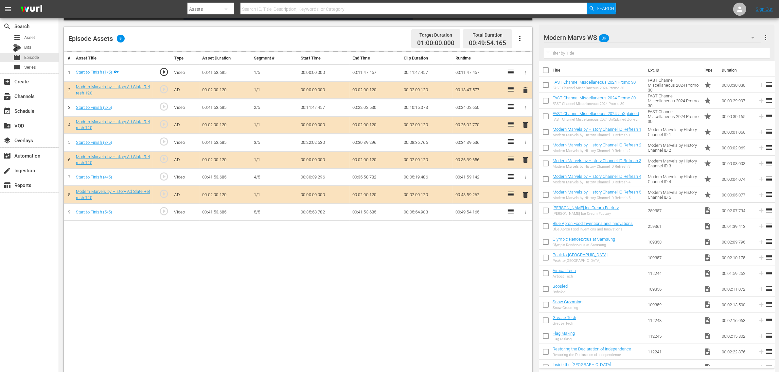
click at [524, 161] on div "delete" at bounding box center [525, 159] width 9 height 9
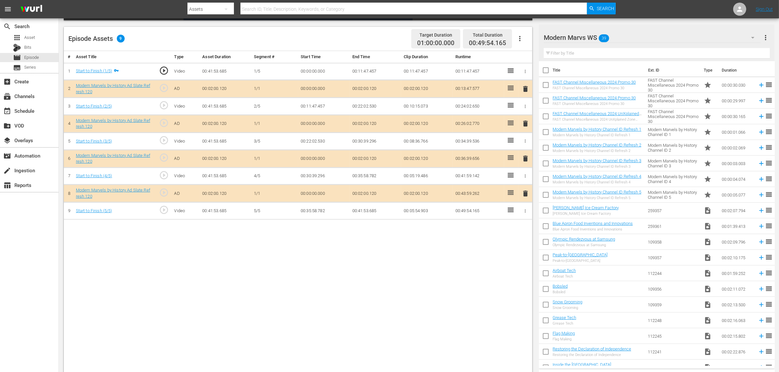
click at [524, 161] on span "delete" at bounding box center [525, 159] width 8 height 8
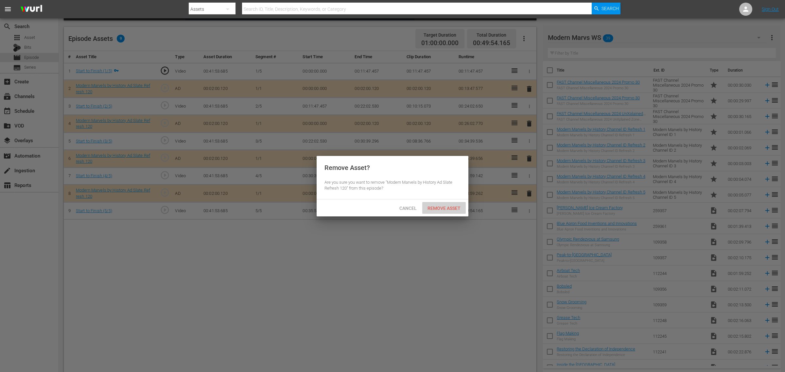
click at [450, 208] on span "Remove Asset" at bounding box center [443, 208] width 43 height 5
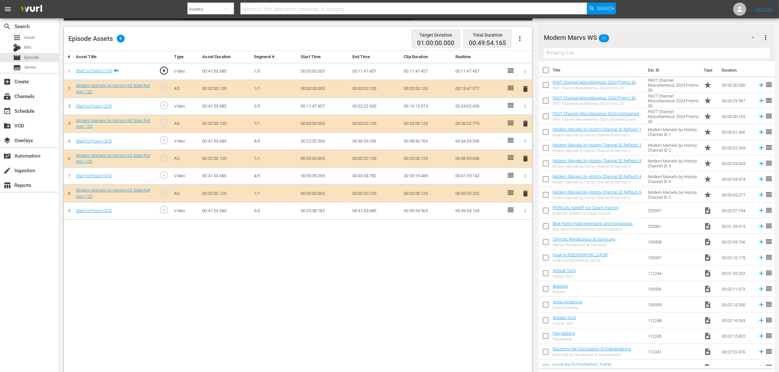
click at [396, 43] on body "menu Search By Assets Search ID, Title, Description, Keywords, or Category Sear…" at bounding box center [389, 23] width 779 height 372
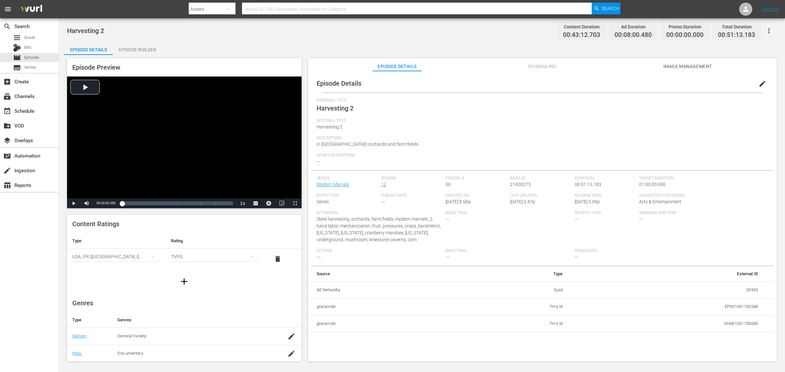
click at [128, 48] on div "Episode Builder" at bounding box center [137, 50] width 49 height 16
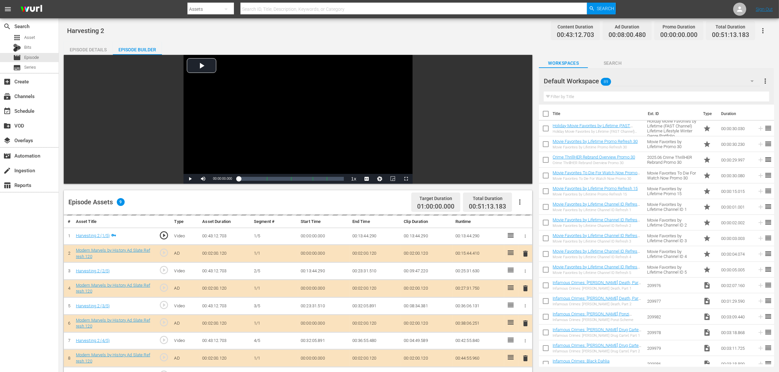
click at [422, 38] on div "Harvesting 2 Content Duration 00:43:12.703 Ad Duration 00:08:00.480 Promo Durat…" at bounding box center [419, 280] width 720 height 524
click at [628, 75] on div "Default Workspace 89" at bounding box center [651, 81] width 216 height 18
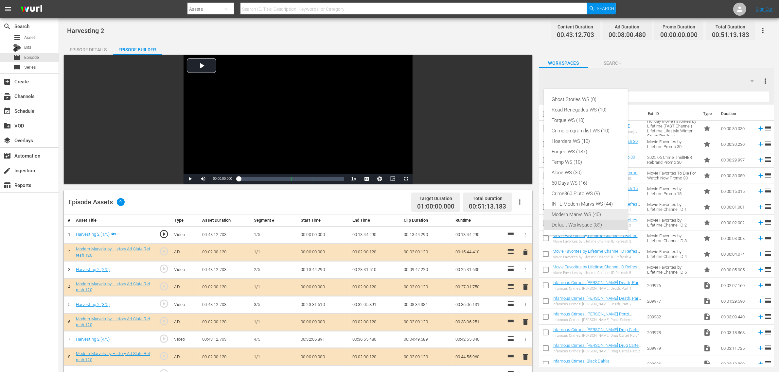
click at [579, 215] on div "Modern Marvs WS (40)" at bounding box center [586, 214] width 68 height 10
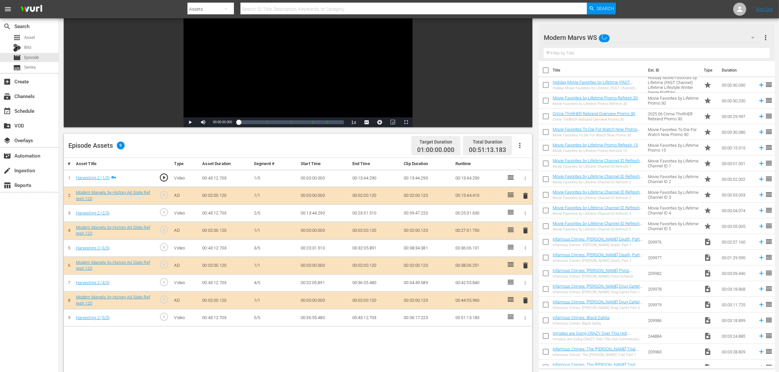
scroll to position [163, 0]
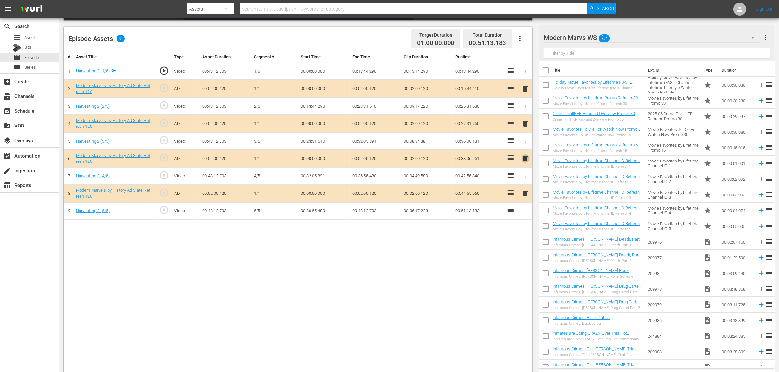
click at [526, 159] on span "delete" at bounding box center [525, 159] width 8 height 8
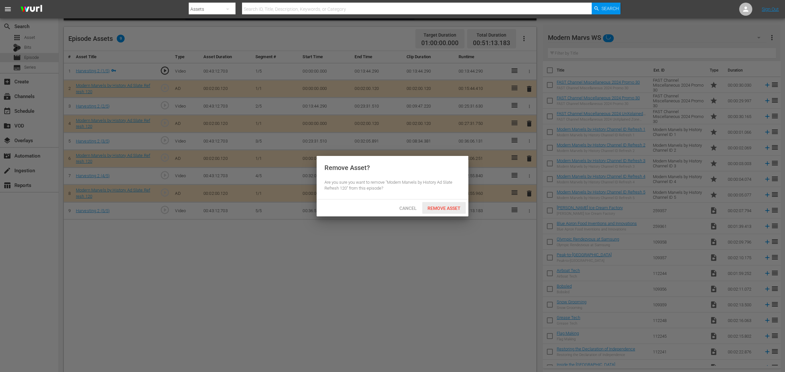
click at [456, 208] on span "Remove Asset" at bounding box center [443, 208] width 43 height 5
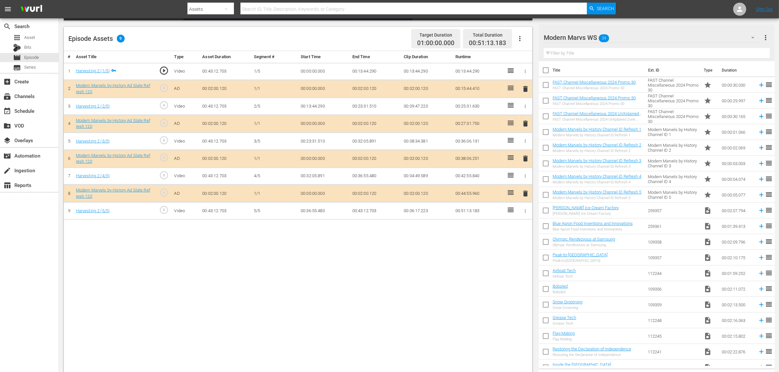
click at [389, 43] on div "Episode Assets 9 Target Duration 01:00:00.000 Total Duration 00:51:13.183" at bounding box center [298, 39] width 468 height 24
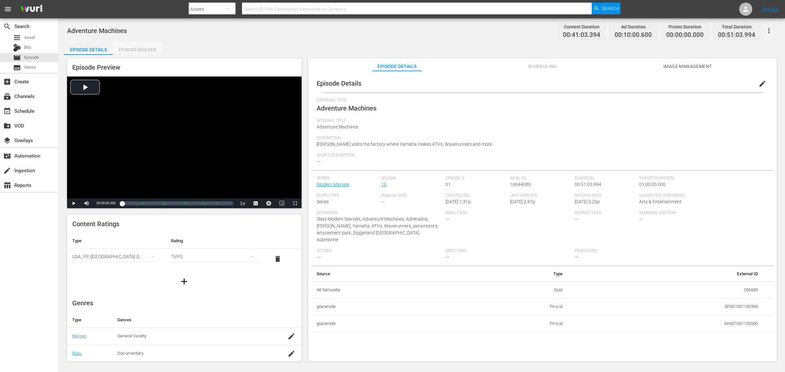
click at [138, 46] on div "Episode Builder" at bounding box center [137, 50] width 49 height 16
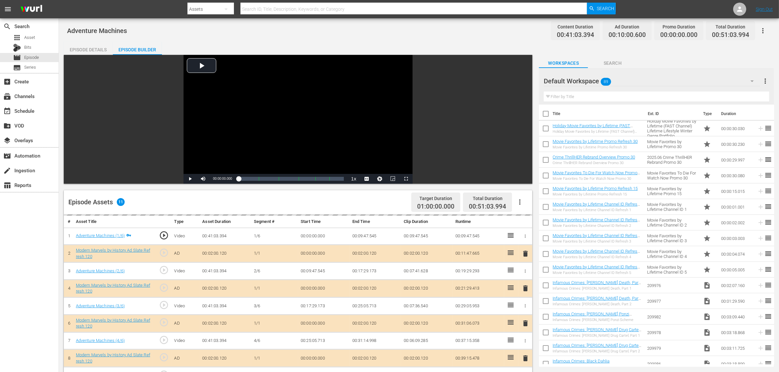
click at [628, 79] on div "Default Workspace 89" at bounding box center [651, 81] width 216 height 18
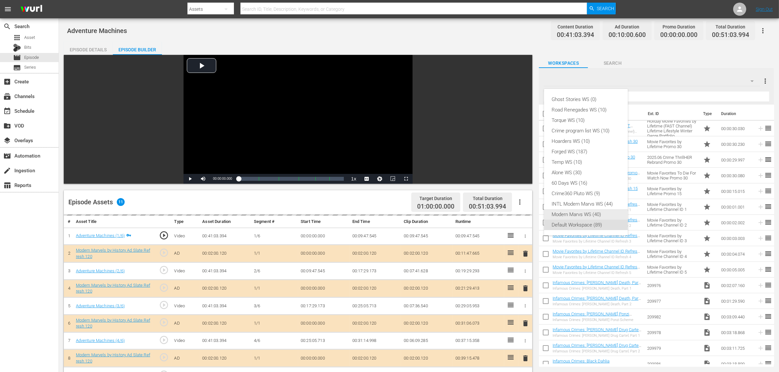
click at [571, 216] on div "Modern Marvs WS (40)" at bounding box center [586, 214] width 68 height 10
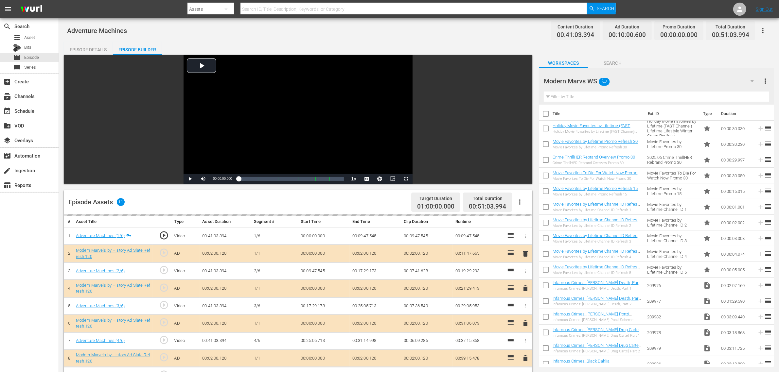
click at [433, 29] on div "Ghost Stories WS (0) Road Renegades WS (10) Torque WS (10) Crime program list W…" at bounding box center [389, 186] width 779 height 372
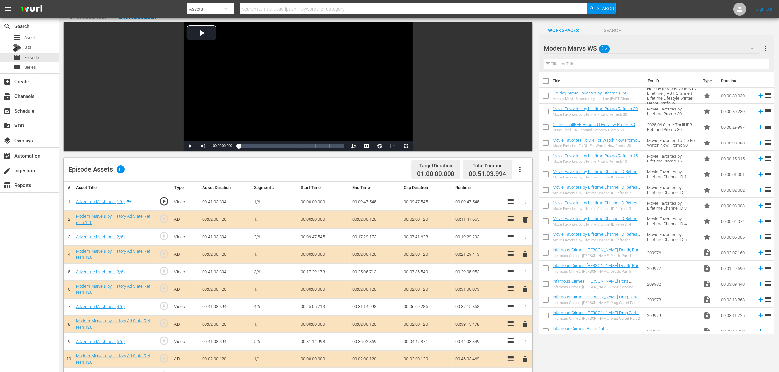
scroll to position [170, 0]
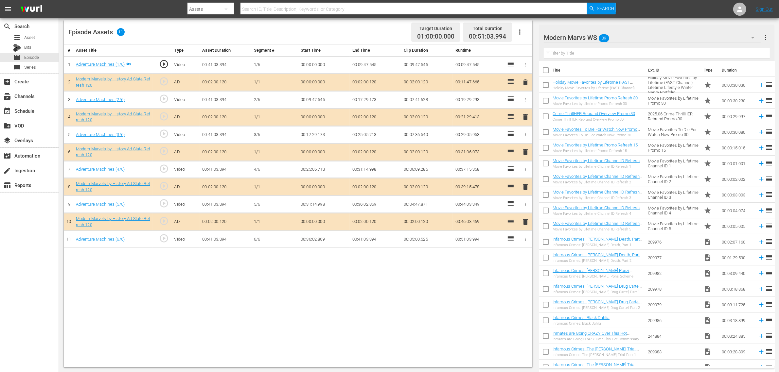
click at [524, 187] on span "delete" at bounding box center [525, 187] width 8 height 8
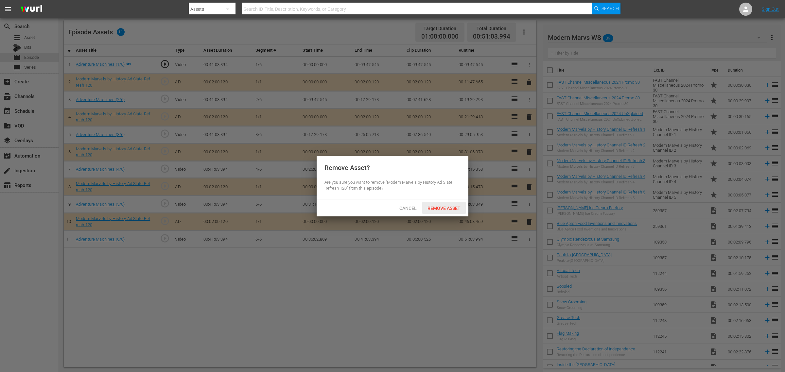
click at [451, 209] on span "Remove Asset" at bounding box center [443, 208] width 43 height 5
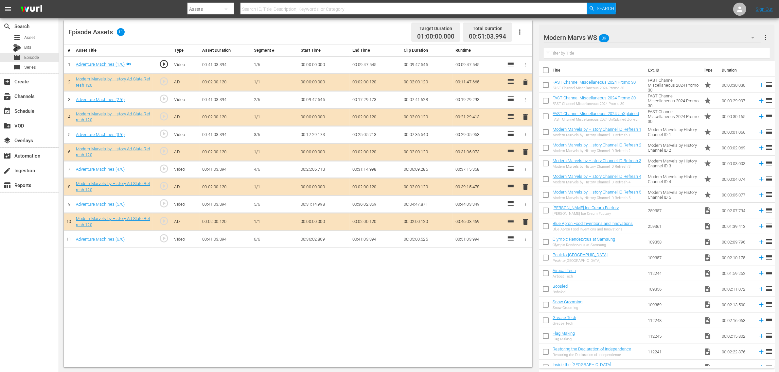
click at [334, 202] on body "menu Search By Assets Search ID, Title, Description, Keywords, or Category Sear…" at bounding box center [389, 16] width 779 height 372
